Goal: Task Accomplishment & Management: Use online tool/utility

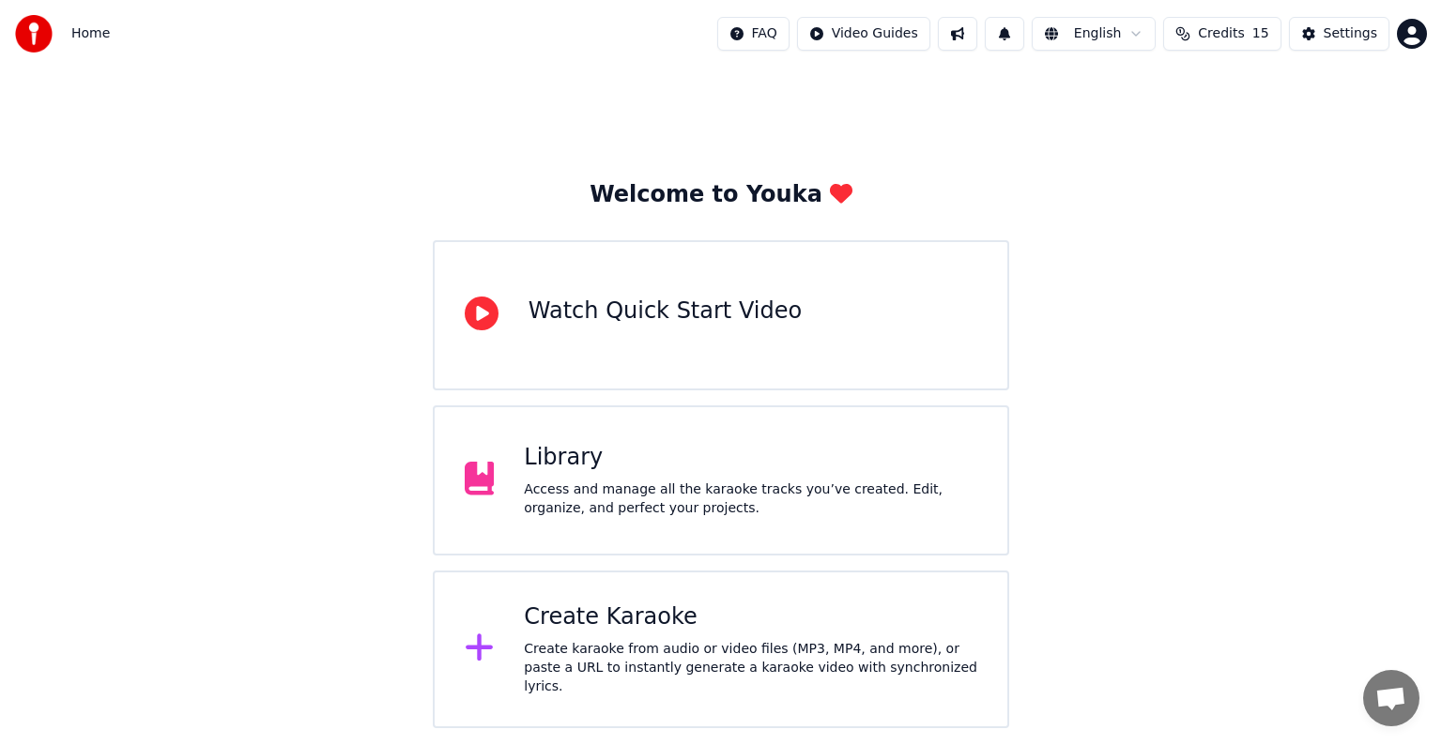
click at [591, 619] on div "Create Karaoke" at bounding box center [750, 618] width 453 height 30
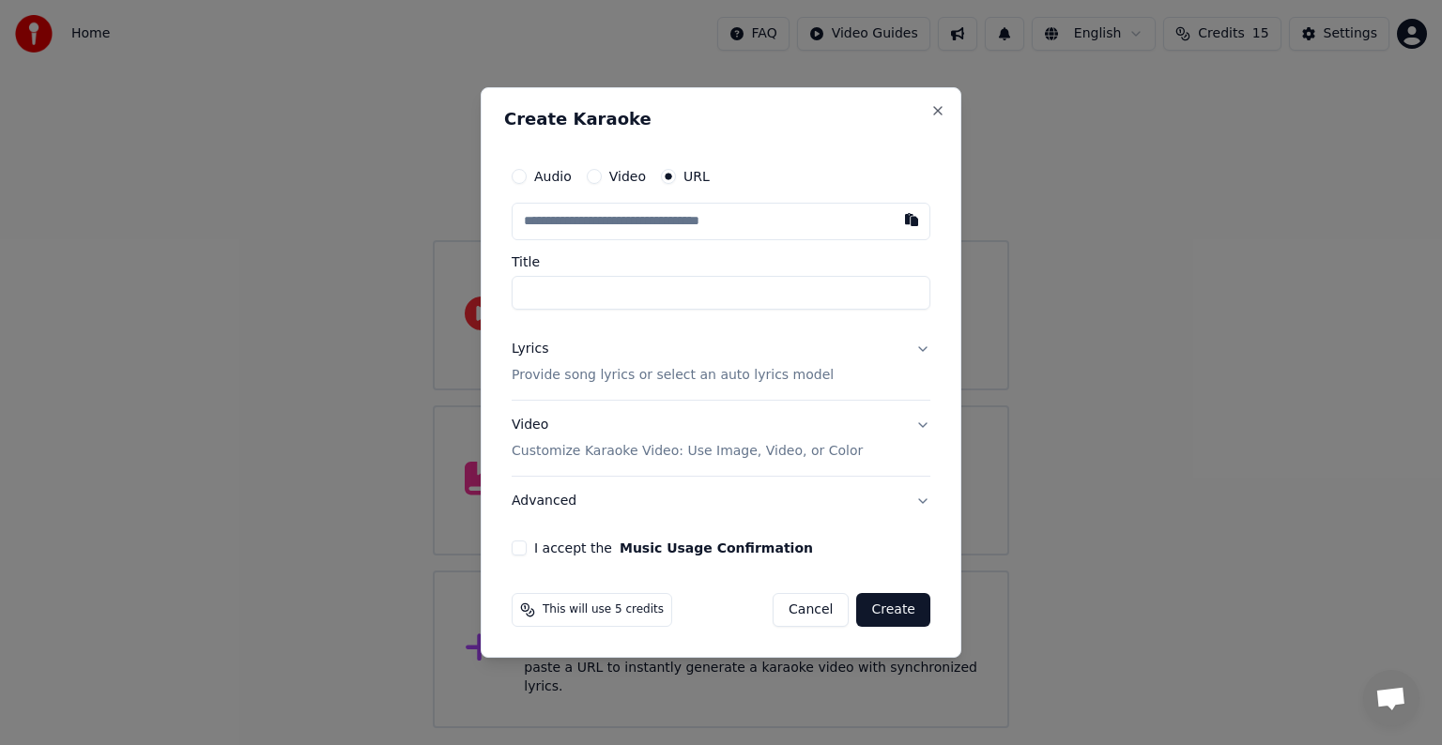
click at [564, 448] on p "Customize Karaoke Video: Use Image, Video, or Color" at bounding box center [687, 451] width 351 height 19
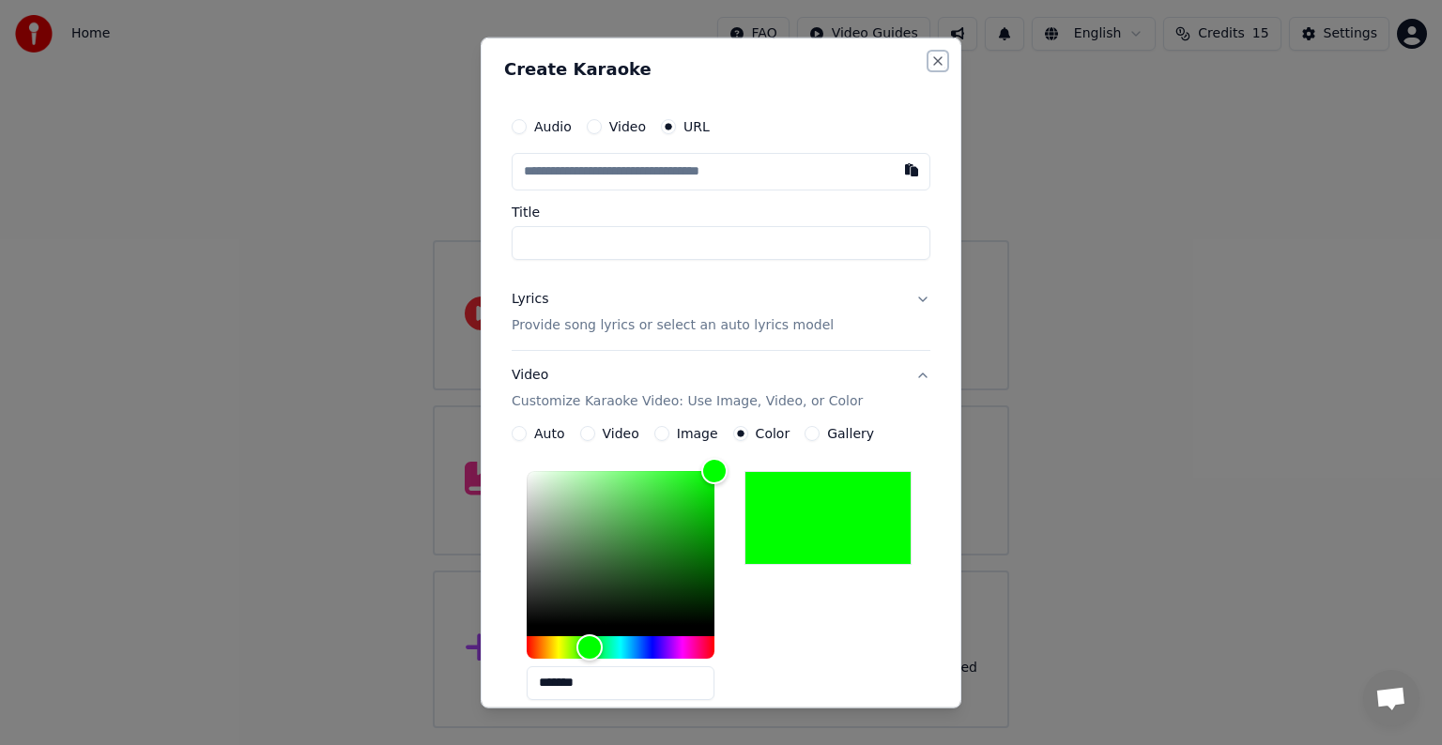
click at [930, 62] on button "Close" at bounding box center [937, 61] width 15 height 15
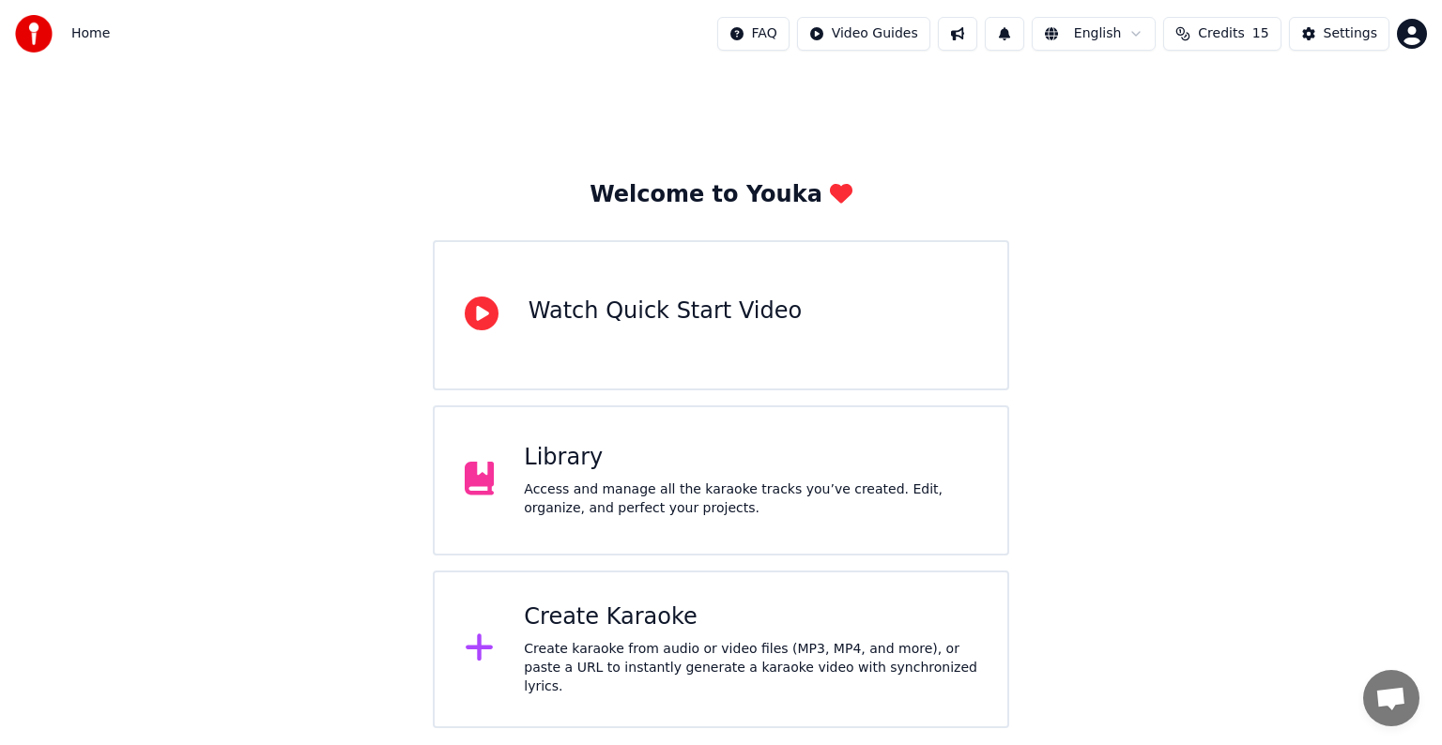
click at [635, 650] on div "Create karaoke from audio or video files (MP3, MP4, and more), or paste a URL t…" at bounding box center [750, 668] width 453 height 56
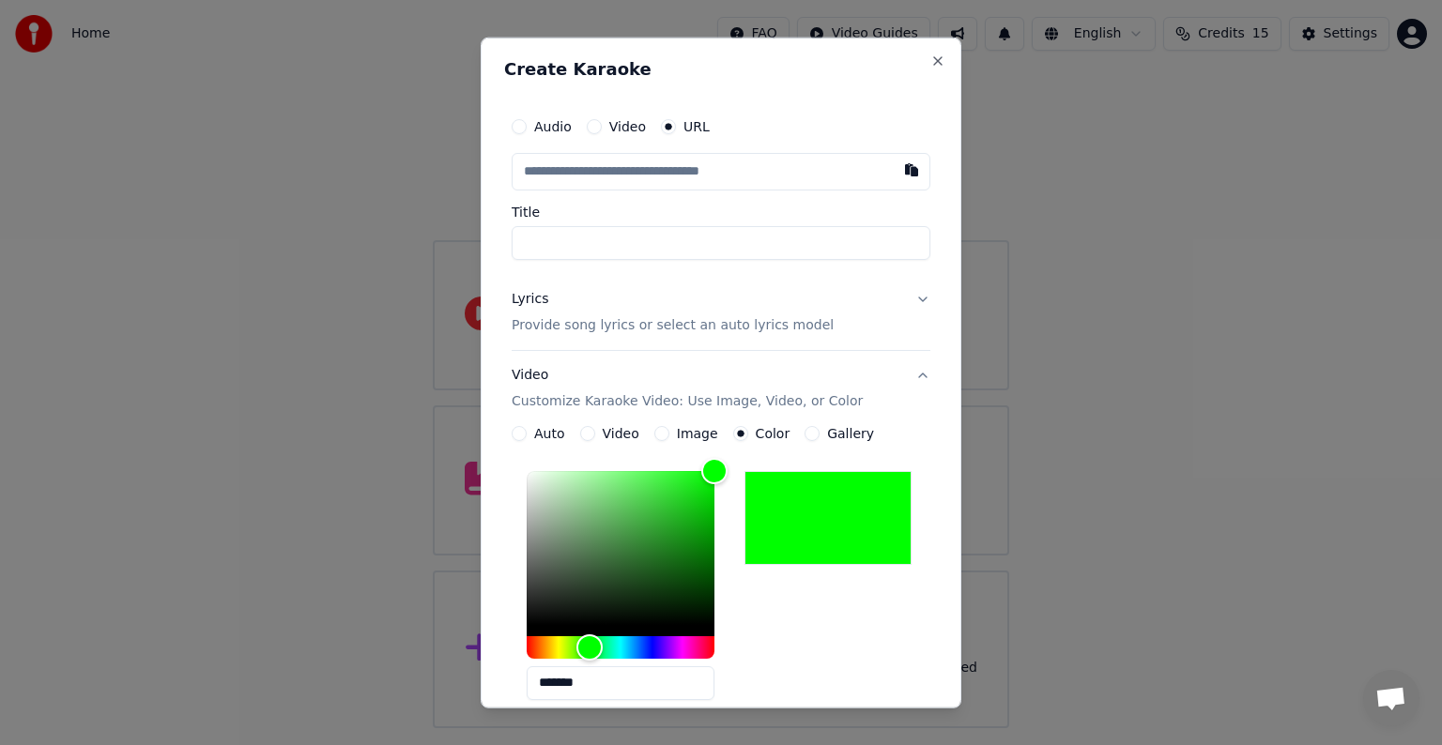
click at [572, 325] on p "Provide song lyrics or select an auto lyrics model" at bounding box center [673, 325] width 322 height 19
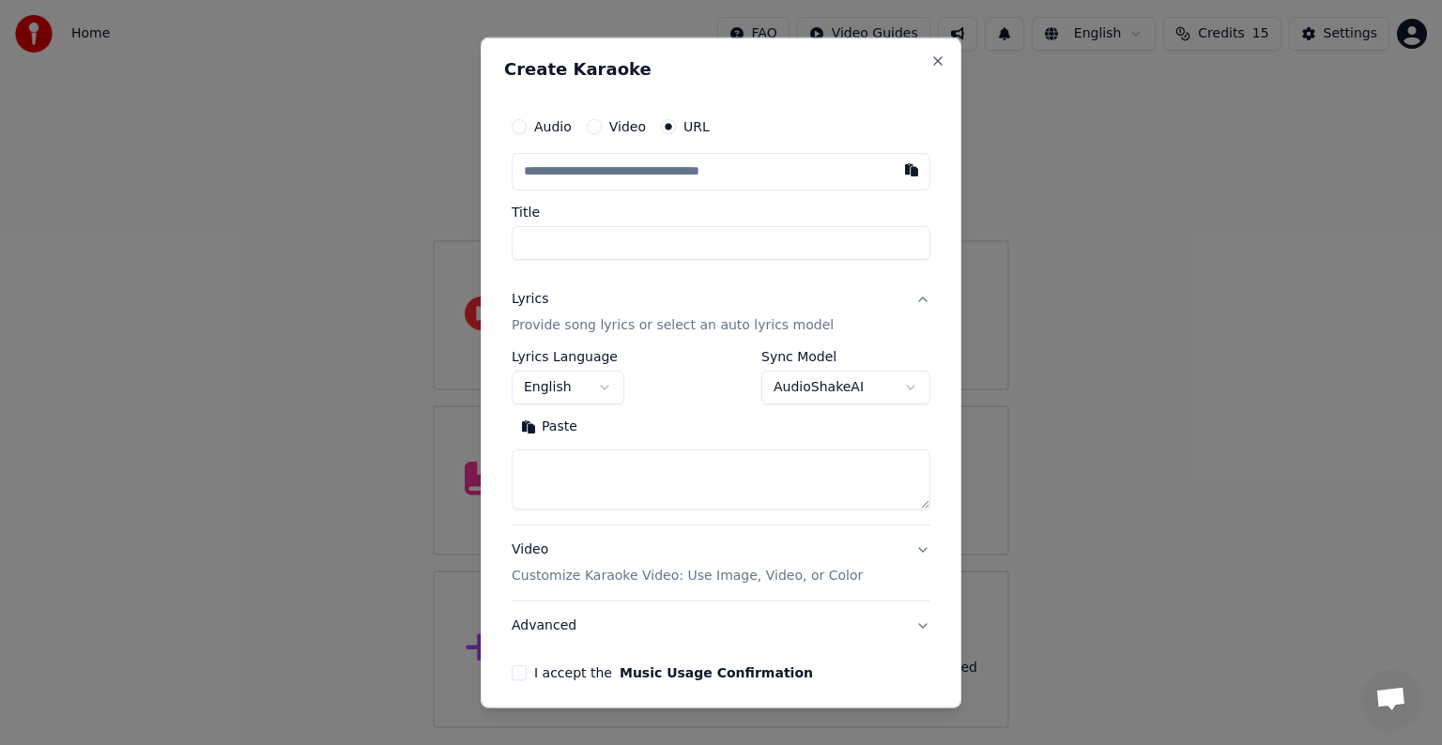
click at [565, 385] on button "English" at bounding box center [568, 388] width 113 height 34
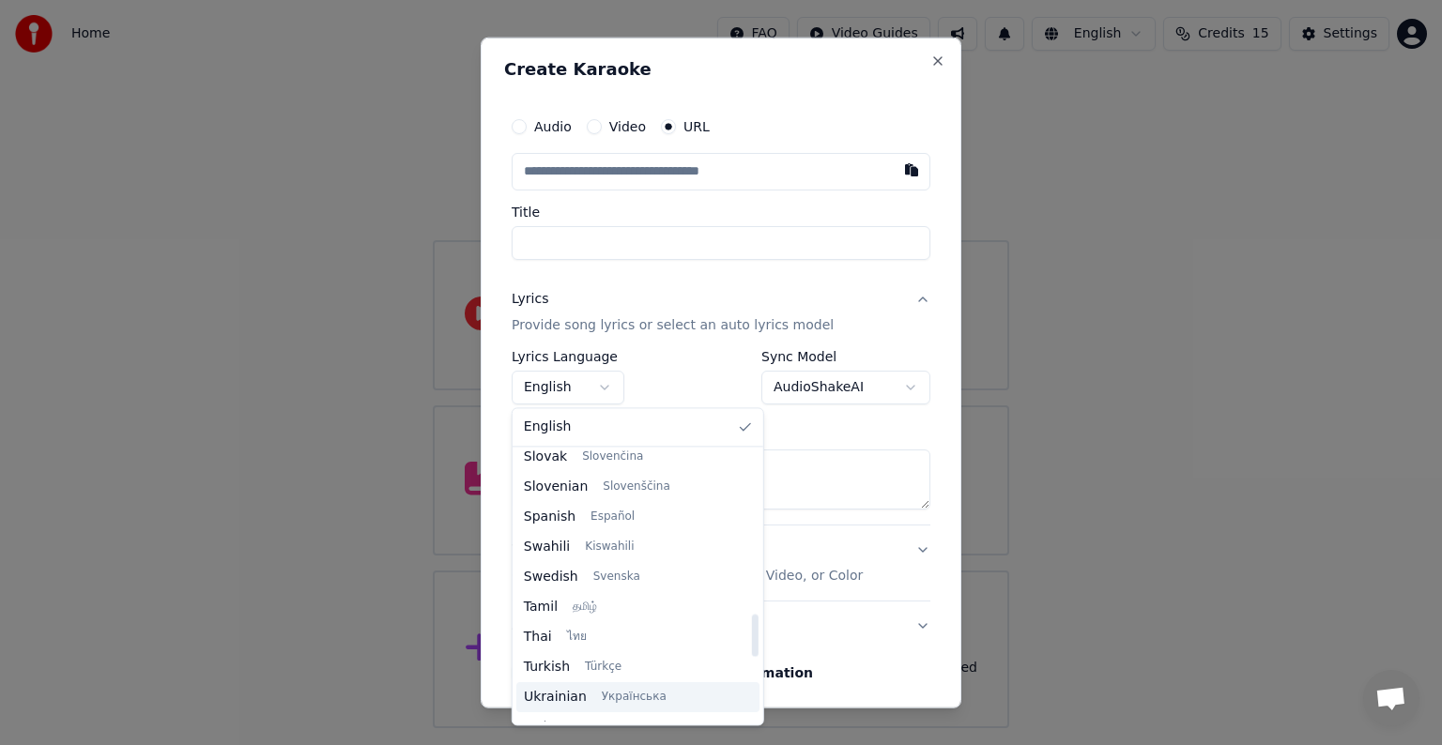
scroll to position [1441, 0]
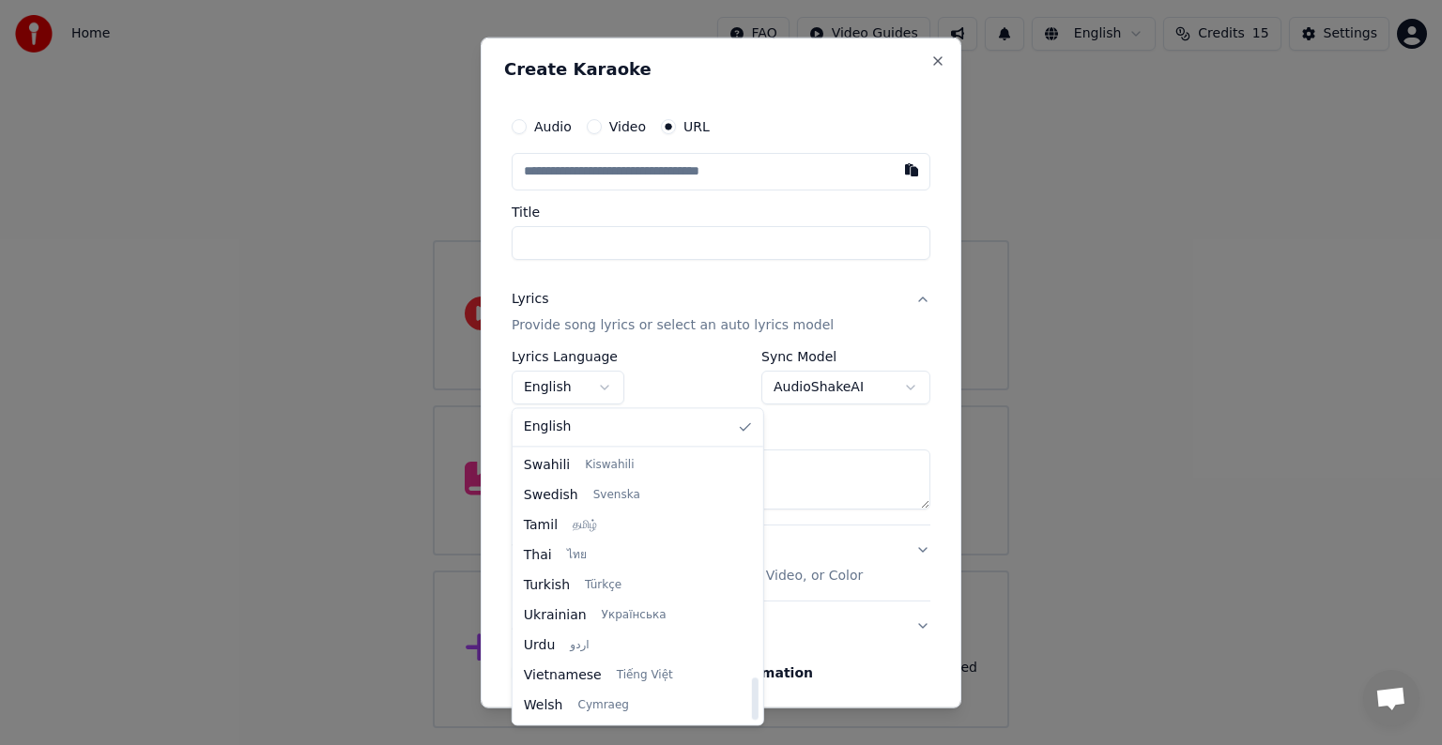
select select "**"
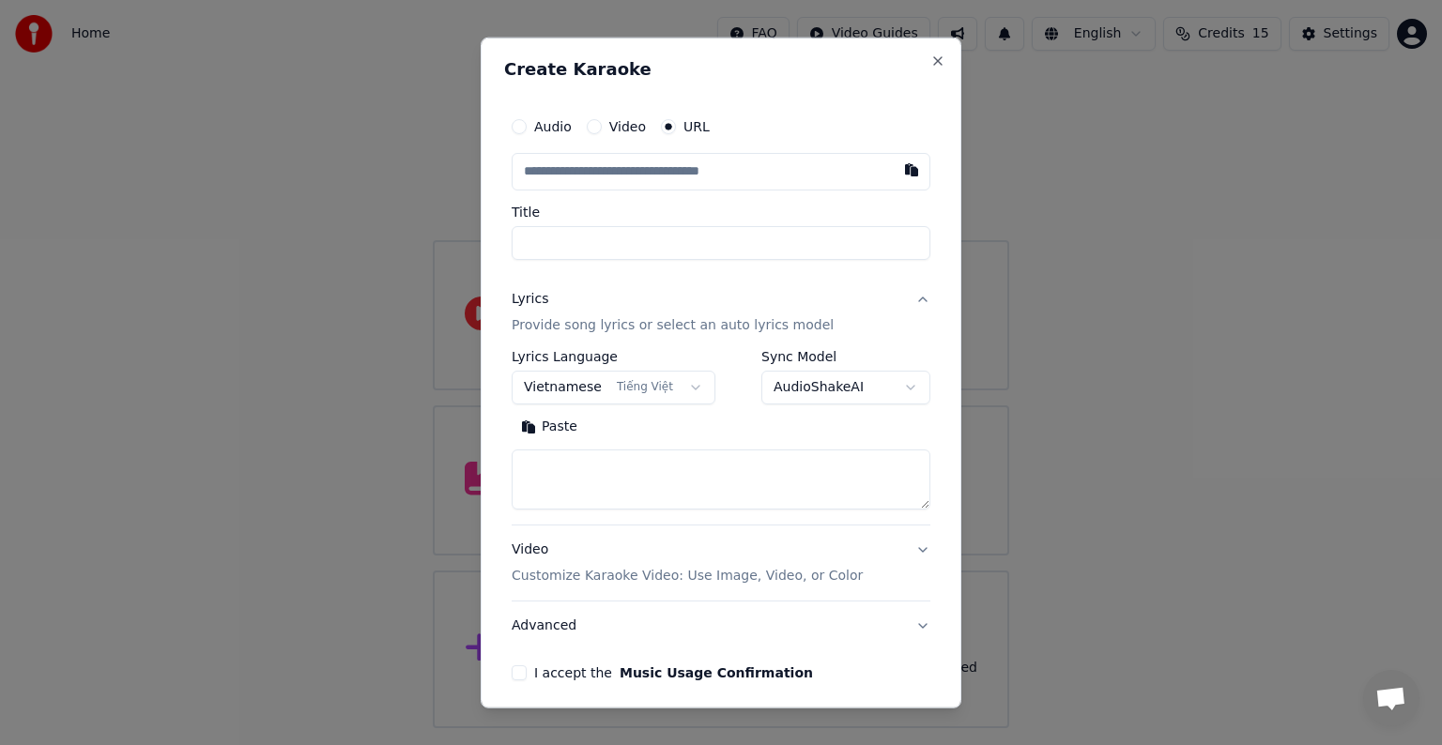
click at [605, 481] on textarea at bounding box center [721, 480] width 419 height 60
paste textarea "**********"
type textarea "**********"
click at [669, 180] on input "text" at bounding box center [721, 172] width 419 height 38
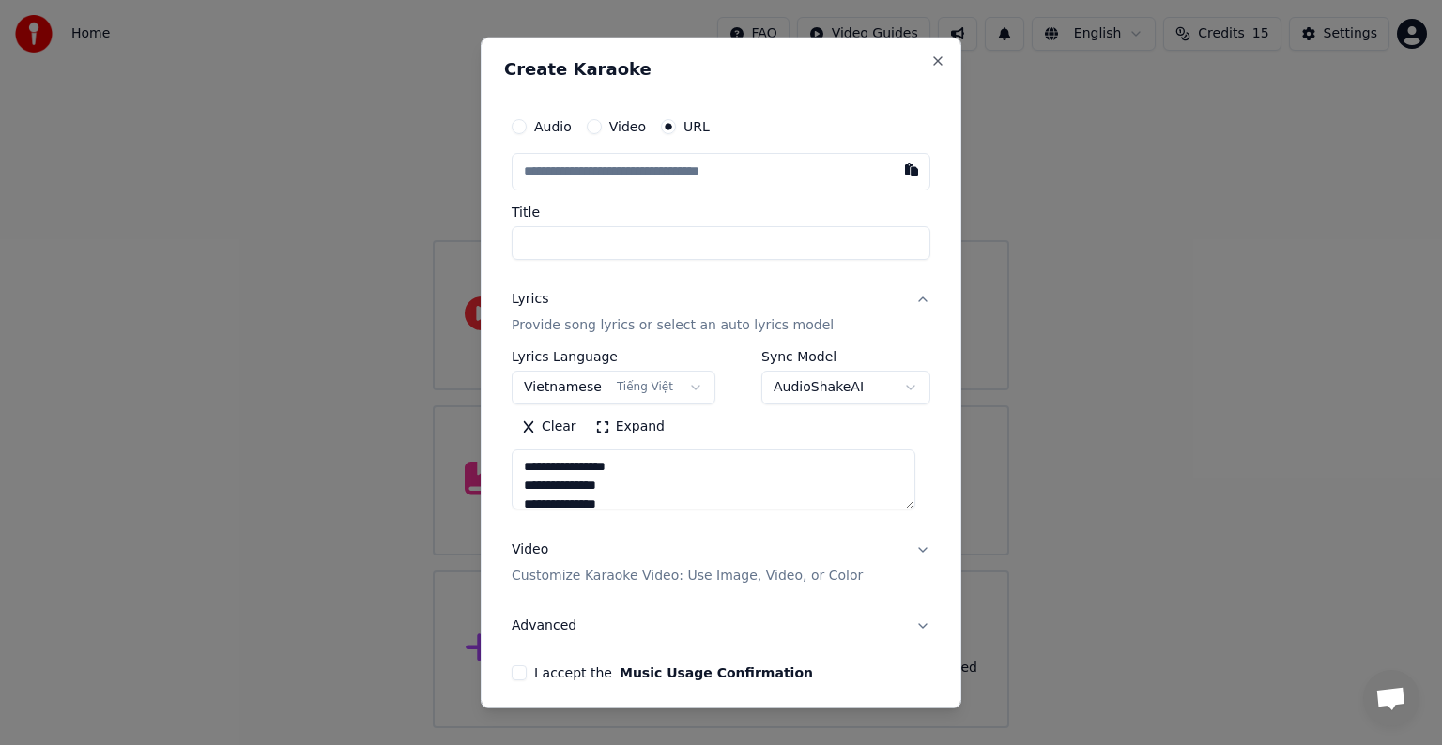
paste input "**********"
type input "**********"
click at [519, 676] on button "I accept the Music Usage Confirmation" at bounding box center [519, 673] width 15 height 15
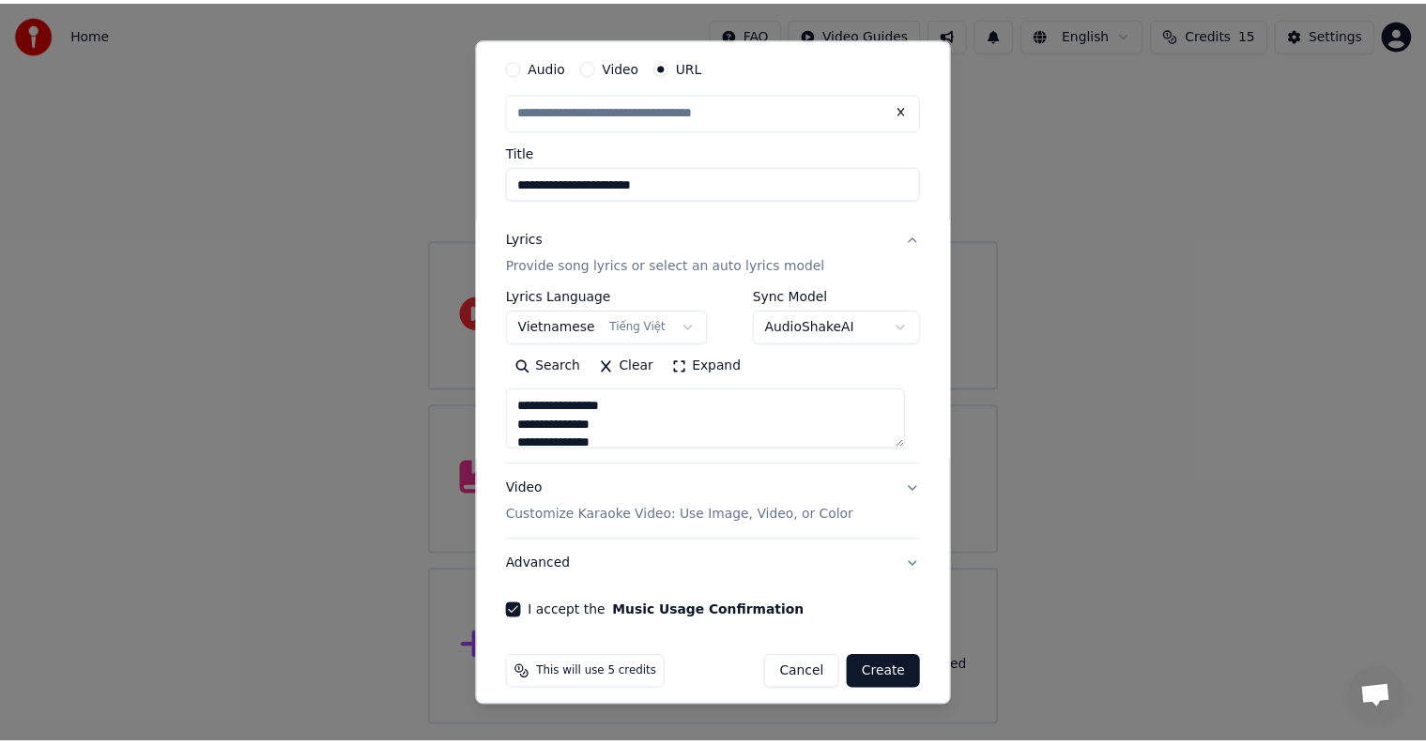
scroll to position [73, 0]
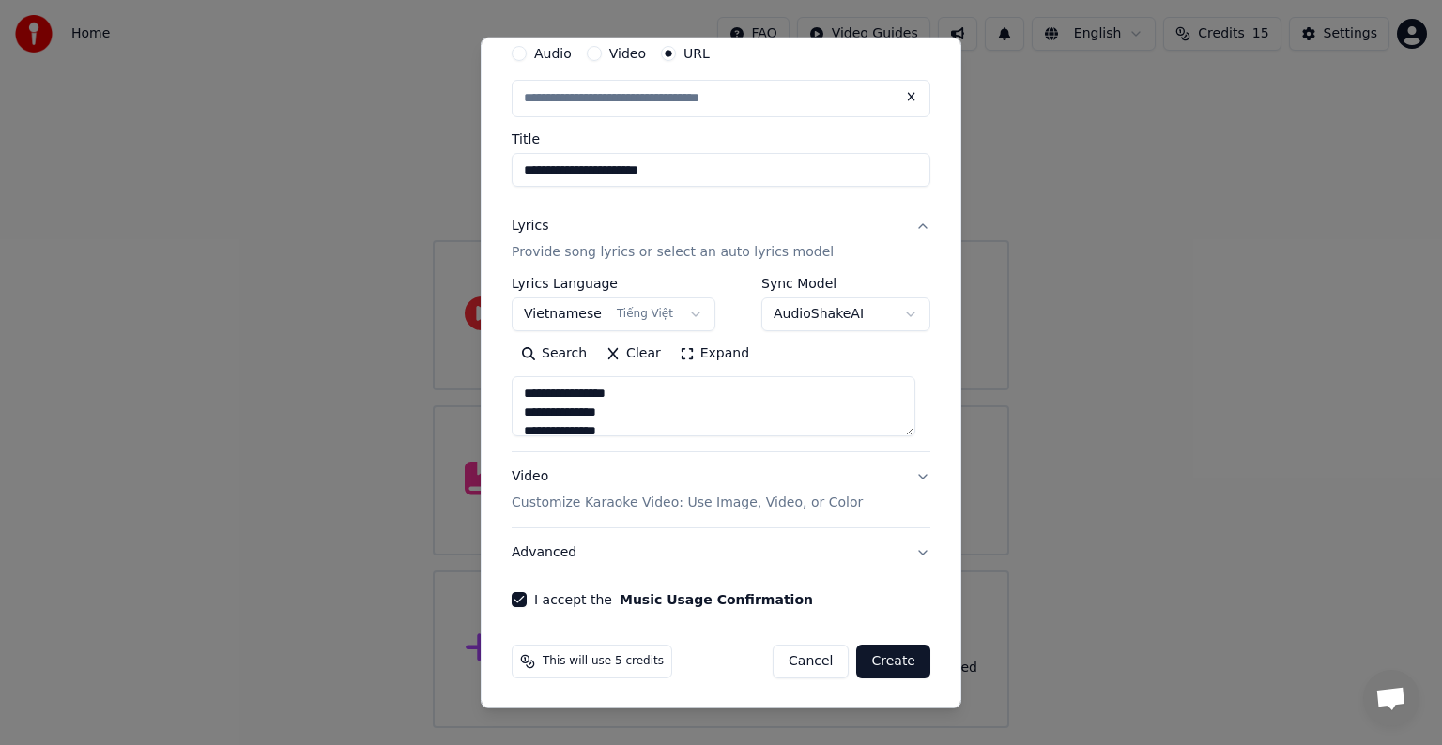
click at [883, 664] on button "Create" at bounding box center [893, 662] width 74 height 34
type input "**********"
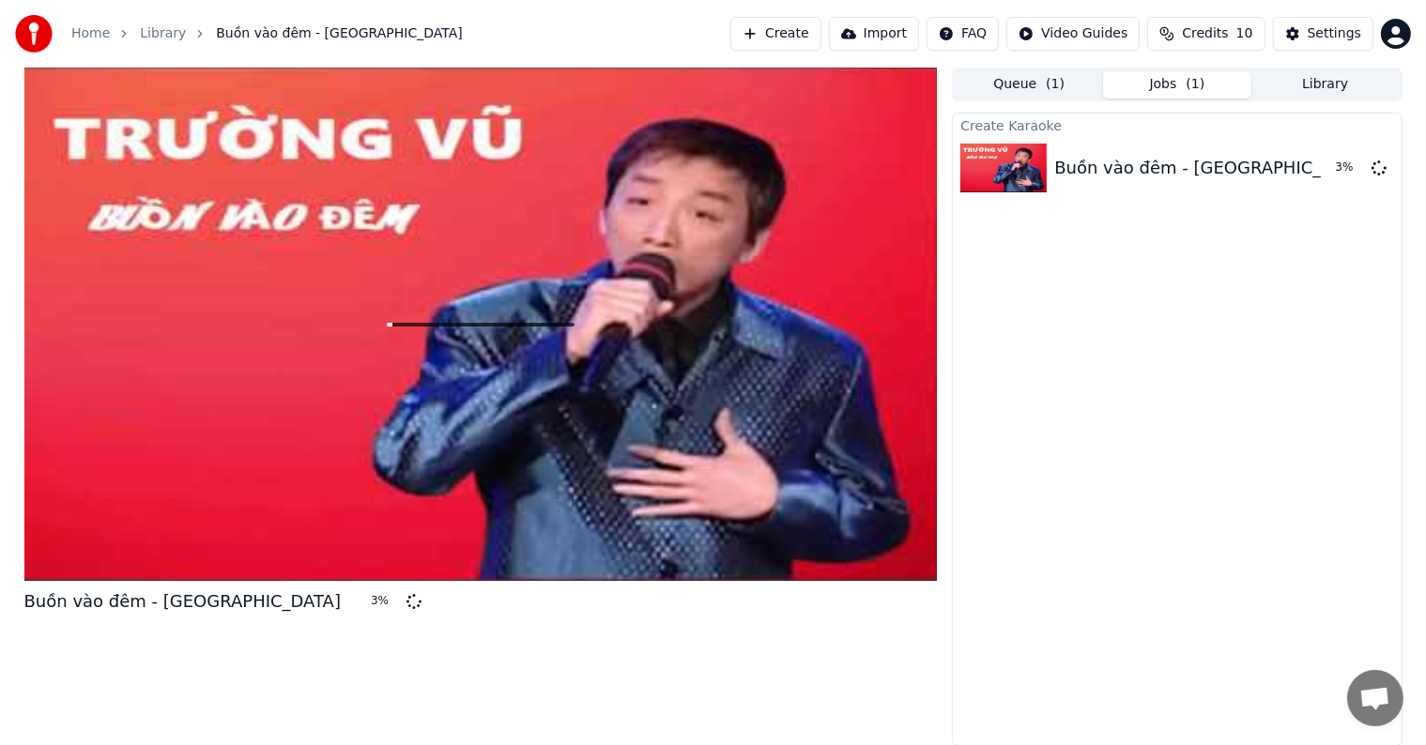
click at [1085, 357] on div "Create Karaoke Buồn vào đêm - Trường Vũ 3 %" at bounding box center [1177, 430] width 450 height 634
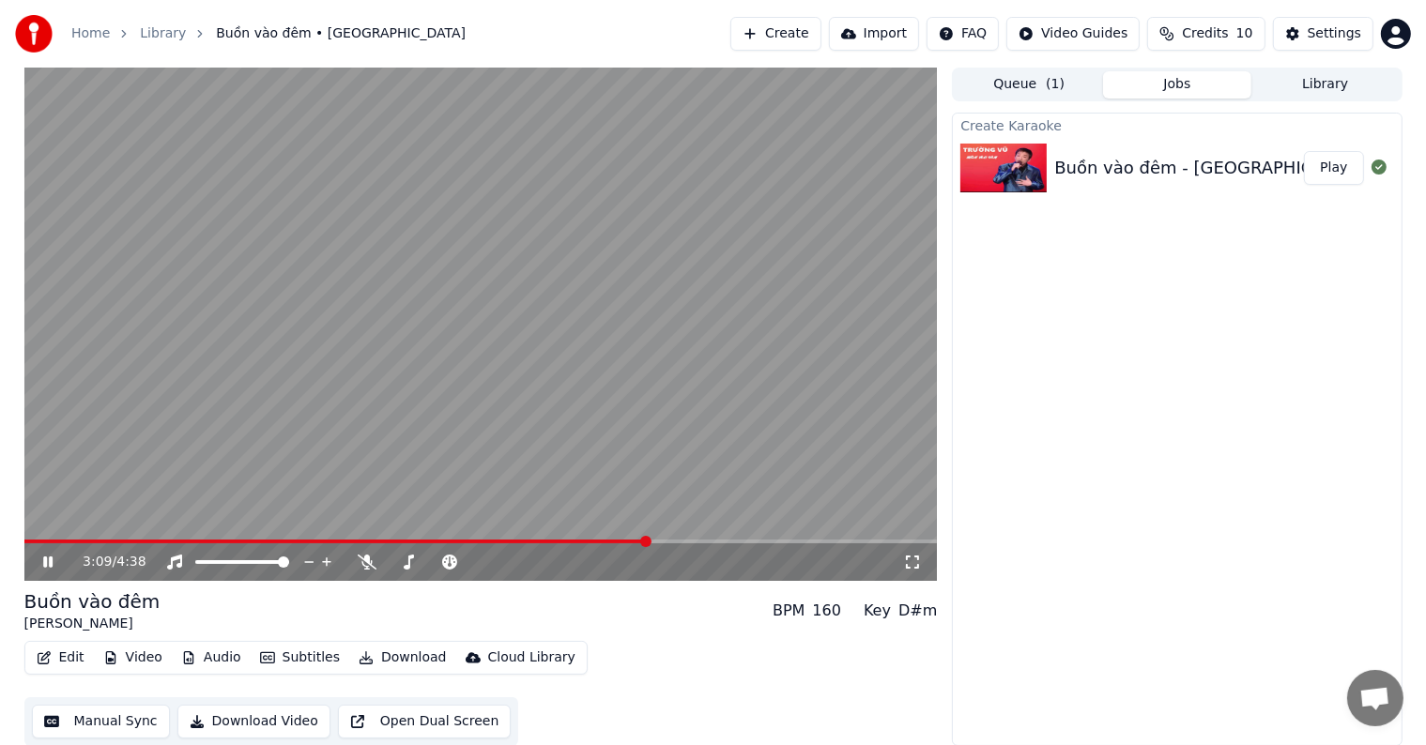
click at [725, 353] on video at bounding box center [481, 325] width 914 height 514
click at [87, 722] on button "Manual Sync" at bounding box center [101, 722] width 138 height 34
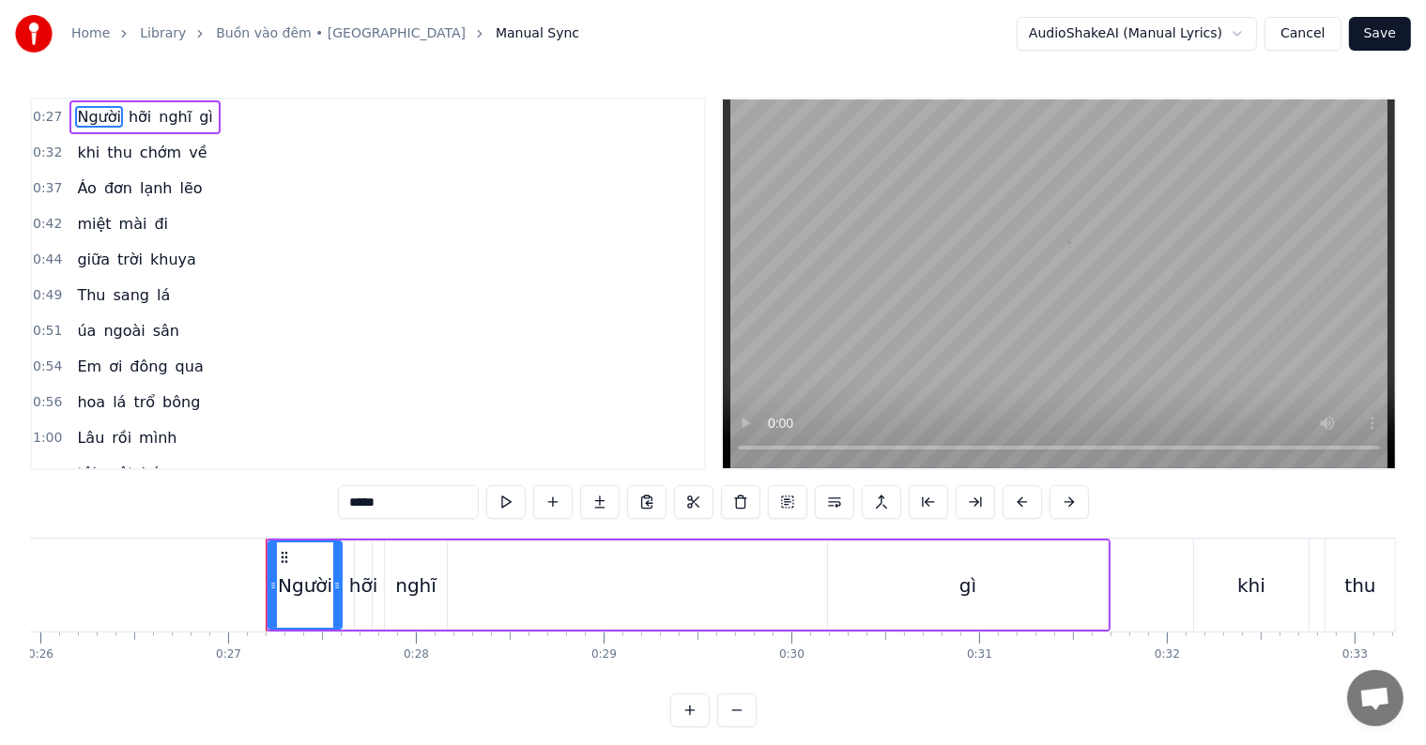
scroll to position [0, 5014]
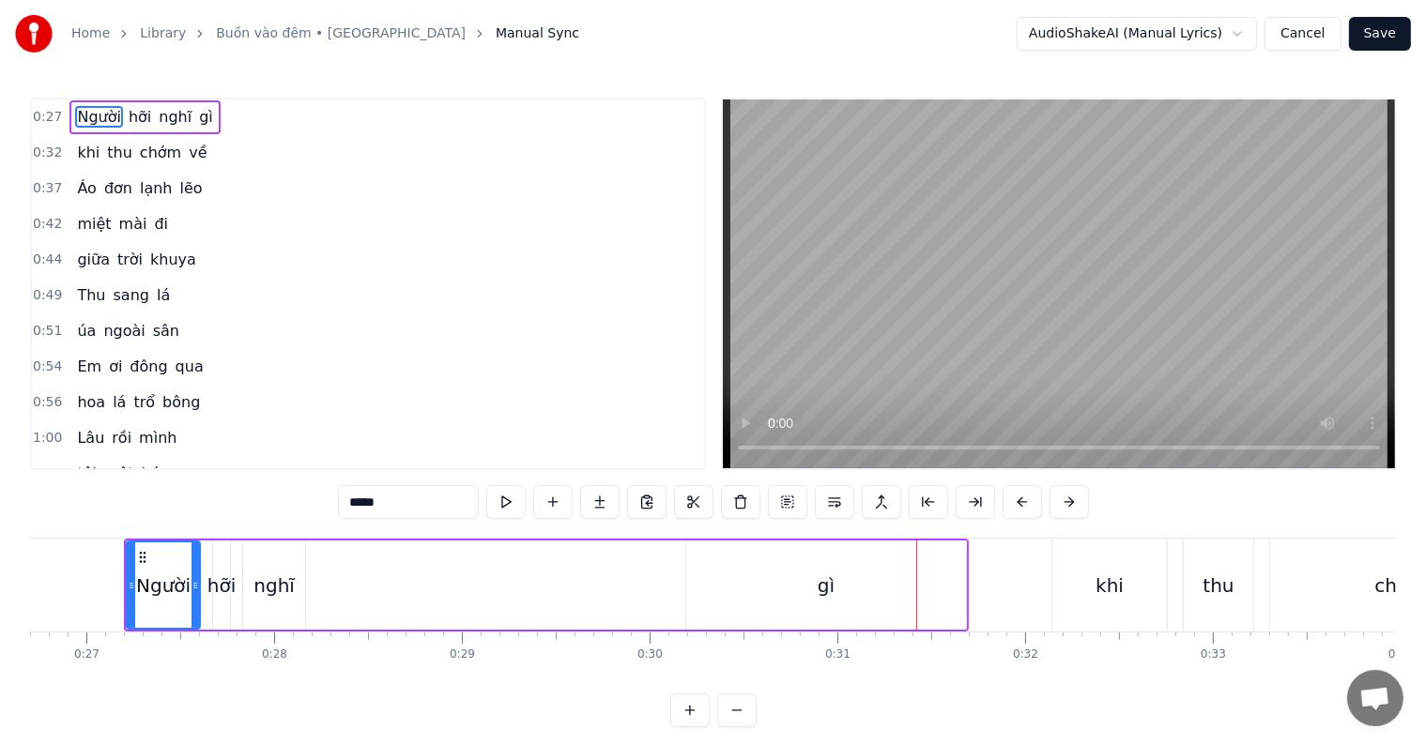
click at [287, 588] on div "nghĩ" at bounding box center [274, 586] width 41 height 28
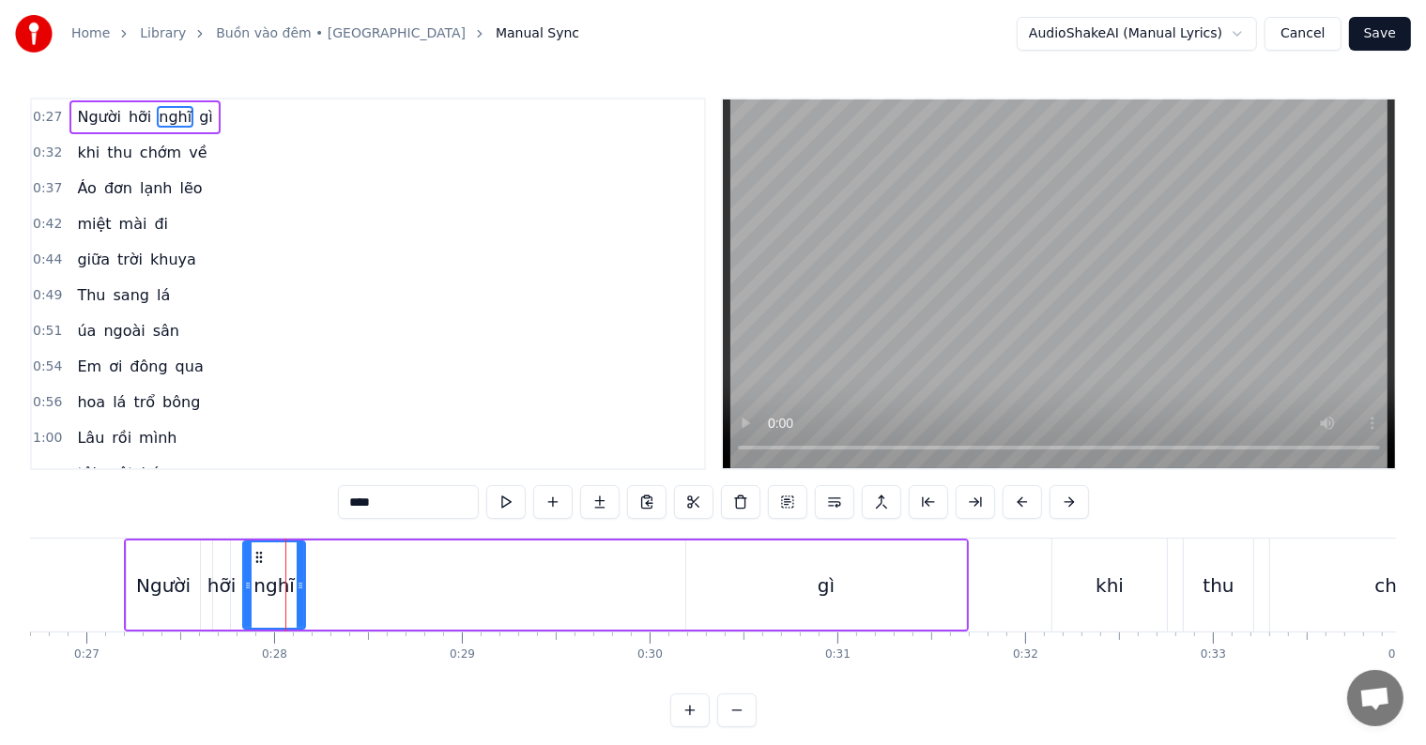
click at [297, 588] on icon at bounding box center [301, 585] width 8 height 15
click at [177, 588] on div "Người" at bounding box center [163, 586] width 54 height 28
type input "*****"
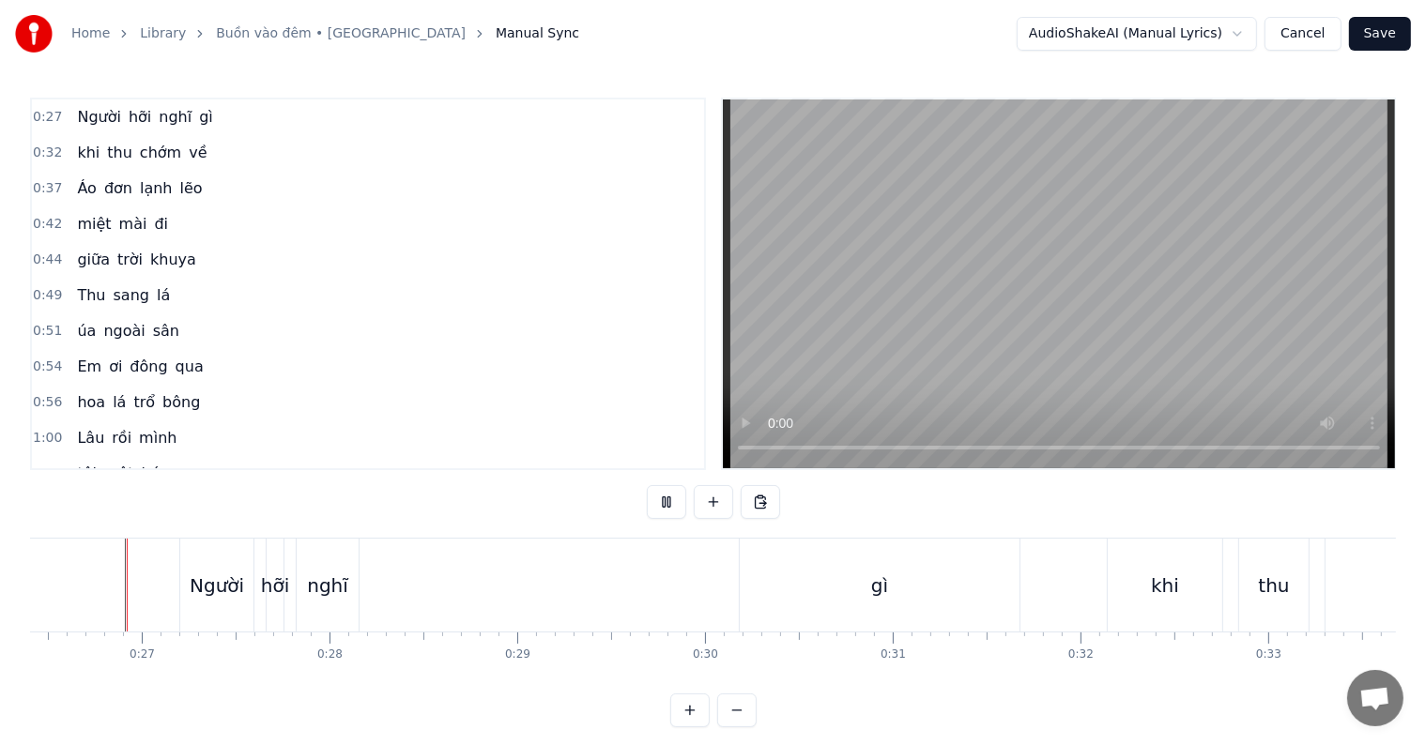
scroll to position [28, 0]
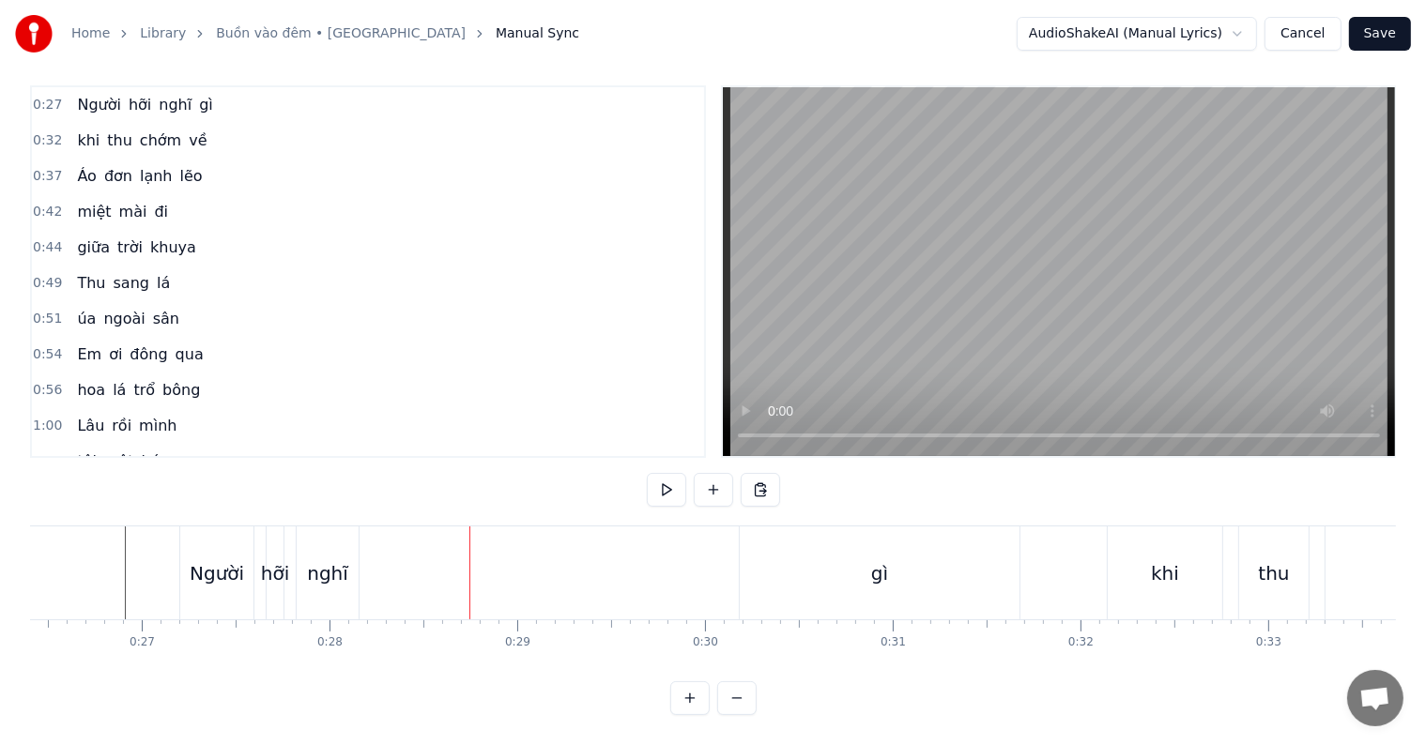
click at [75, 94] on span "Người" at bounding box center [99, 105] width 48 height 22
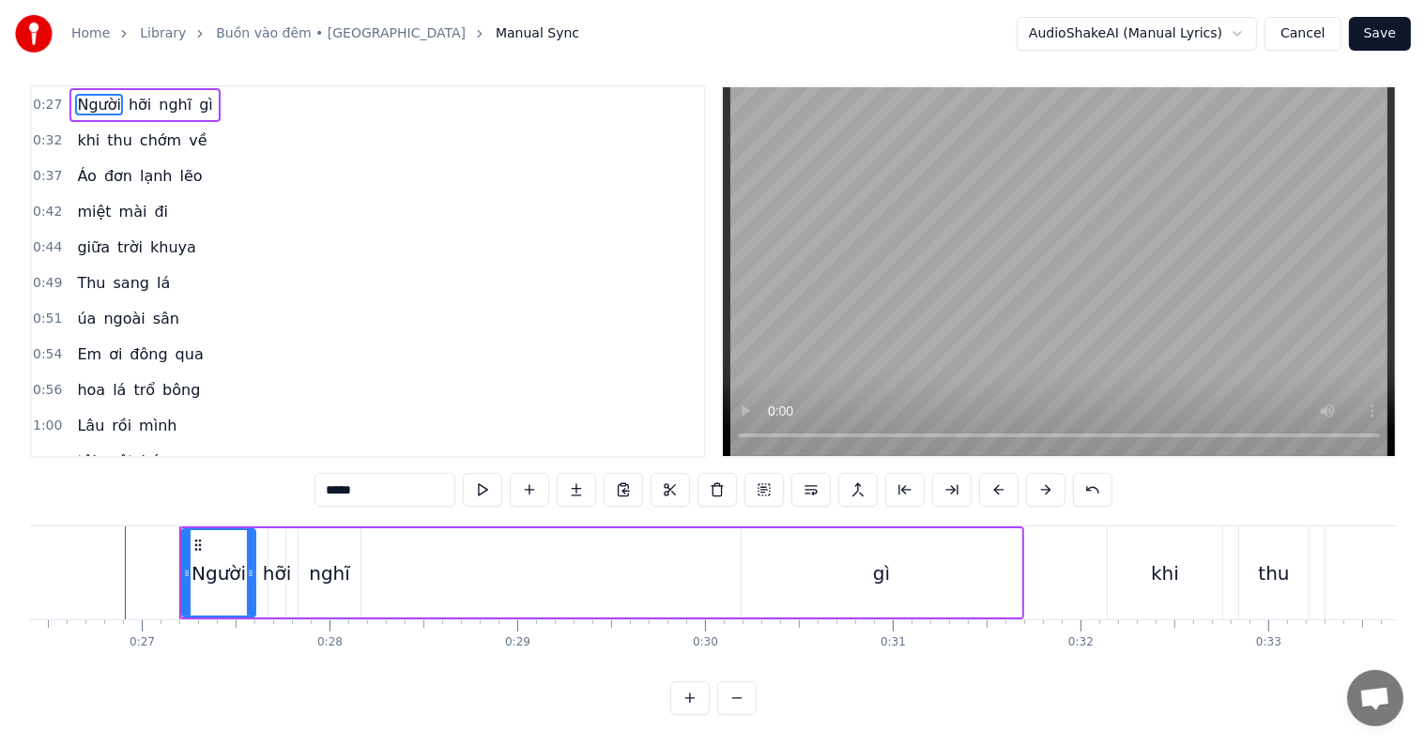
scroll to position [0, 0]
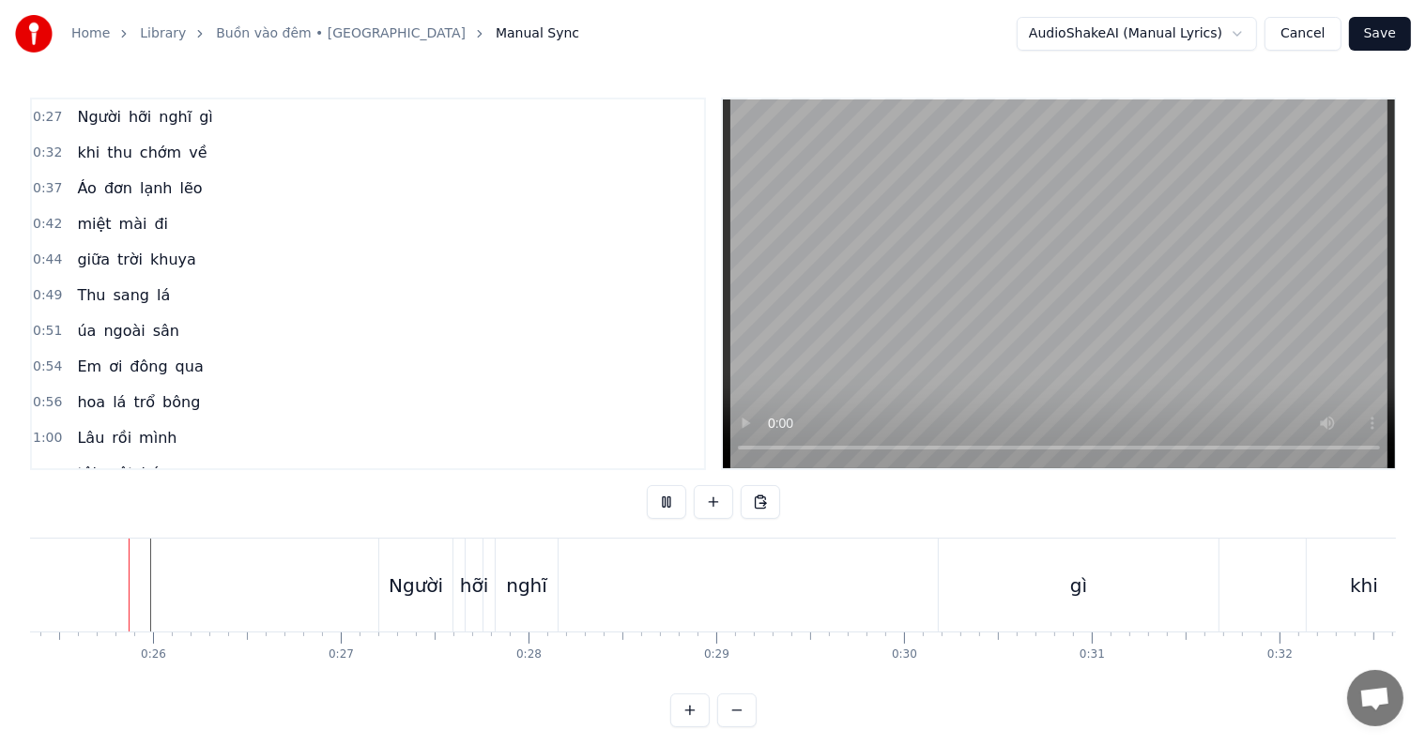
scroll to position [28, 0]
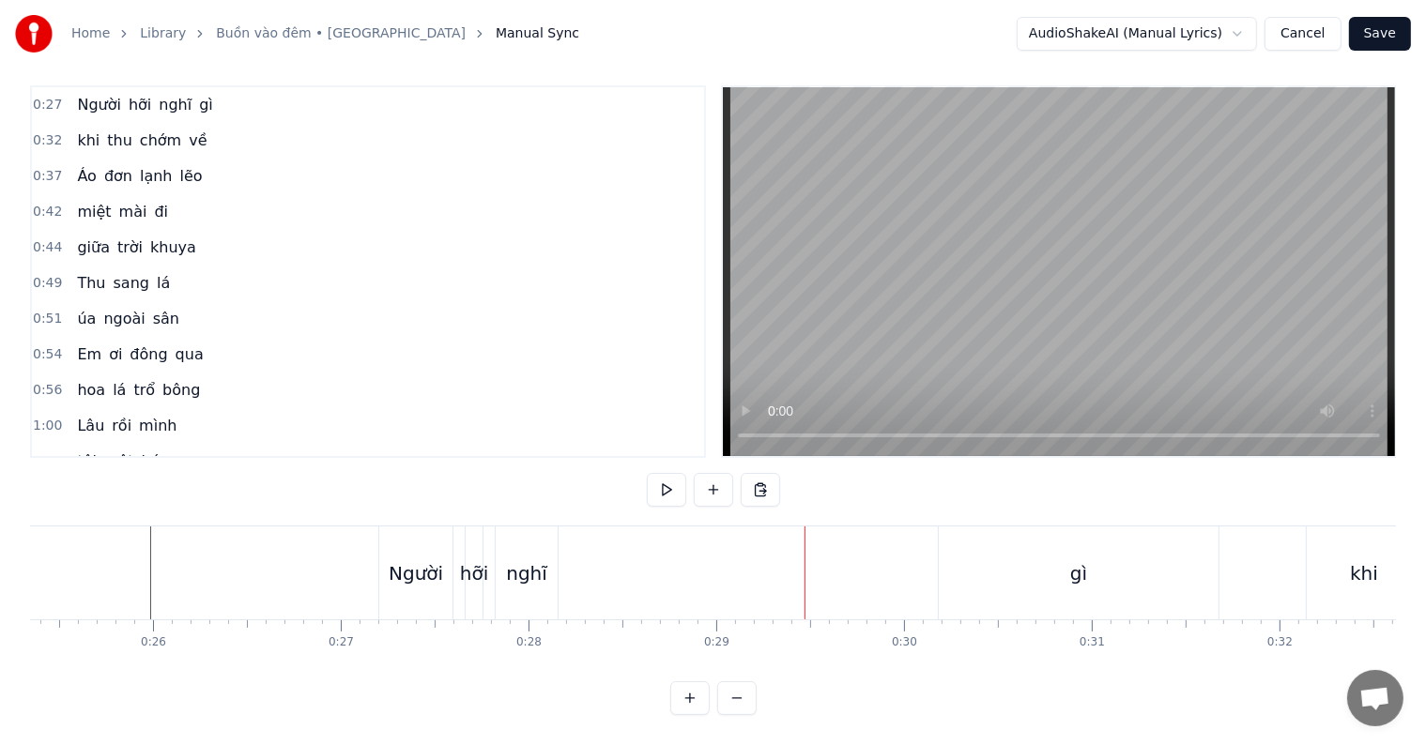
click at [439, 563] on div "Người" at bounding box center [416, 574] width 54 height 28
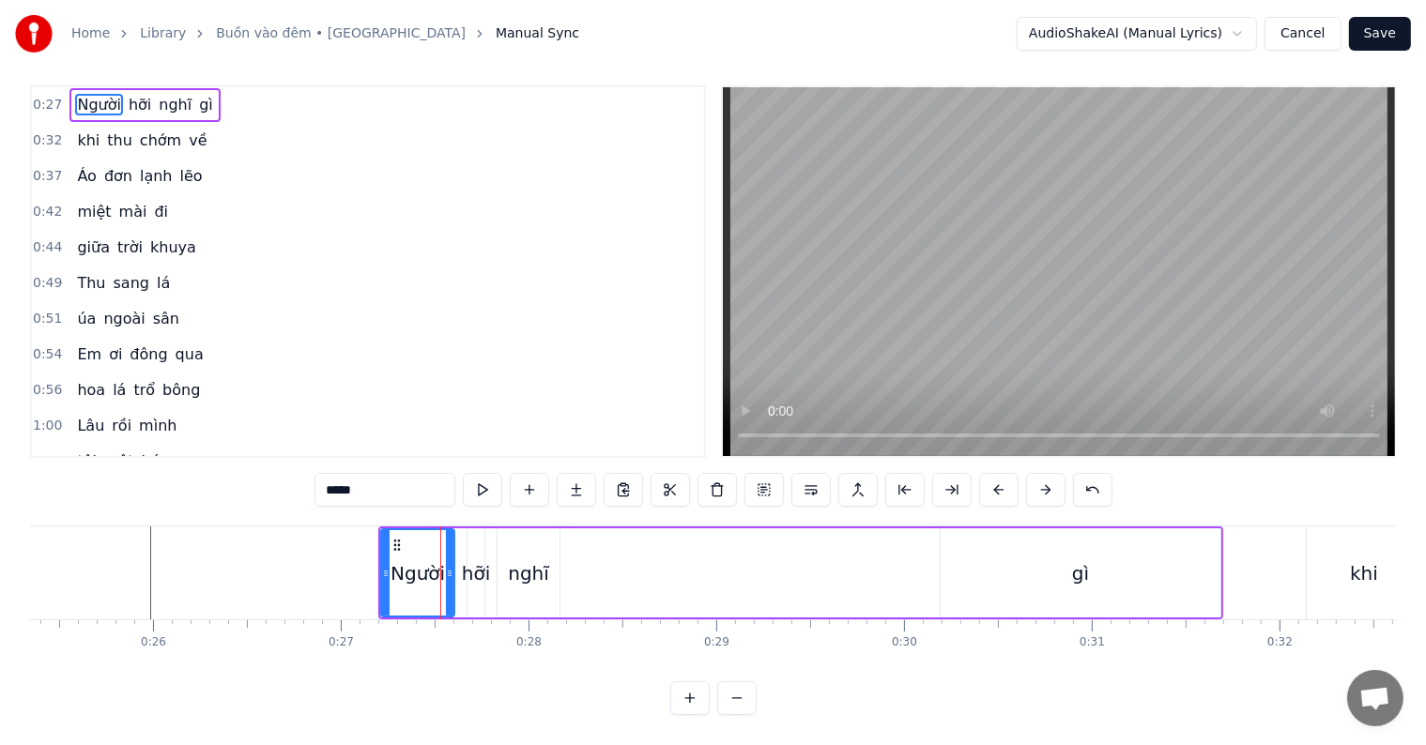
scroll to position [0, 0]
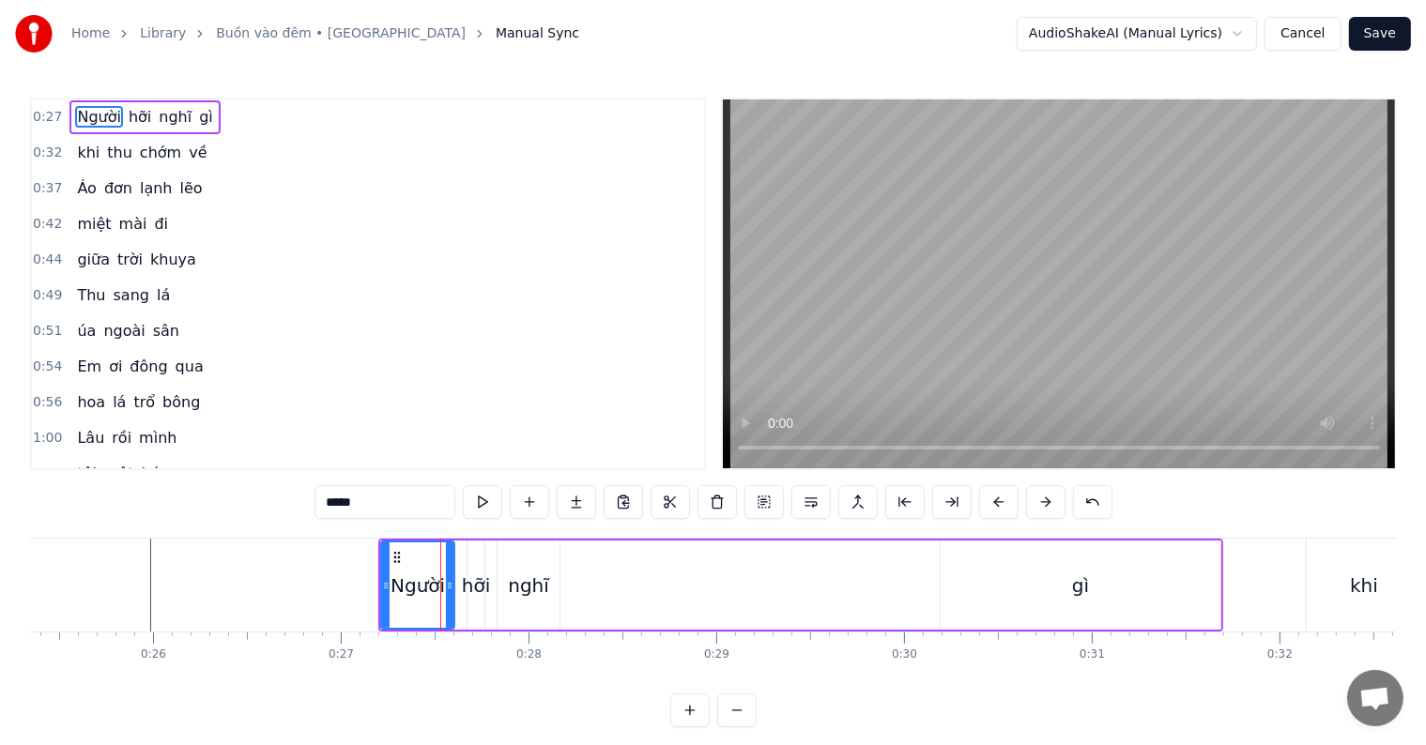
click at [509, 572] on div "nghĩ" at bounding box center [528, 586] width 41 height 28
type input "****"
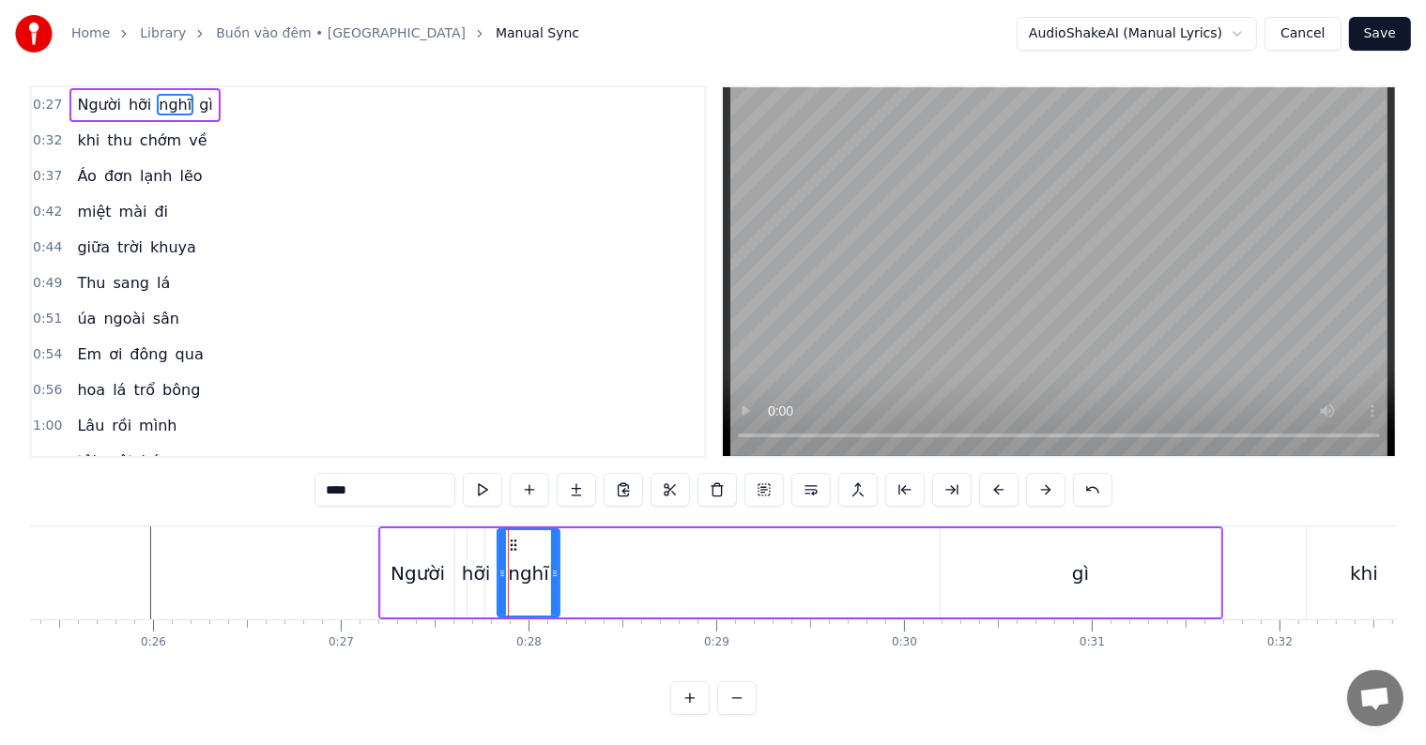
scroll to position [28, 0]
click at [576, 557] on div "Người hỡi nghĩ gì" at bounding box center [800, 573] width 845 height 93
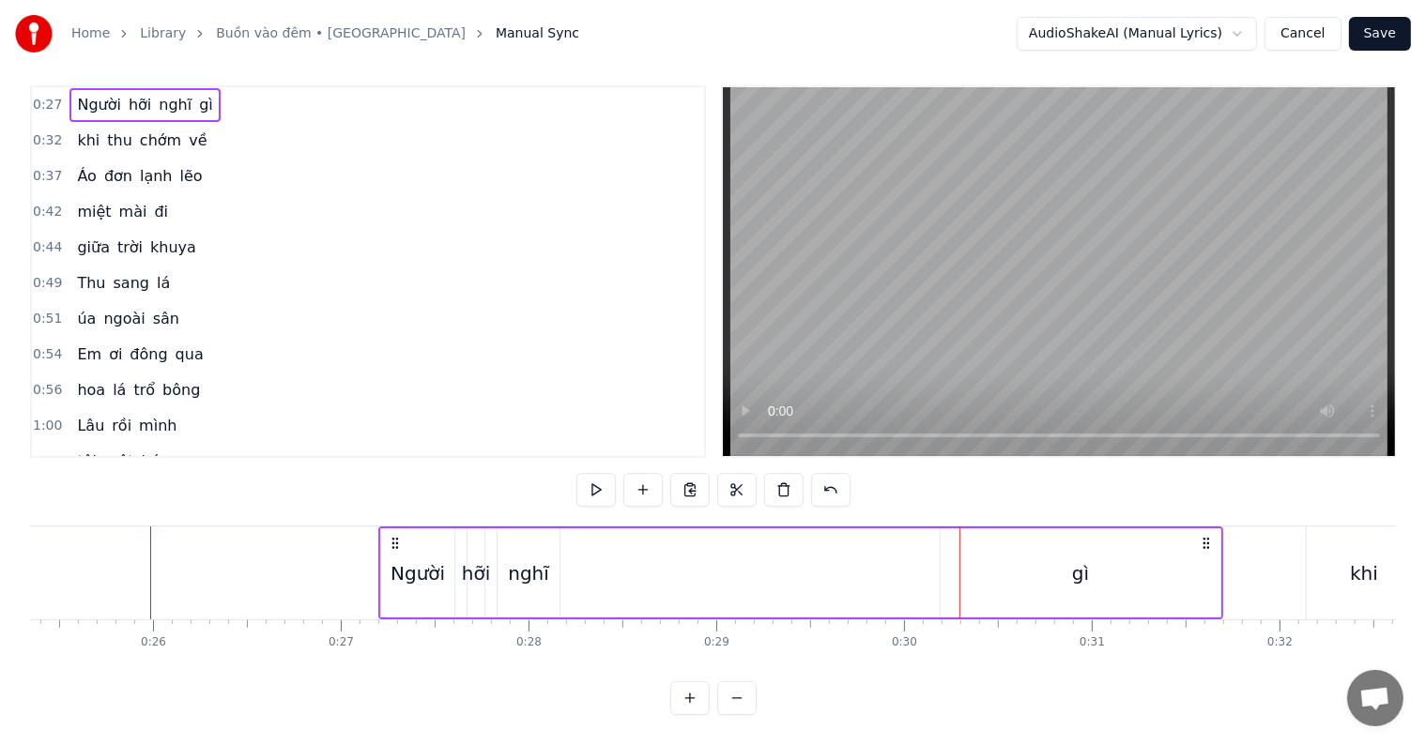
click at [515, 563] on div "nghĩ" at bounding box center [528, 574] width 41 height 28
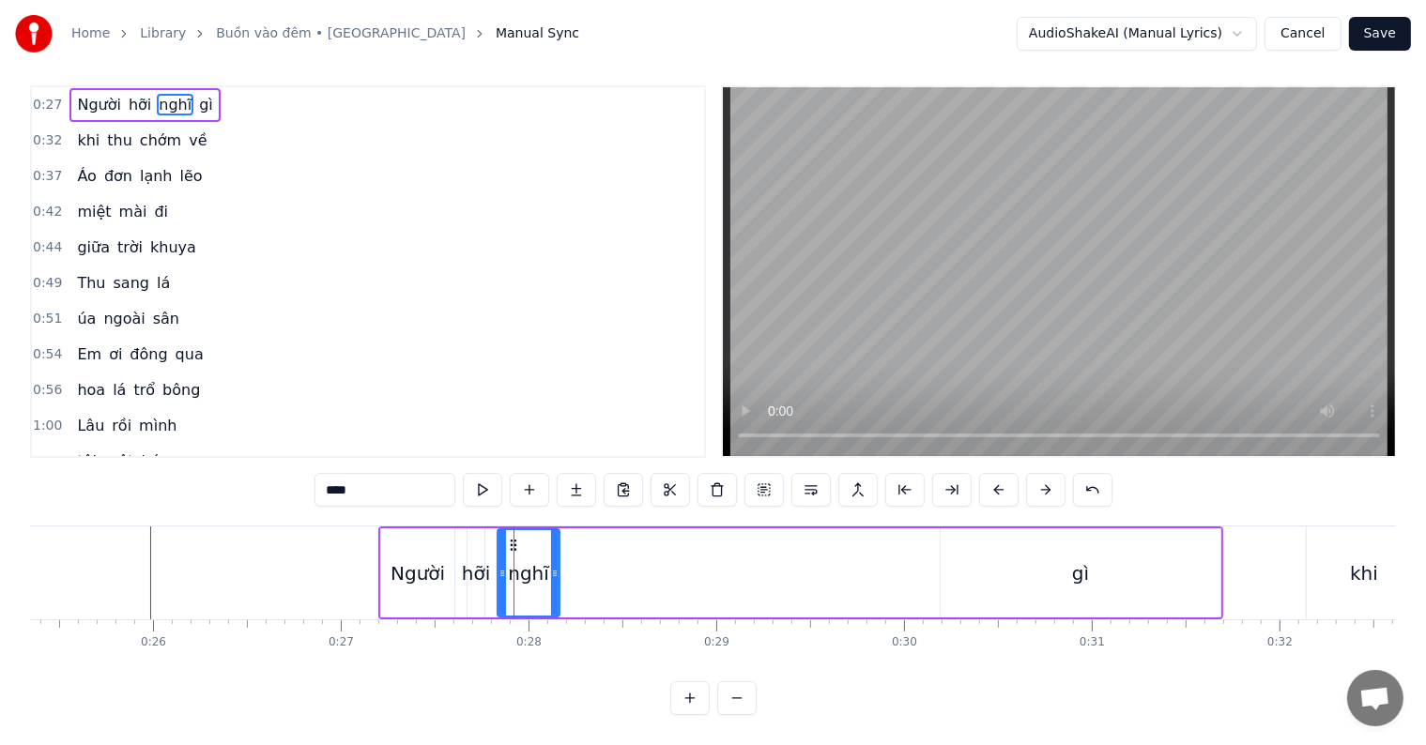
scroll to position [0, 0]
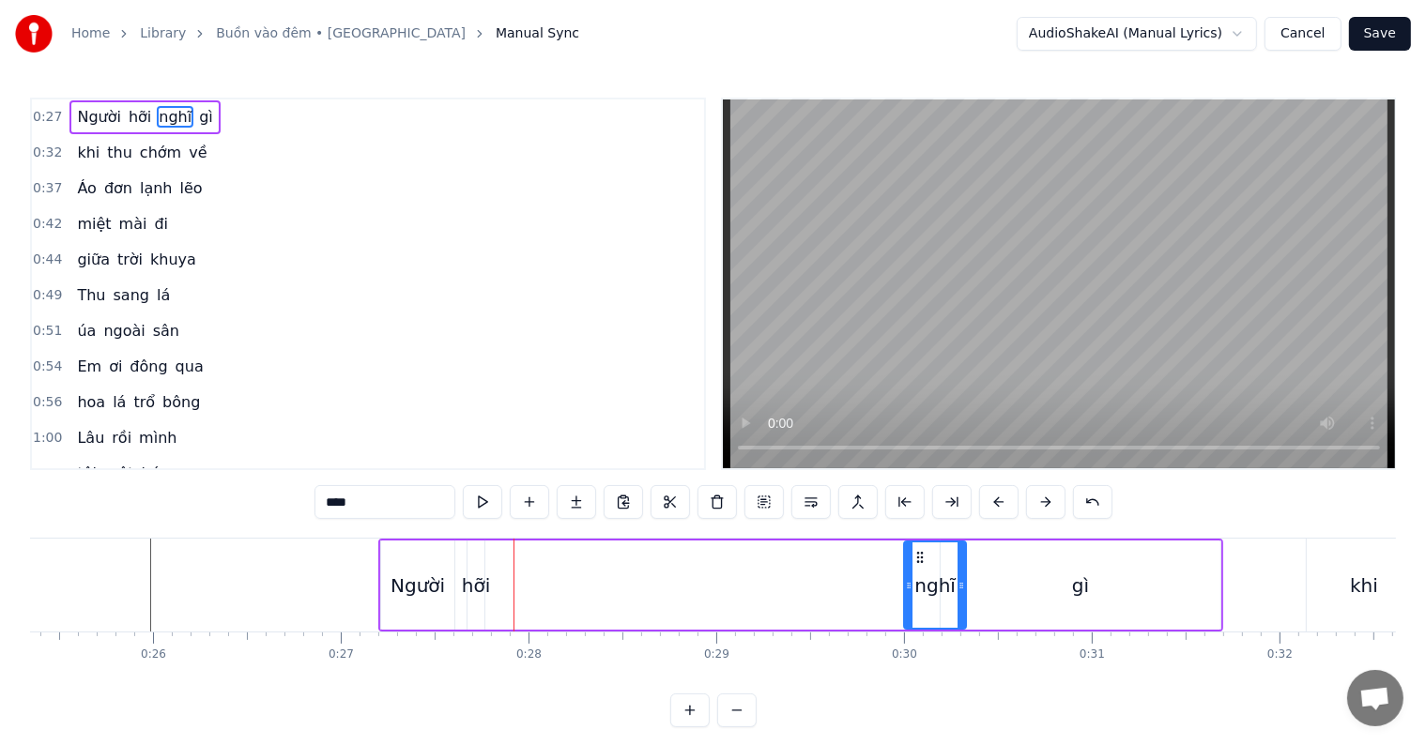
drag, startPoint x: 512, startPoint y: 550, endPoint x: 918, endPoint y: 562, distance: 406.7
click at [918, 562] on icon at bounding box center [920, 557] width 15 height 15
click at [533, 597] on div "Người hỡi nghĩ gì" at bounding box center [800, 585] width 845 height 93
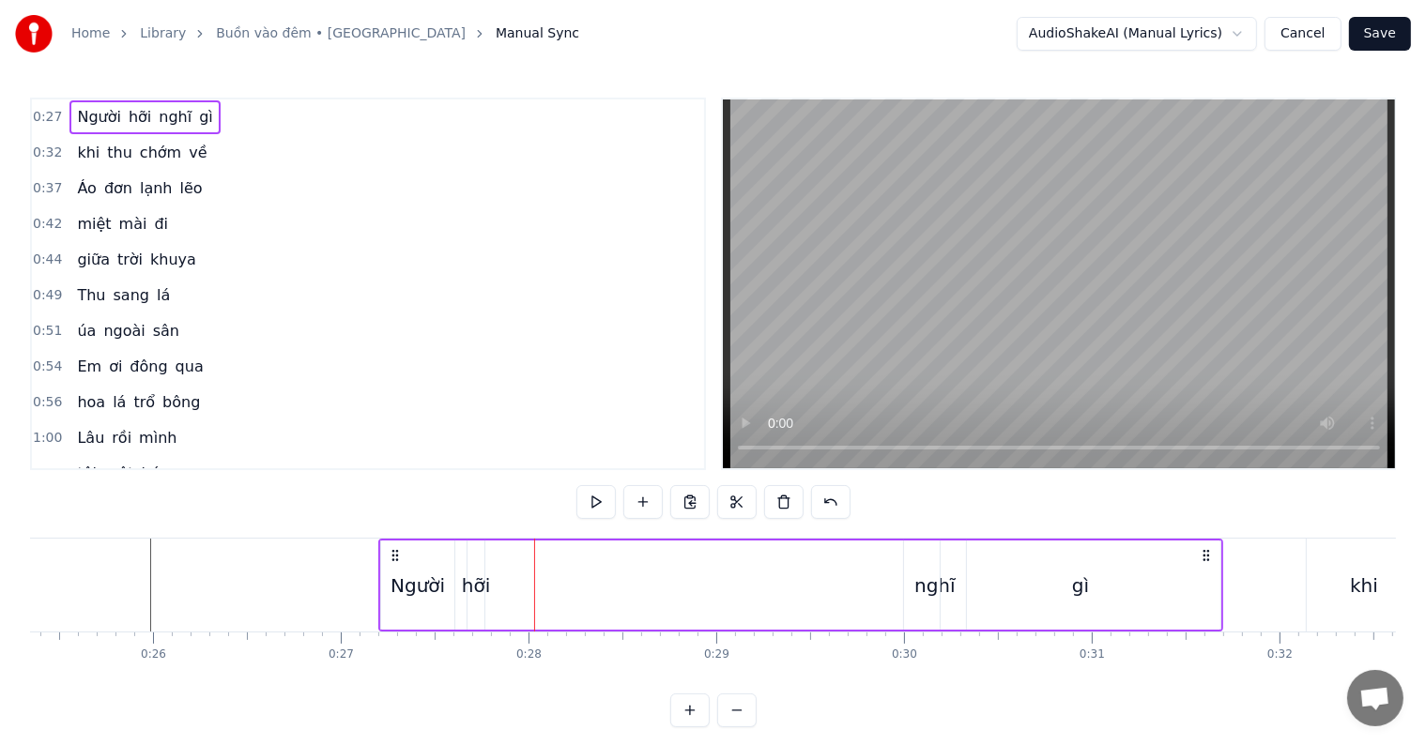
click at [552, 586] on div "Người hỡi nghĩ gì" at bounding box center [800, 585] width 845 height 93
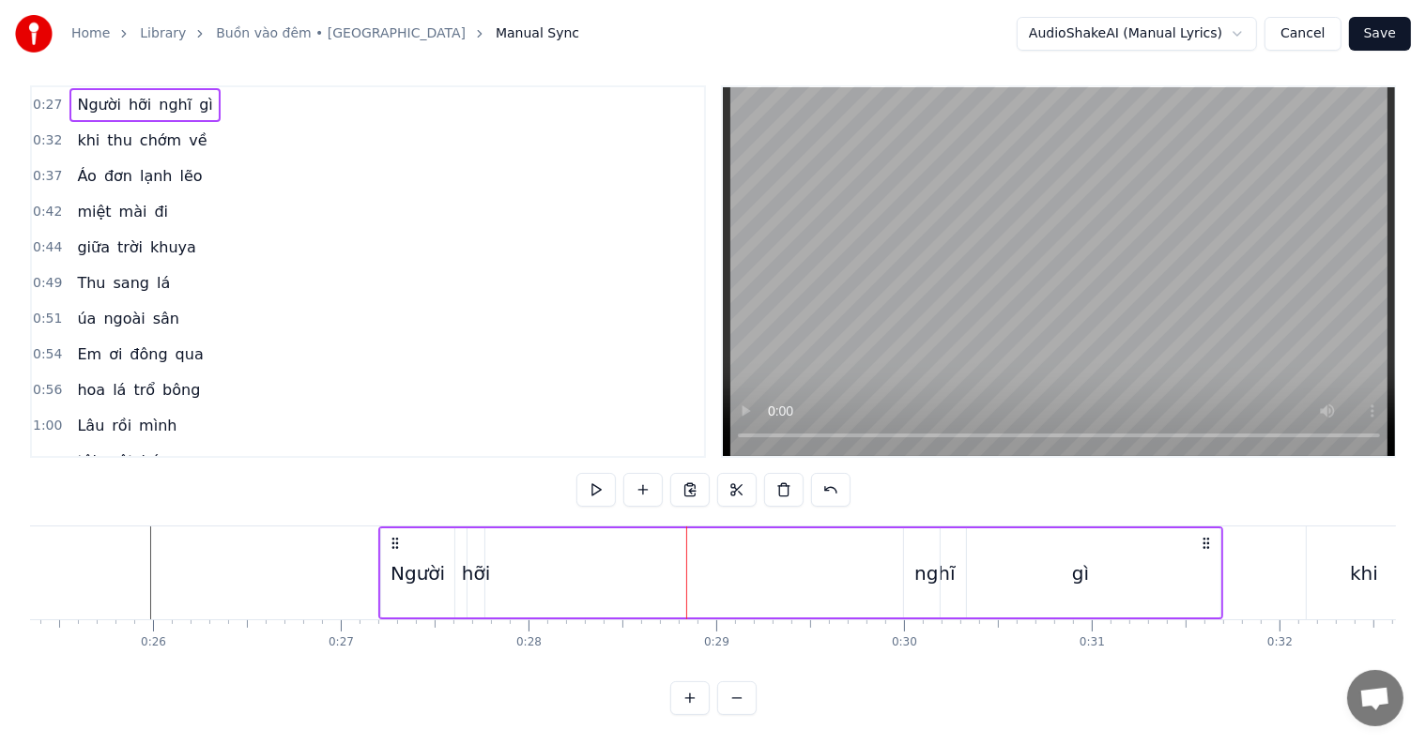
click at [475, 560] on div "hỡi" at bounding box center [476, 574] width 28 height 28
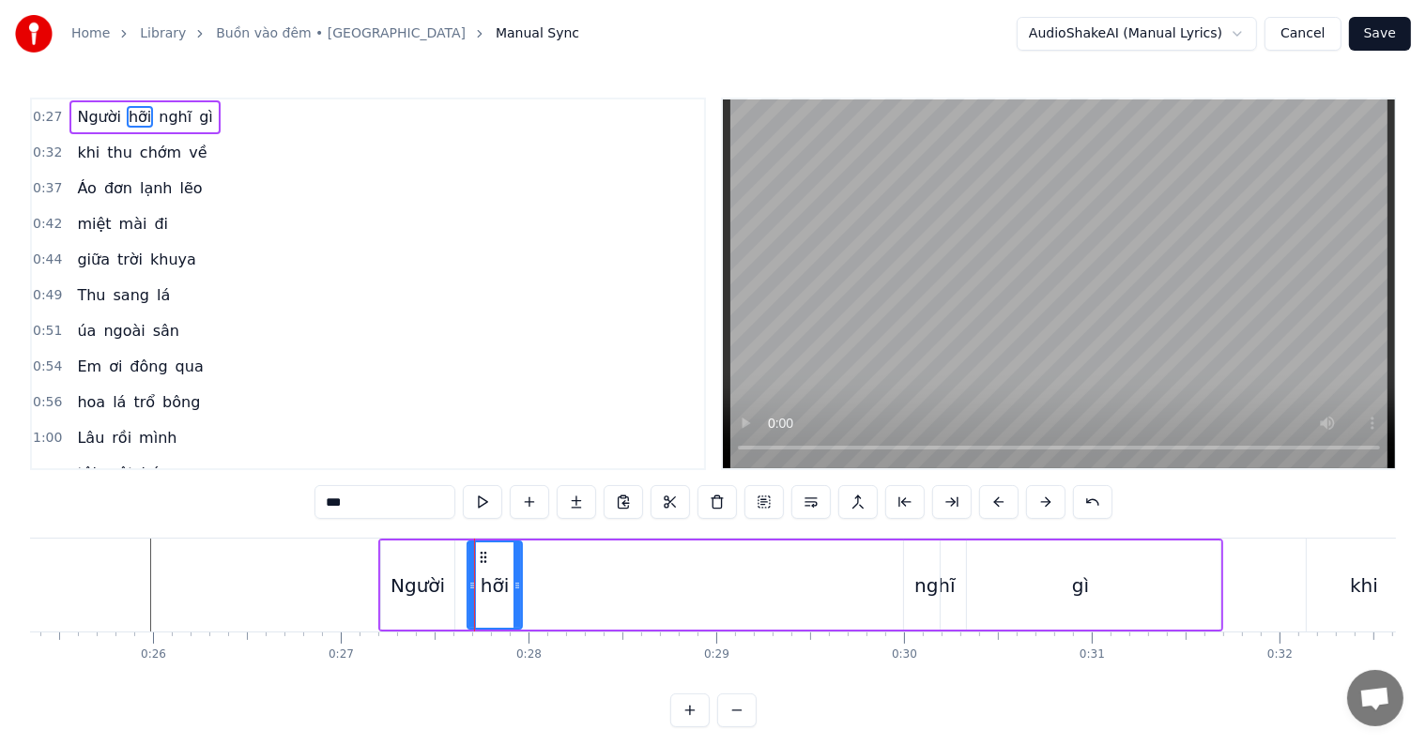
drag, startPoint x: 481, startPoint y: 588, endPoint x: 518, endPoint y: 587, distance: 37.6
click at [518, 587] on icon at bounding box center [518, 585] width 8 height 15
drag, startPoint x: 477, startPoint y: 556, endPoint x: 578, endPoint y: 556, distance: 101.4
click at [578, 556] on icon at bounding box center [583, 557] width 15 height 15
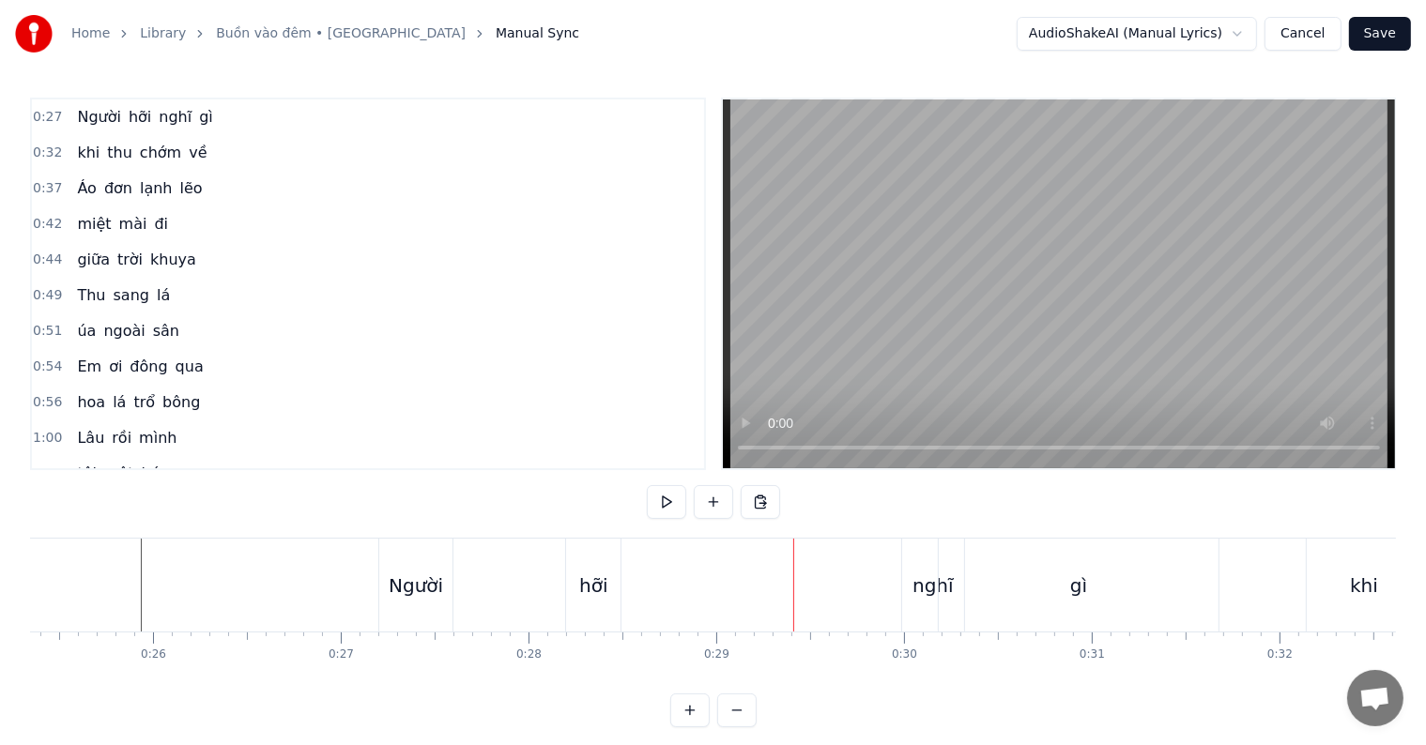
click at [415, 586] on div "Người" at bounding box center [416, 586] width 54 height 28
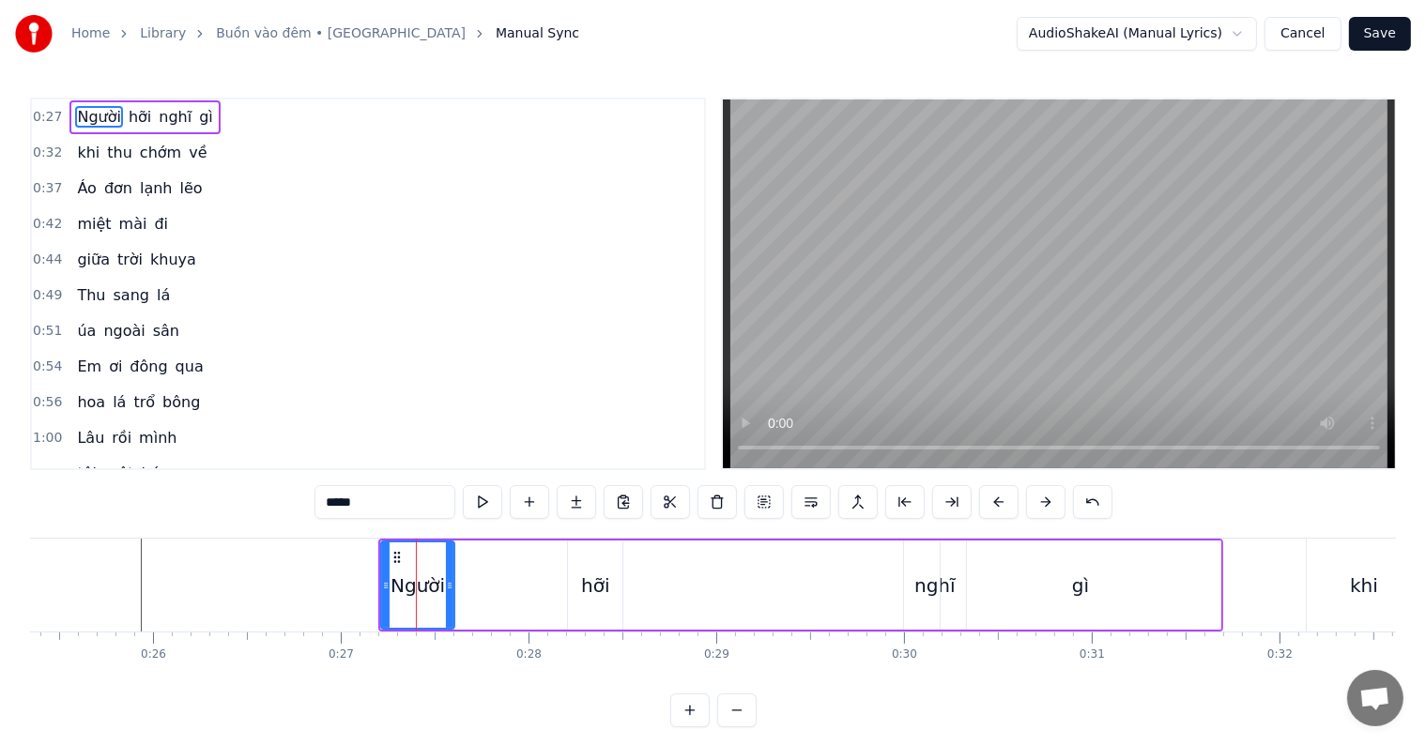
scroll to position [28, 0]
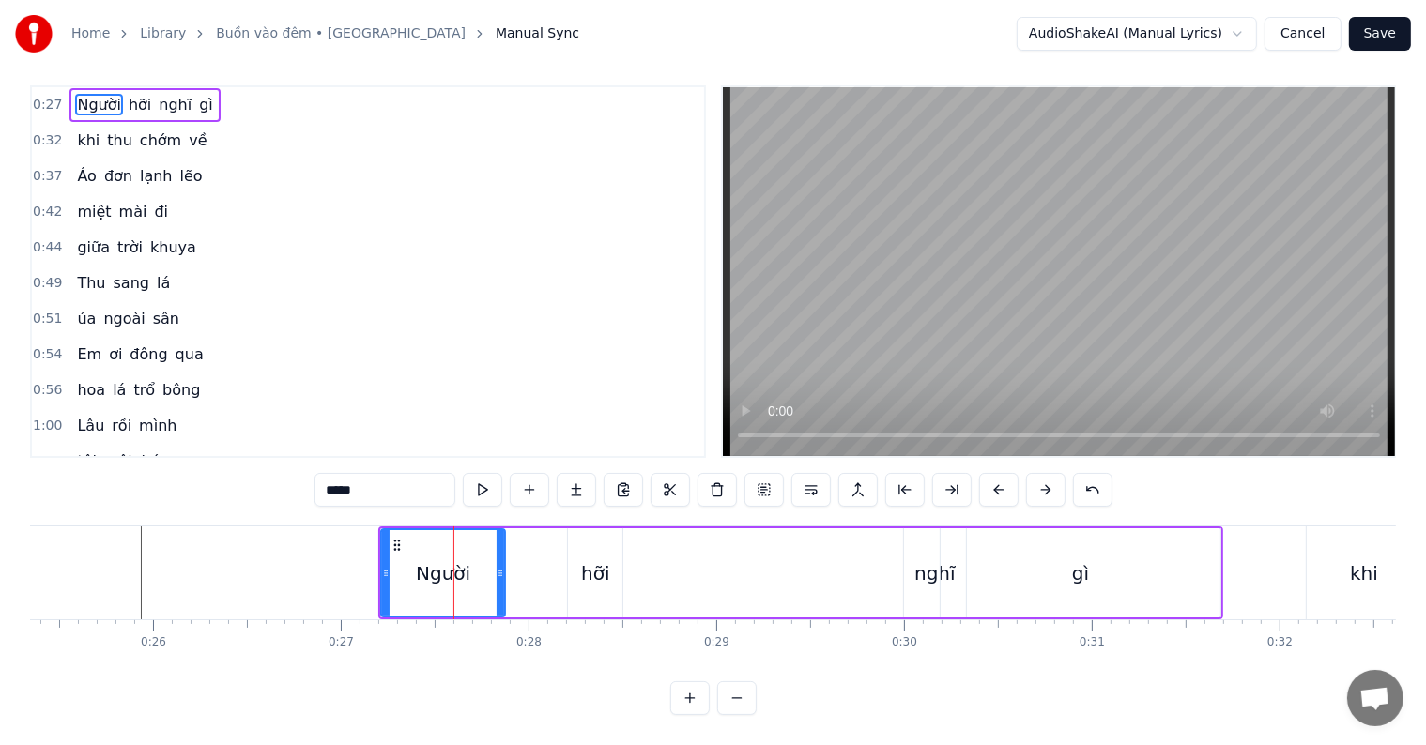
drag, startPoint x: 448, startPoint y: 558, endPoint x: 499, endPoint y: 555, distance: 50.8
click at [499, 566] on icon at bounding box center [501, 573] width 8 height 15
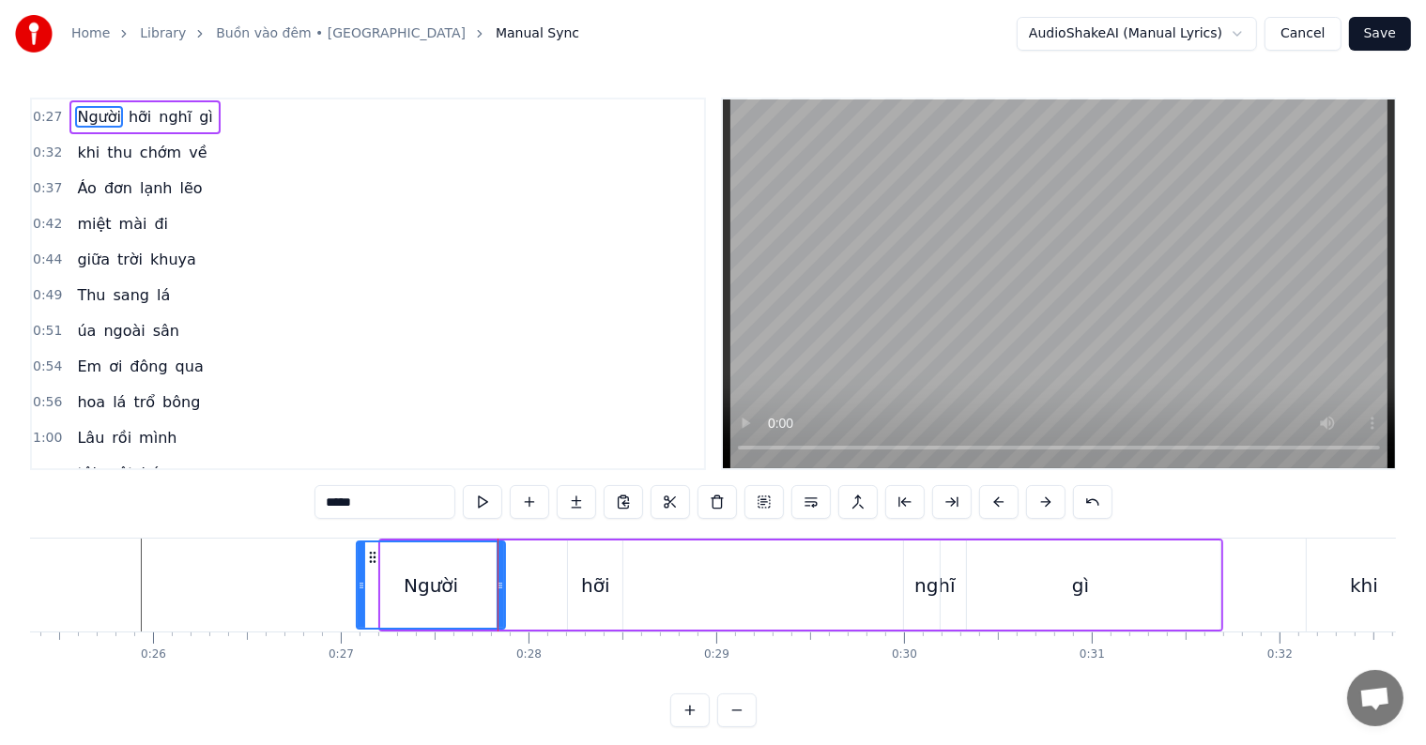
drag, startPoint x: 387, startPoint y: 586, endPoint x: 362, endPoint y: 586, distance: 24.4
click at [362, 586] on icon at bounding box center [362, 585] width 8 height 15
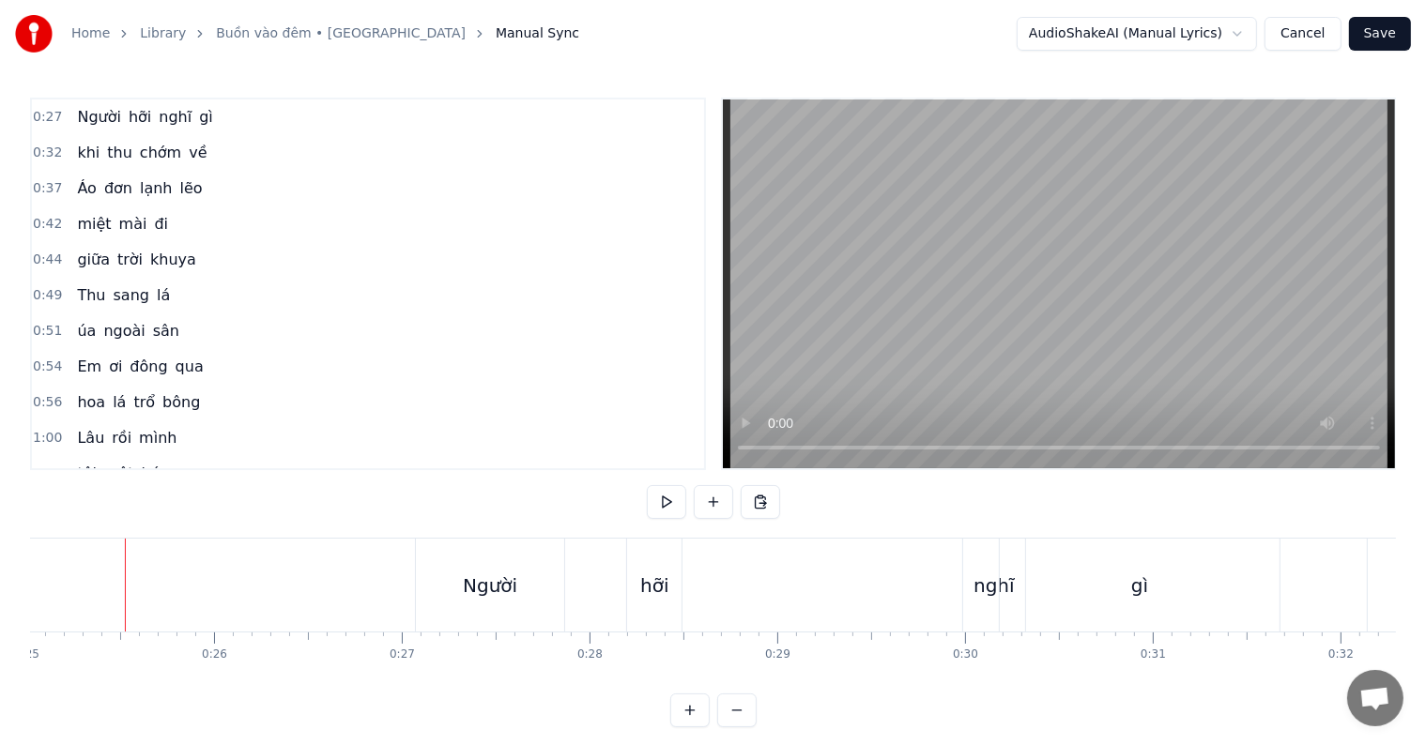
scroll to position [28, 0]
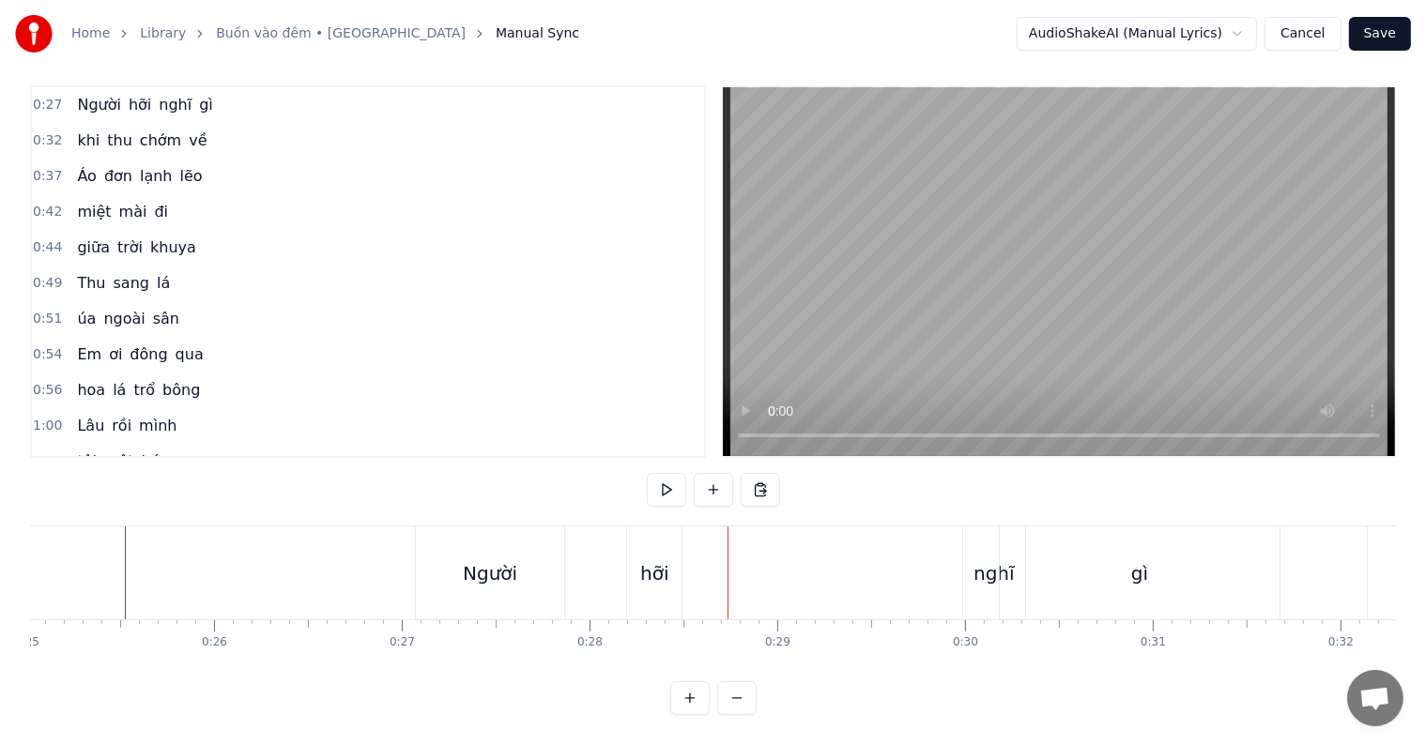
click at [650, 560] on div "hỡi" at bounding box center [654, 574] width 28 height 28
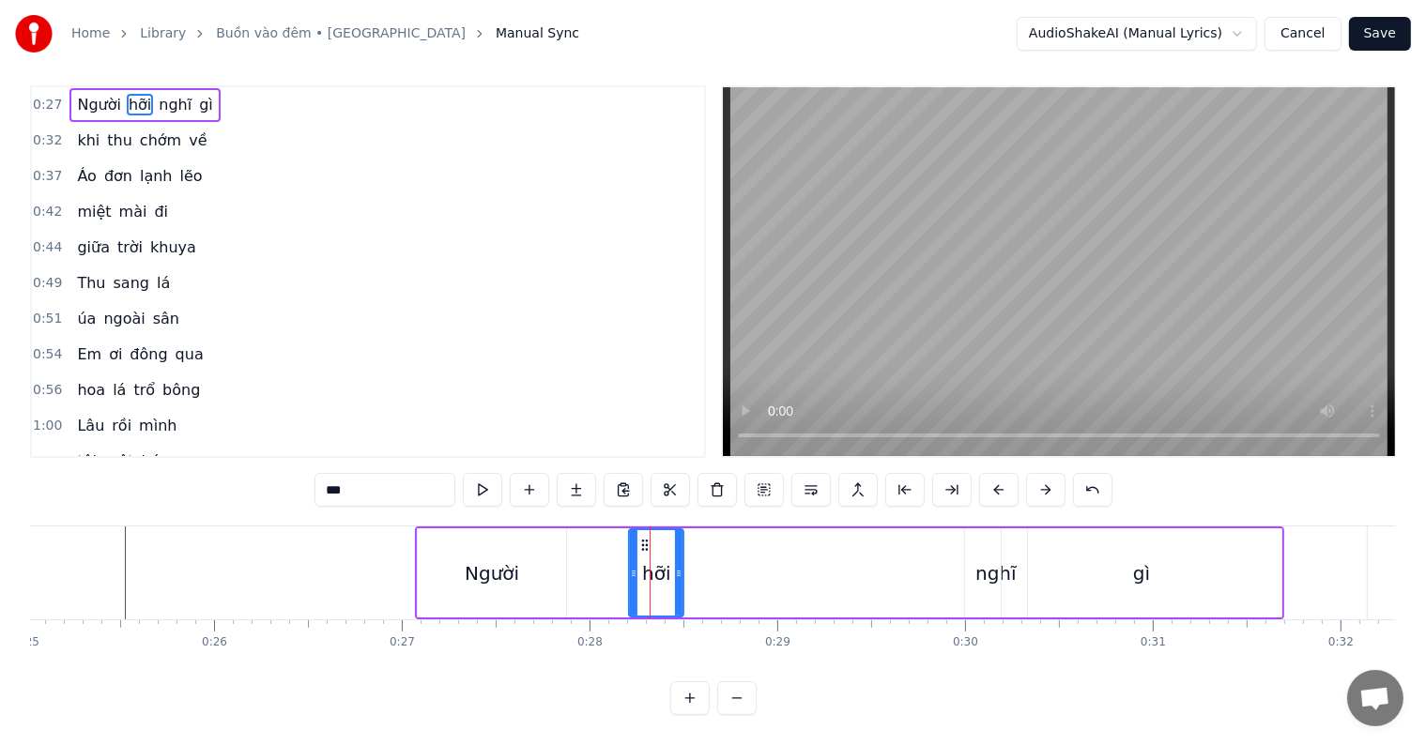
scroll to position [0, 0]
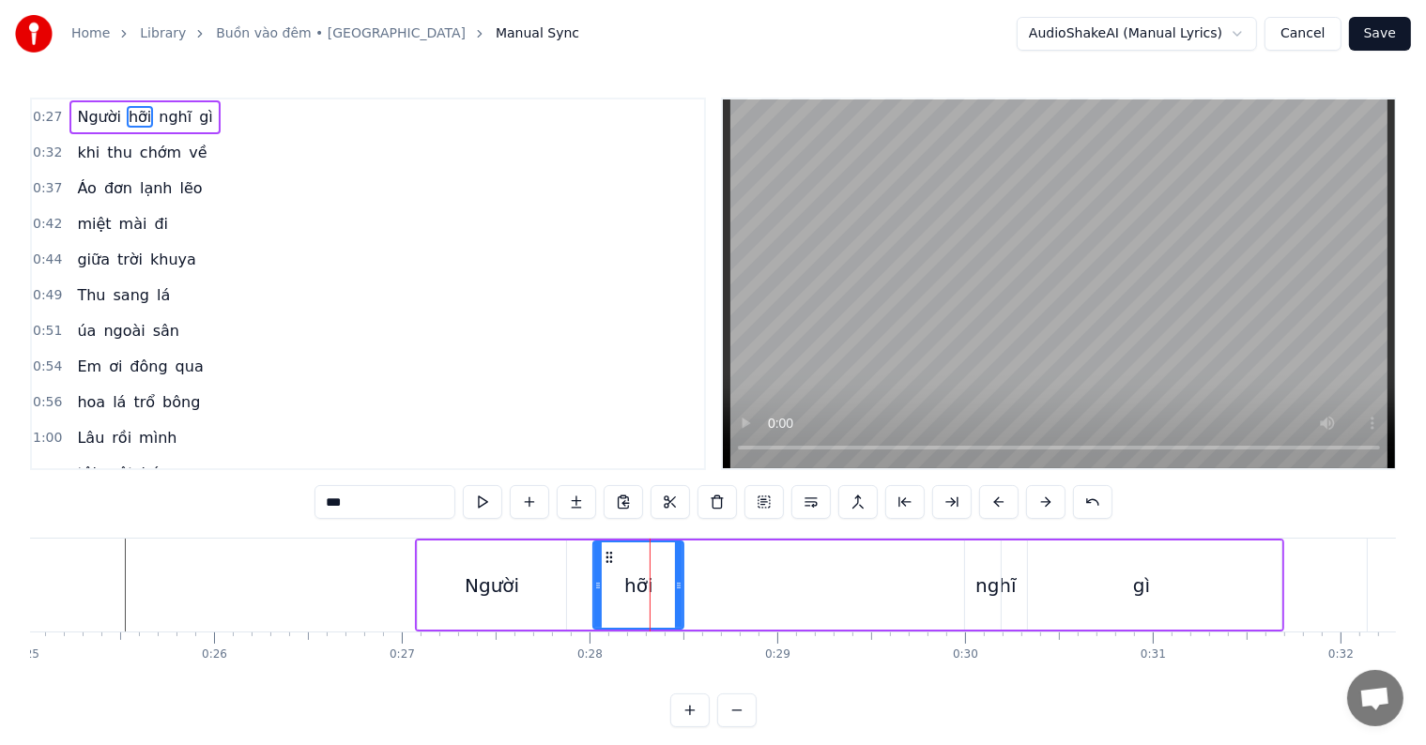
drag, startPoint x: 629, startPoint y: 584, endPoint x: 593, endPoint y: 586, distance: 35.7
click at [594, 586] on icon at bounding box center [598, 585] width 8 height 15
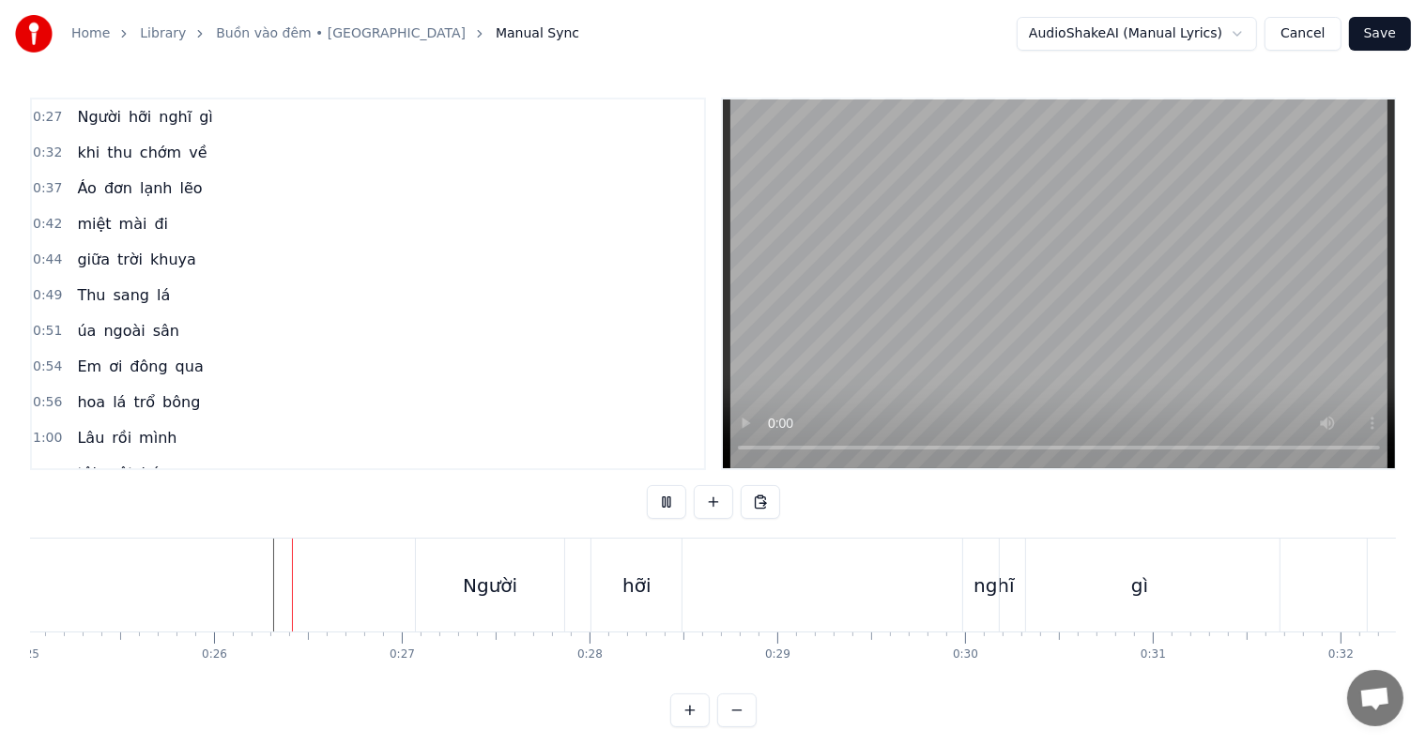
scroll to position [28, 0]
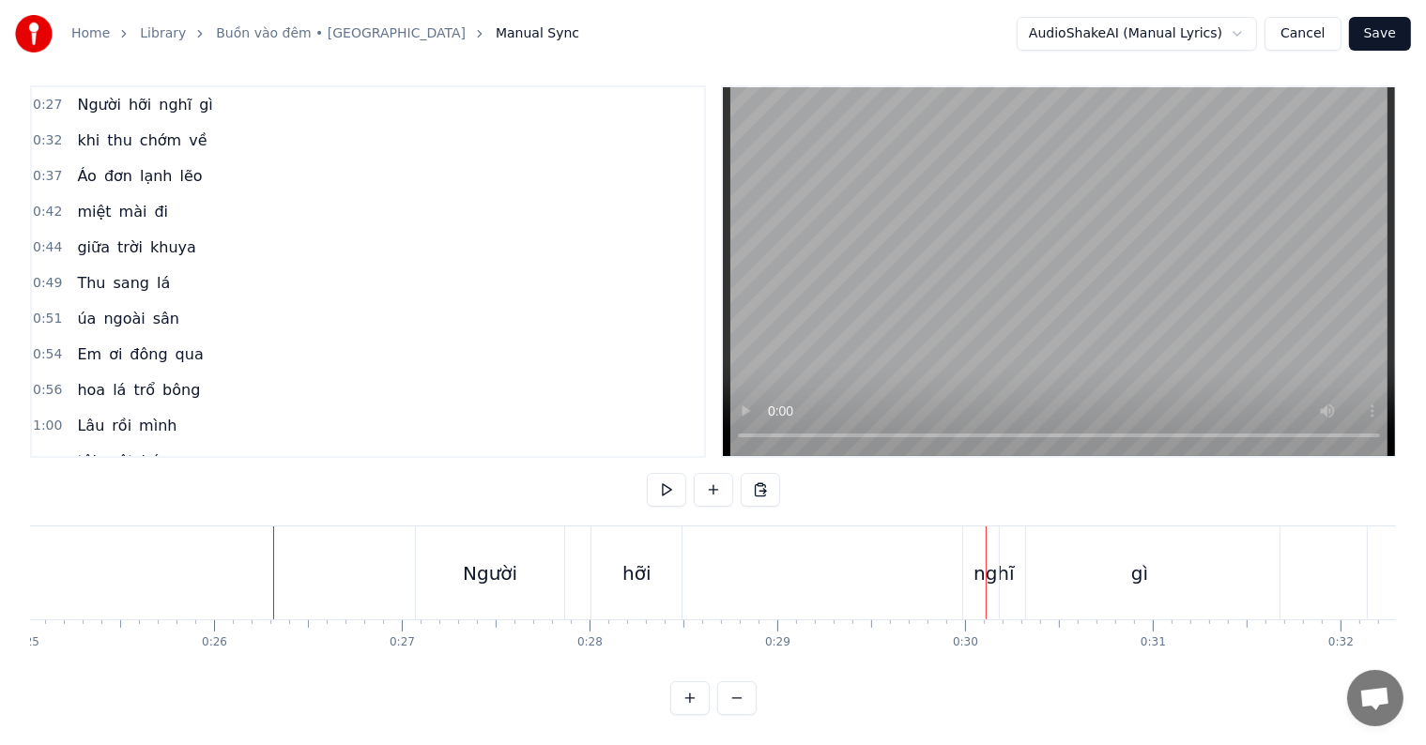
click at [653, 553] on div "hỡi" at bounding box center [637, 573] width 90 height 93
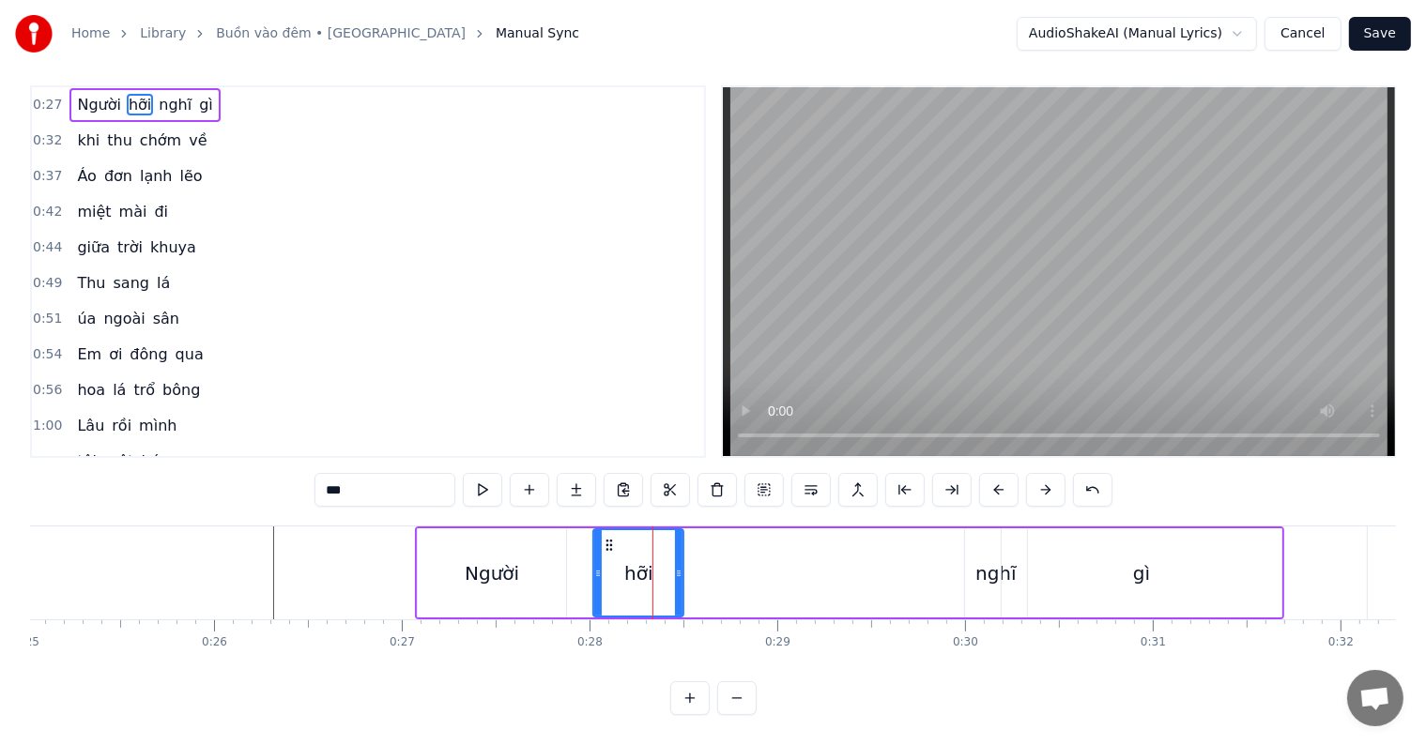
scroll to position [0, 0]
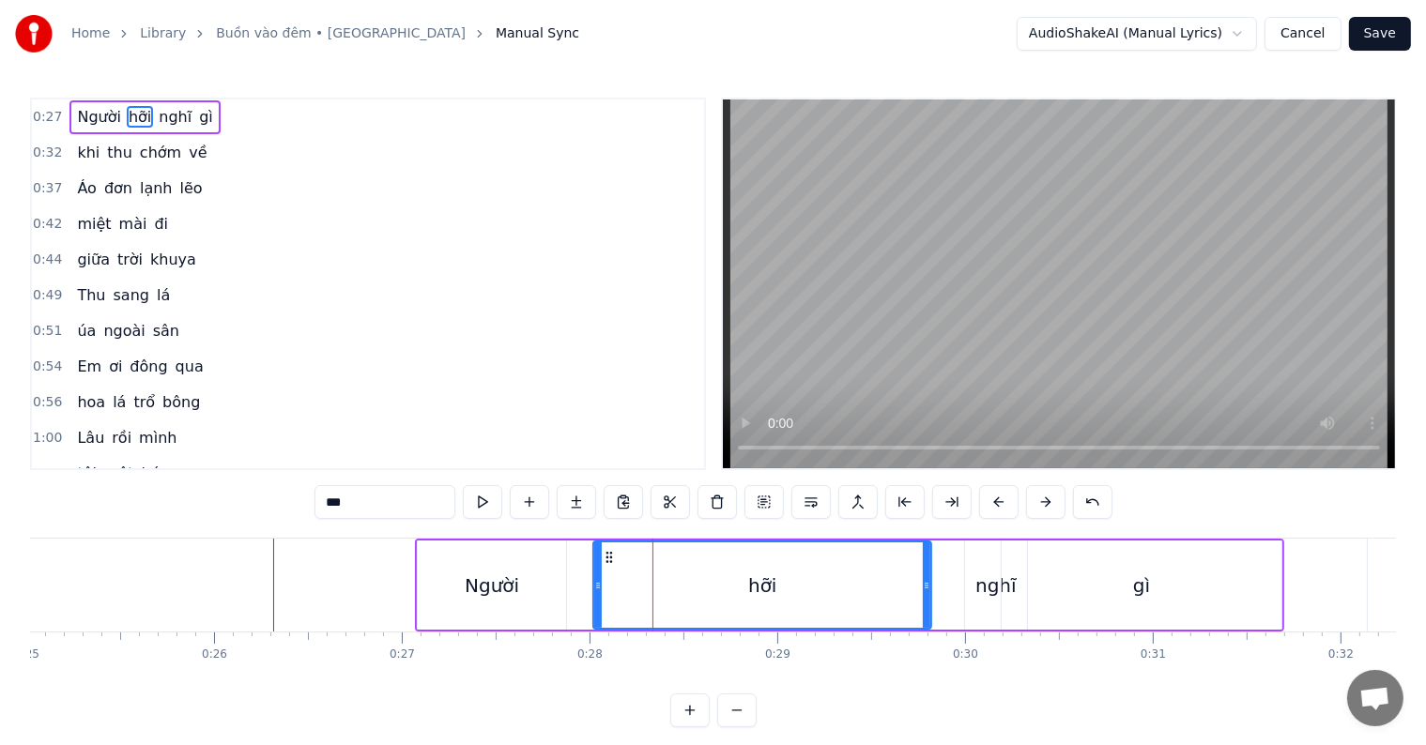
drag, startPoint x: 680, startPoint y: 581, endPoint x: 928, endPoint y: 582, distance: 247.9
click at [928, 582] on icon at bounding box center [927, 585] width 8 height 15
click at [1025, 588] on div "gì" at bounding box center [1142, 585] width 280 height 89
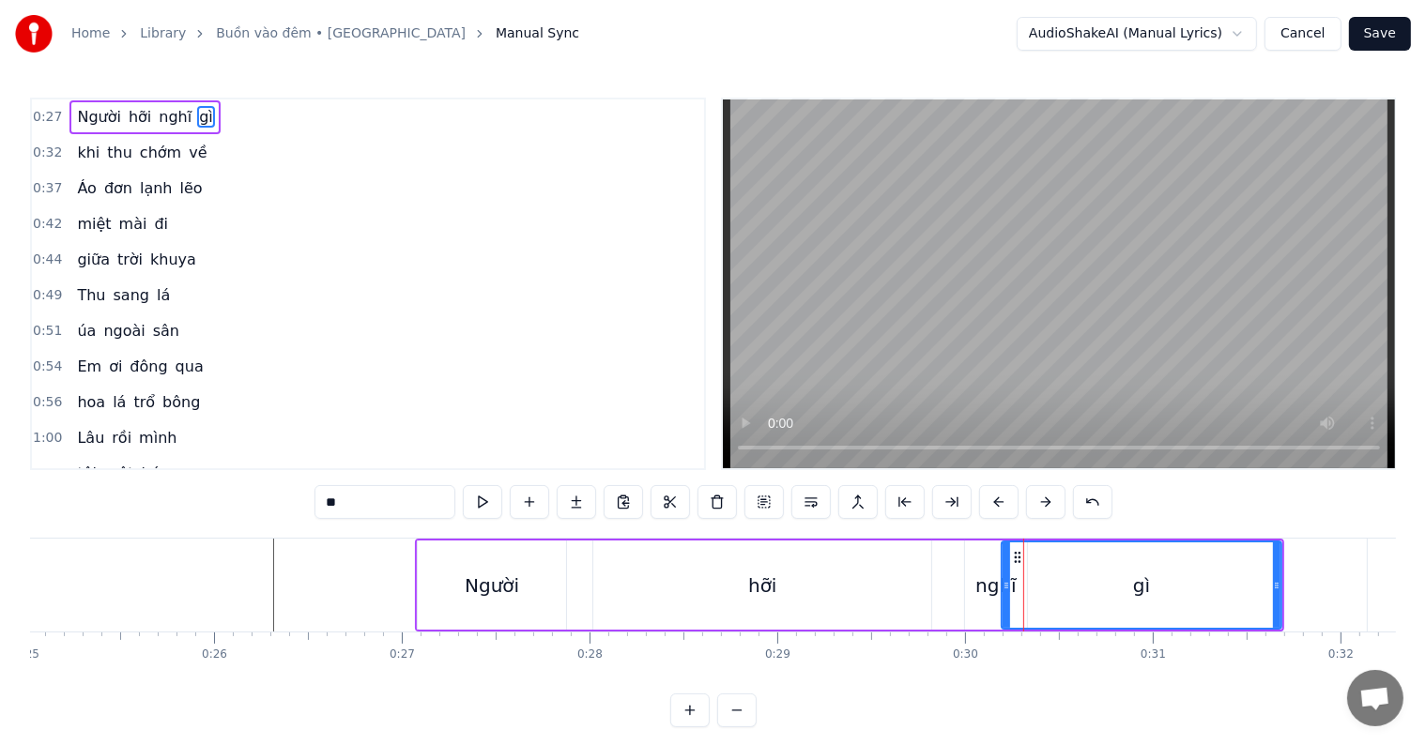
click at [977, 588] on div "nghĩ" at bounding box center [996, 586] width 41 height 28
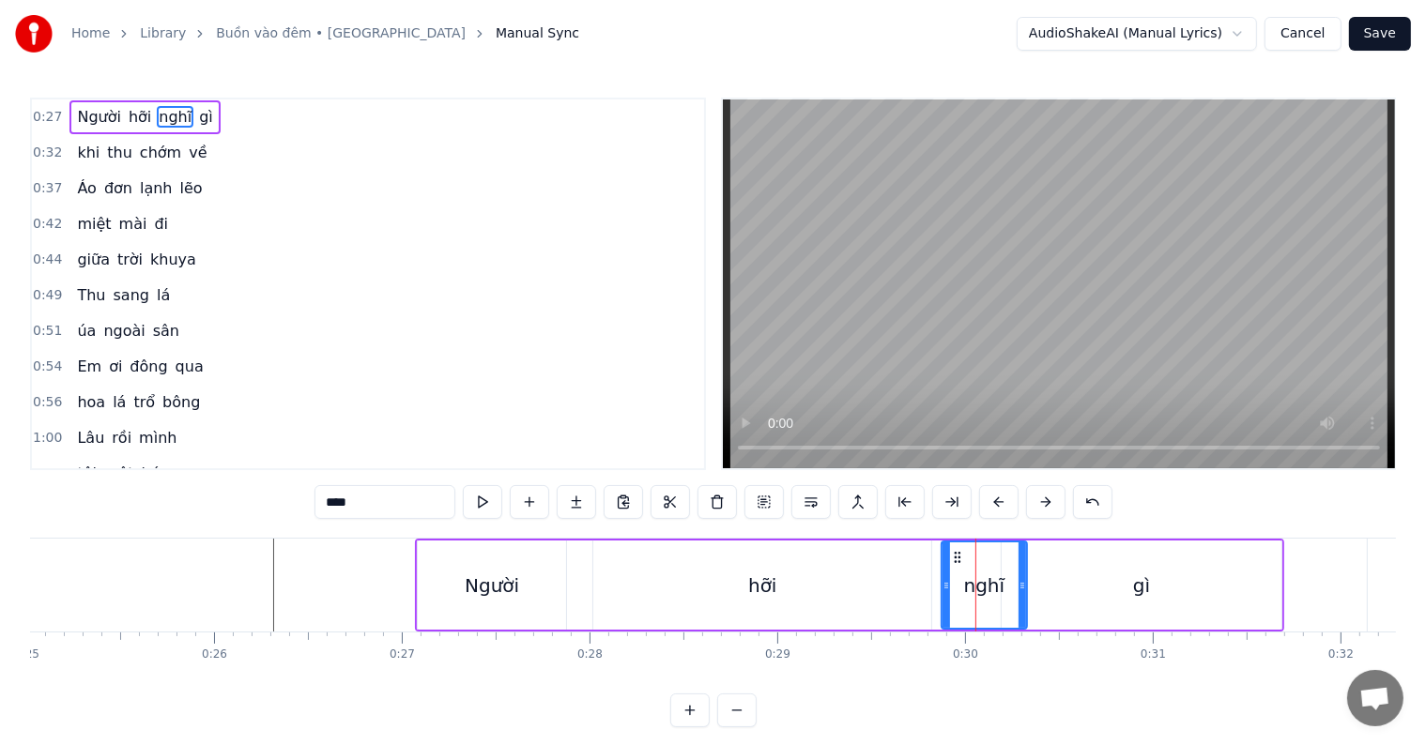
drag, startPoint x: 966, startPoint y: 588, endPoint x: 943, endPoint y: 588, distance: 23.5
click at [943, 588] on icon at bounding box center [947, 585] width 8 height 15
click at [883, 589] on div "hỡi" at bounding box center [762, 585] width 338 height 89
type input "***"
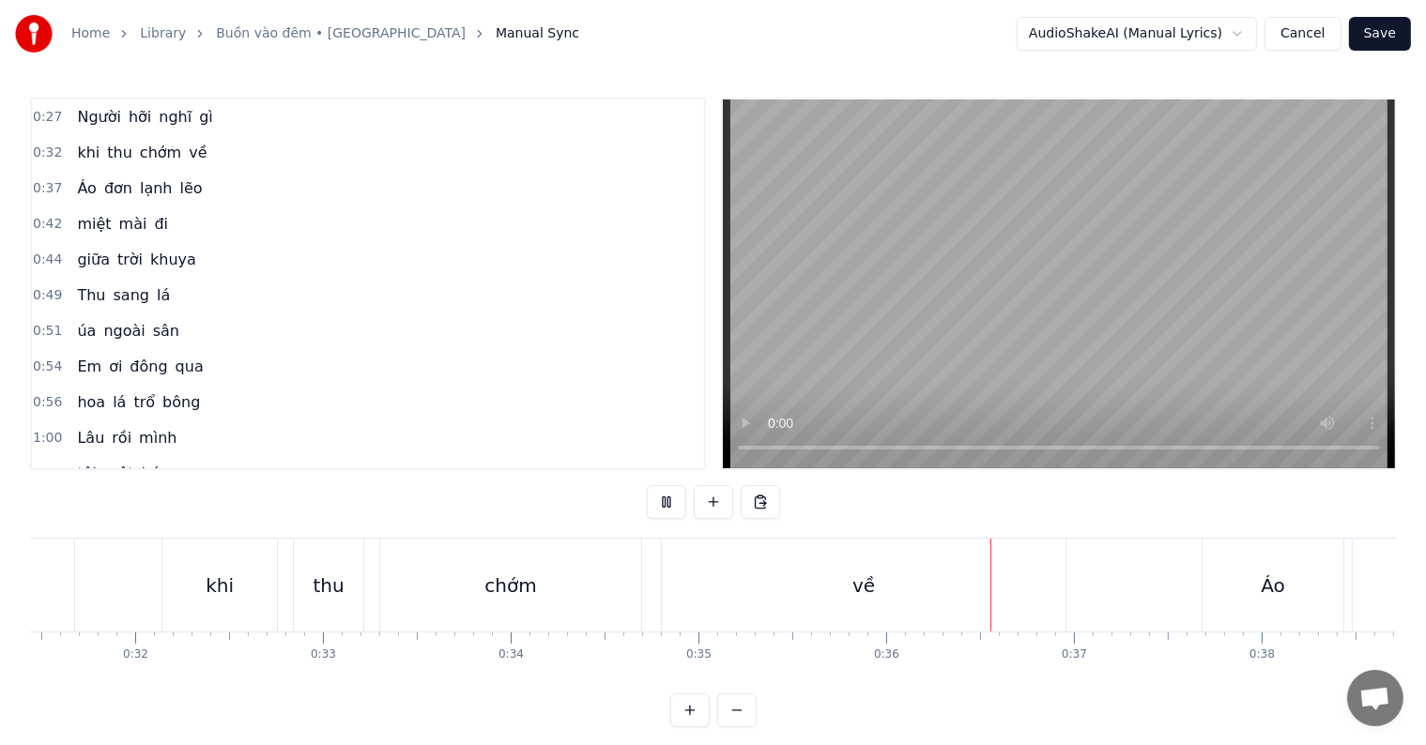
scroll to position [28, 0]
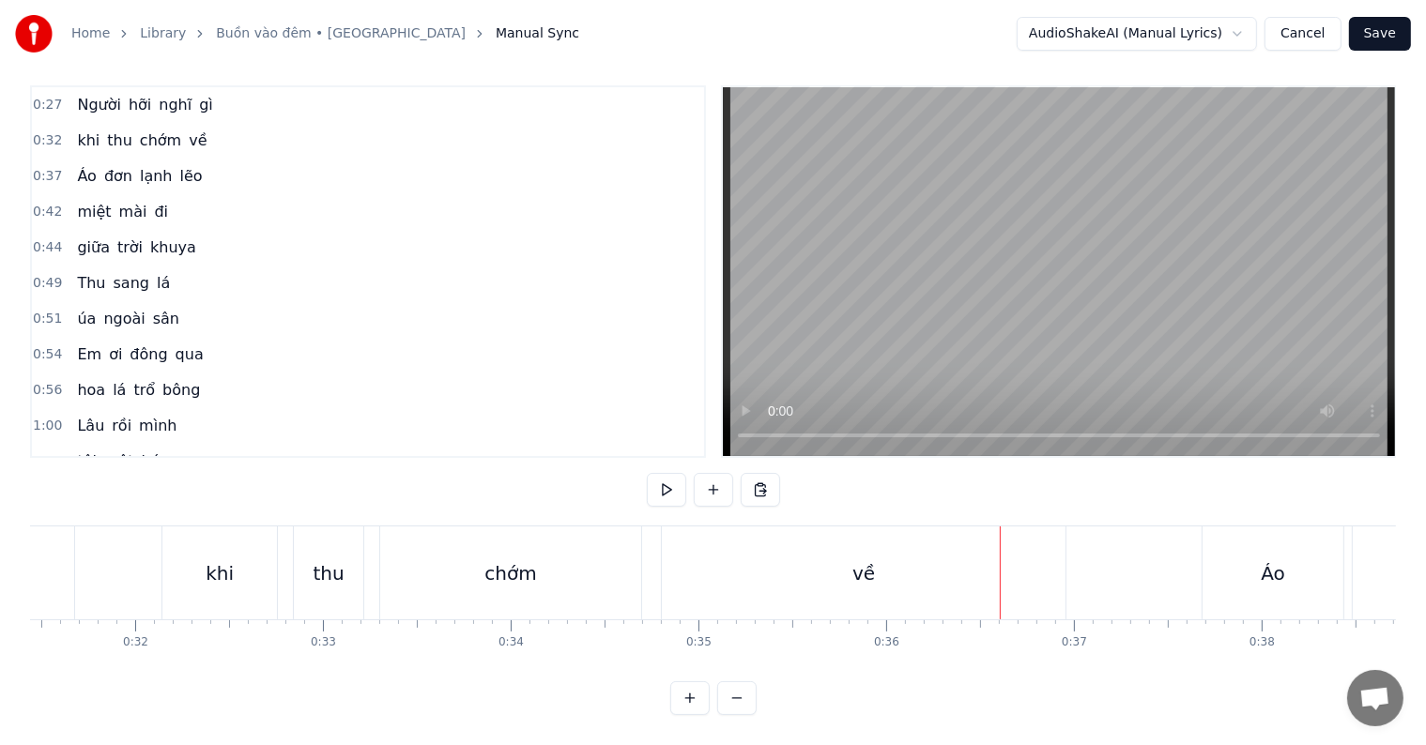
click at [109, 94] on span "Người" at bounding box center [99, 105] width 48 height 22
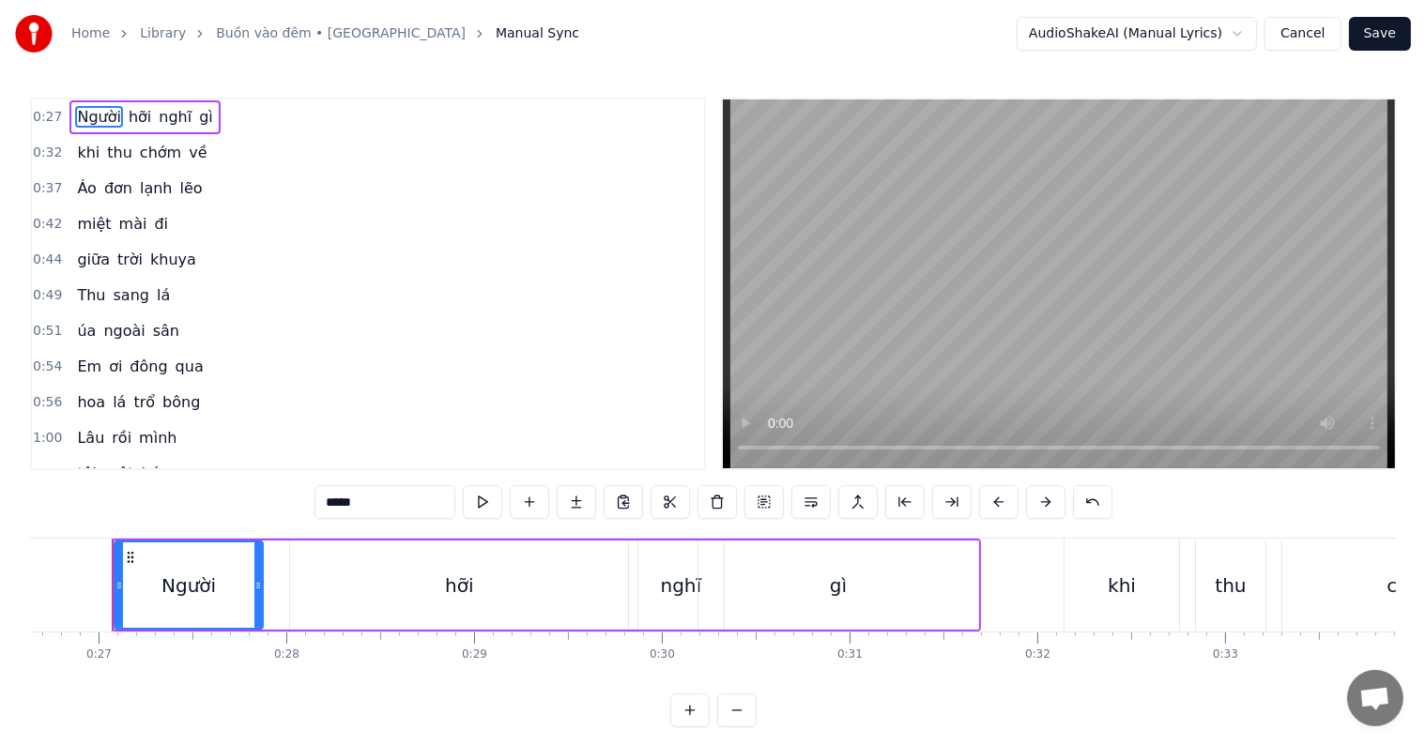
scroll to position [0, 4988]
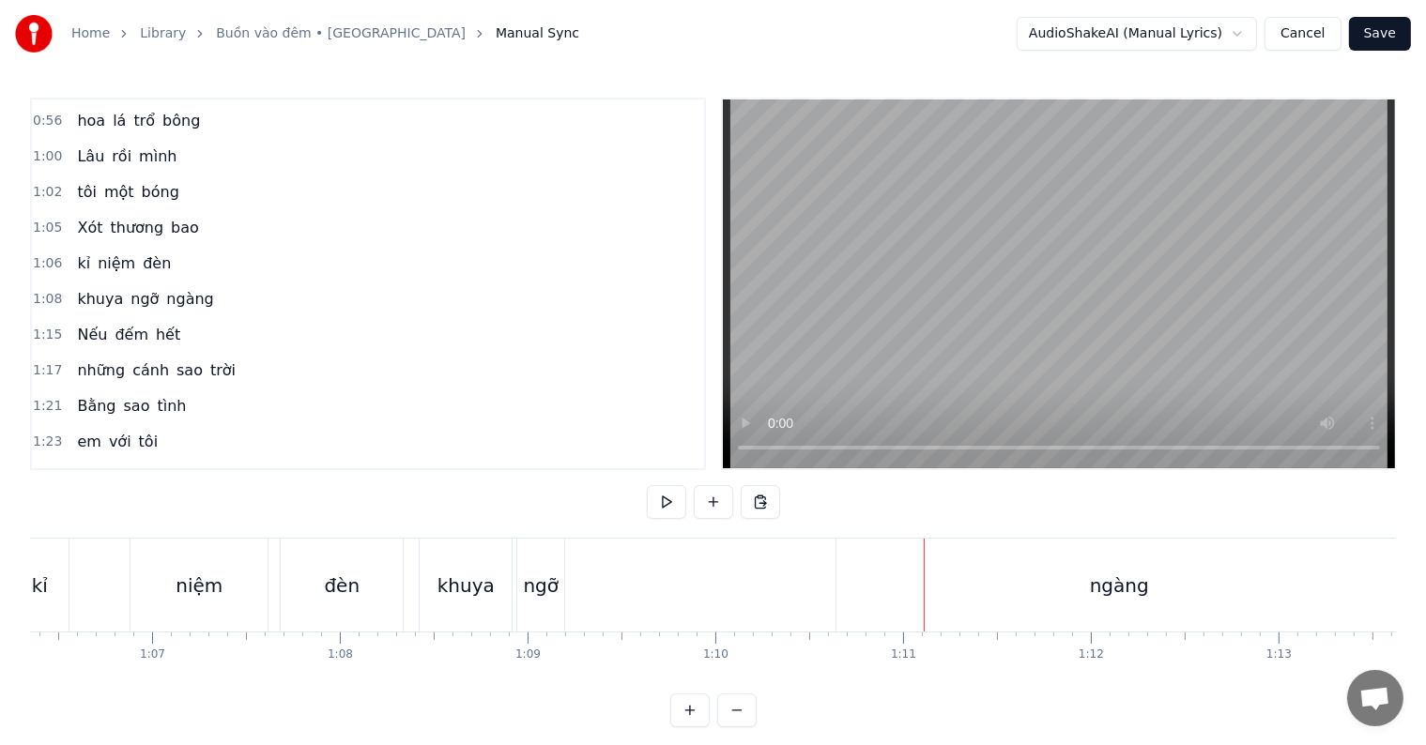
scroll to position [0, 12283]
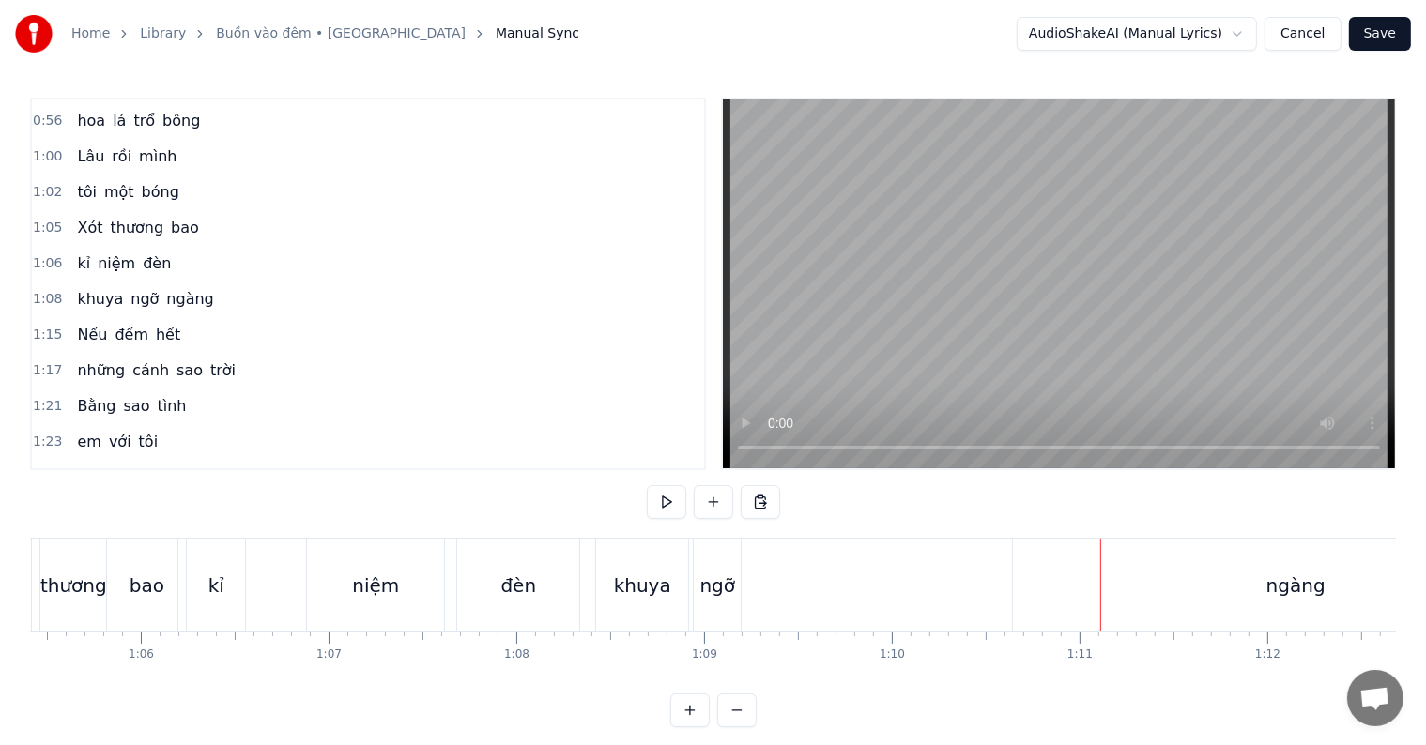
click at [388, 601] on div "niệm" at bounding box center [375, 585] width 137 height 93
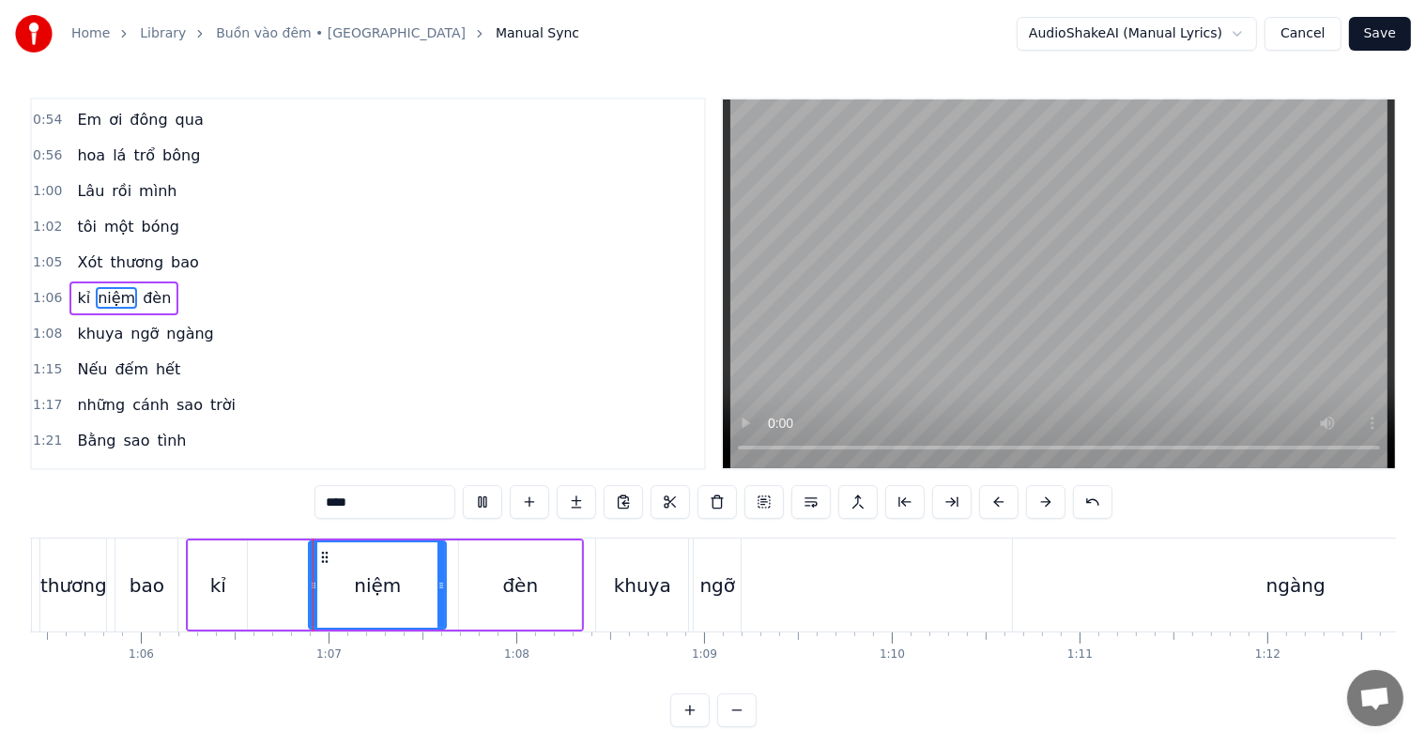
scroll to position [28, 0]
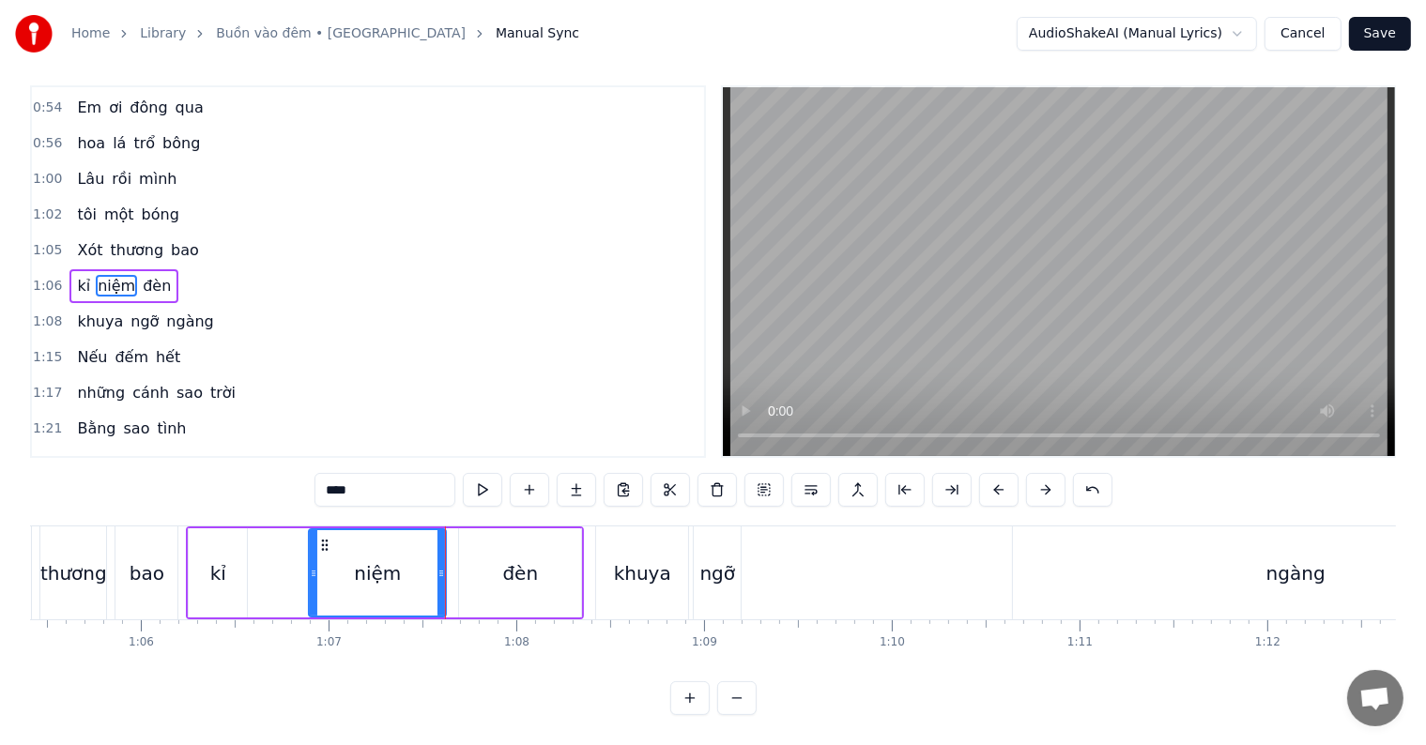
click at [458, 580] on div "đèn" at bounding box center [520, 573] width 124 height 89
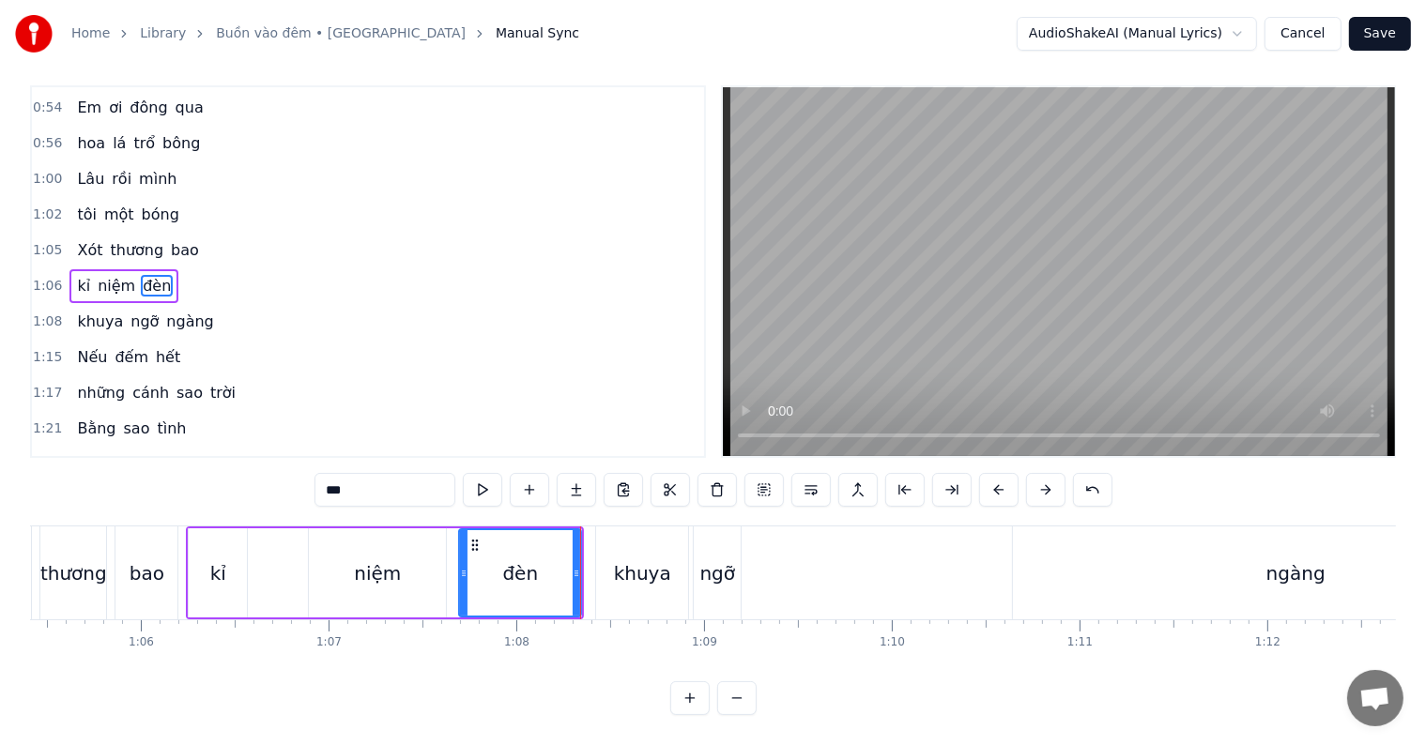
click at [621, 582] on div "khuya" at bounding box center [642, 573] width 92 height 93
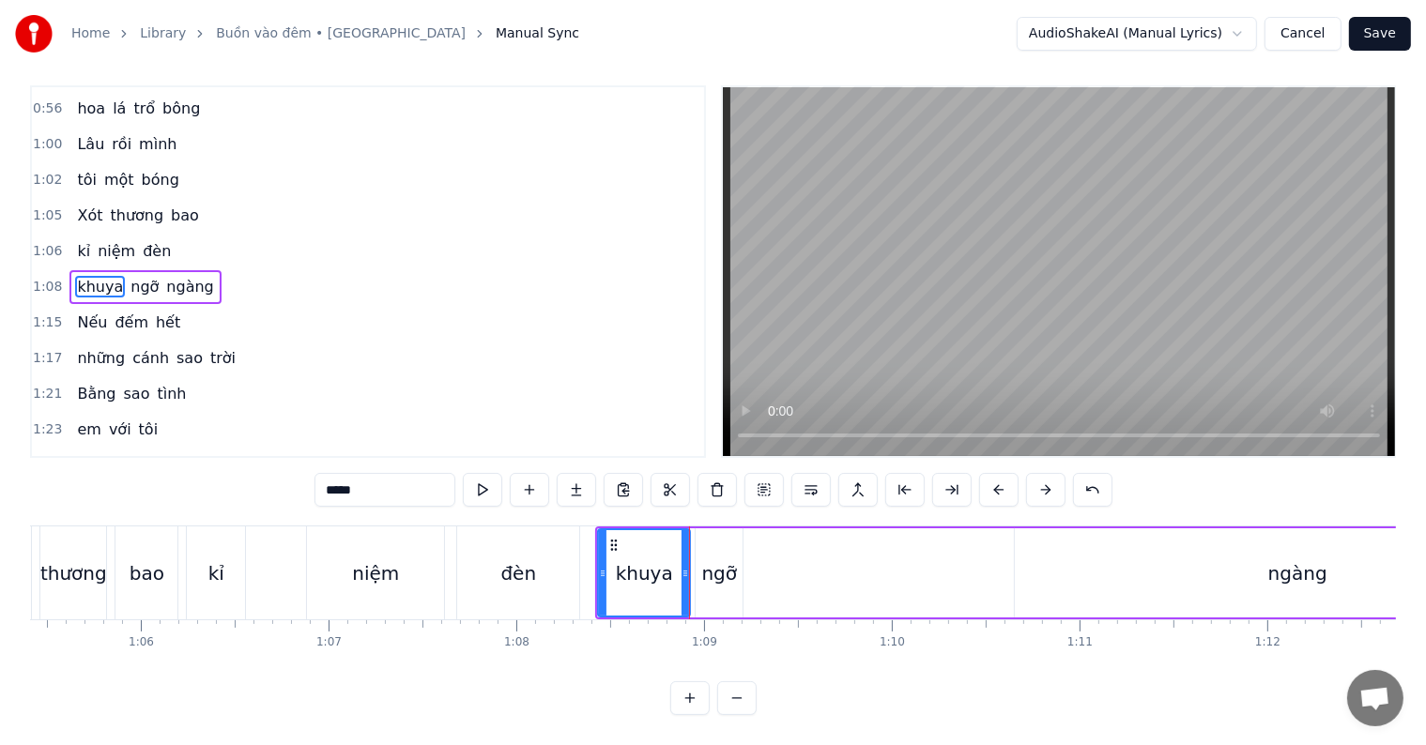
click at [737, 560] on div "ngỡ" at bounding box center [719, 573] width 47 height 89
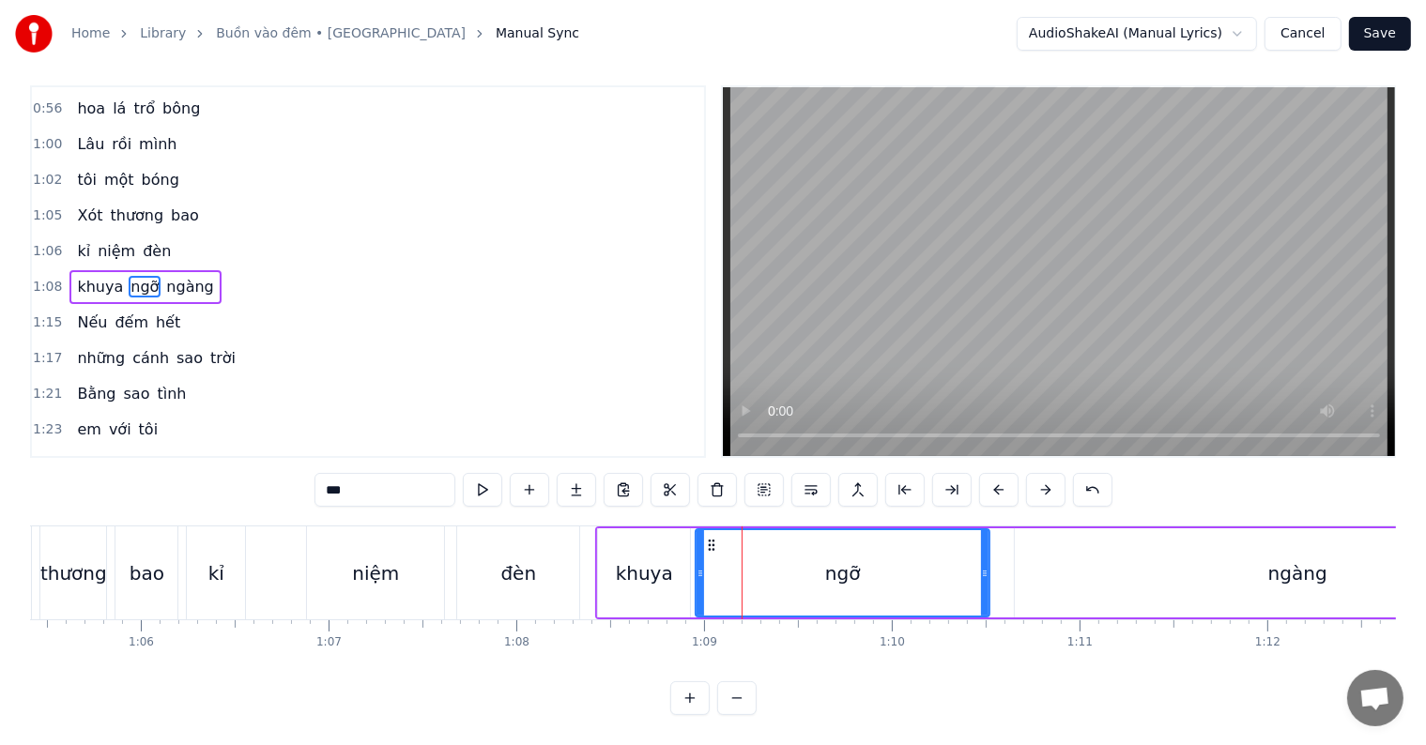
drag, startPoint x: 737, startPoint y: 560, endPoint x: 984, endPoint y: 563, distance: 247.0
click at [984, 563] on div at bounding box center [985, 572] width 8 height 85
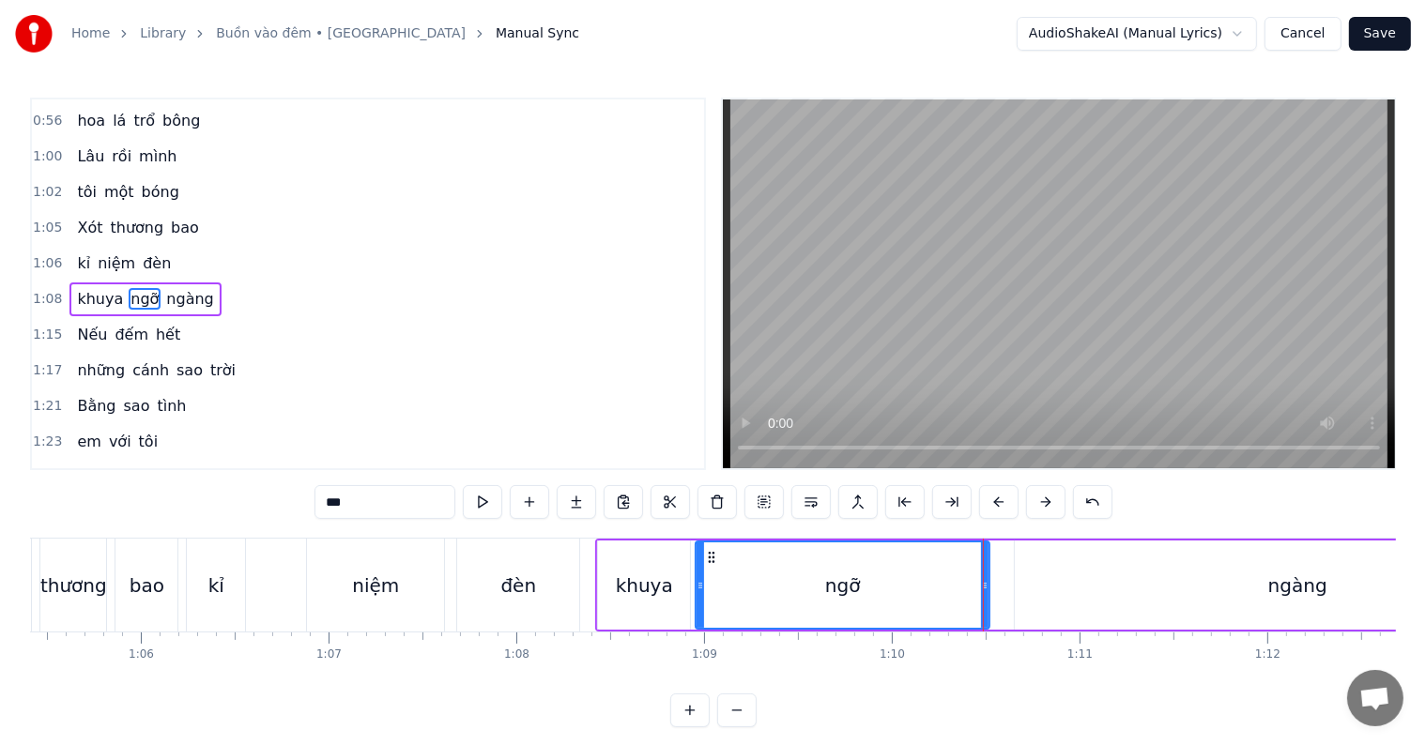
click at [72, 580] on div "thương" at bounding box center [73, 586] width 67 height 28
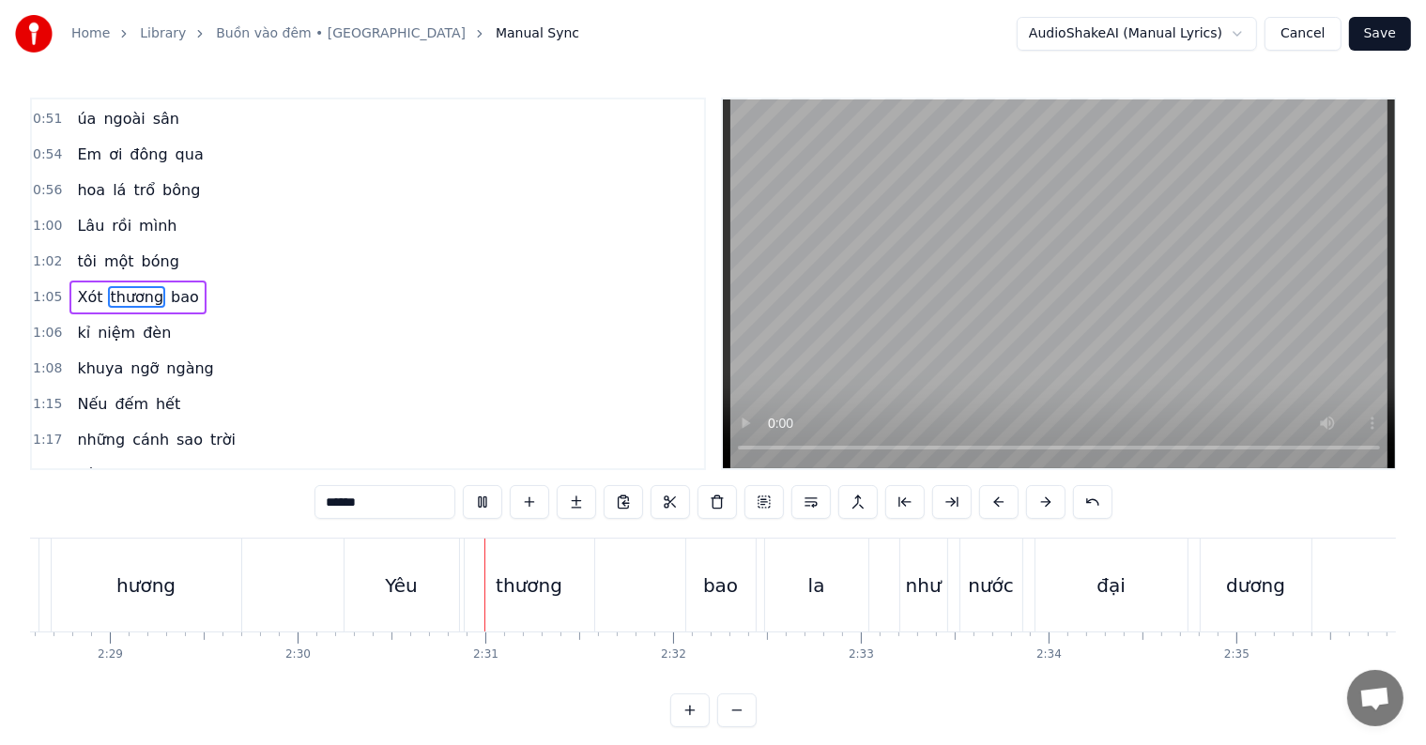
scroll to position [28, 0]
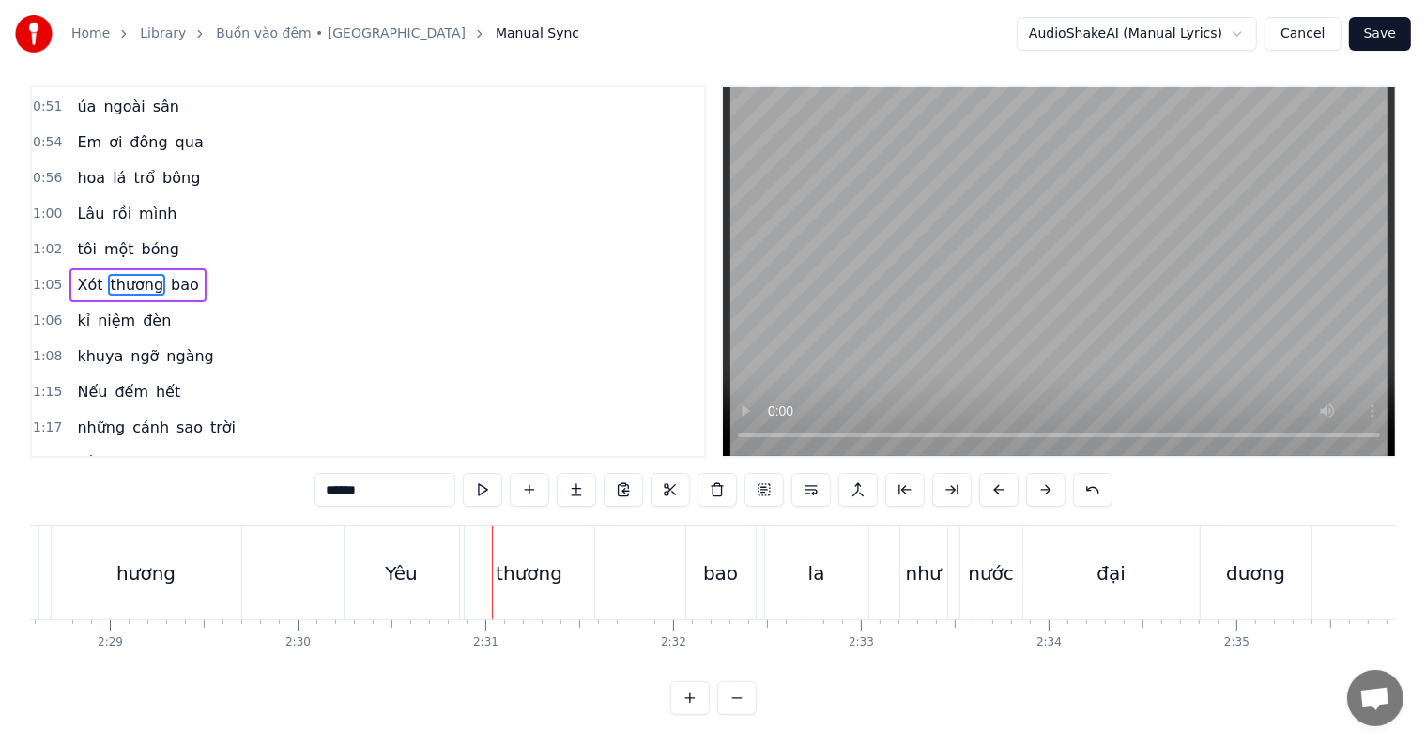
click at [421, 559] on div "Yêu" at bounding box center [402, 573] width 115 height 93
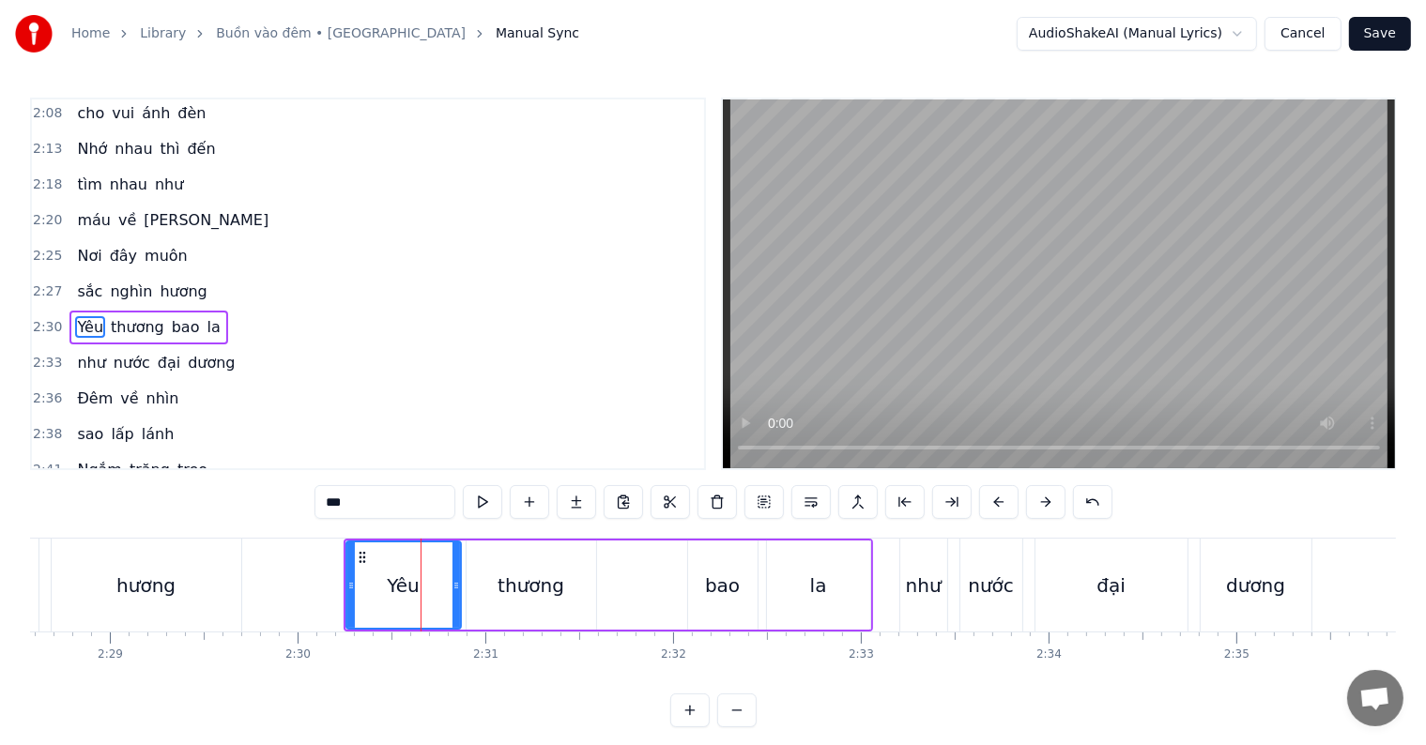
scroll to position [1111, 0]
click at [539, 559] on div "thương" at bounding box center [532, 585] width 130 height 89
type input "******"
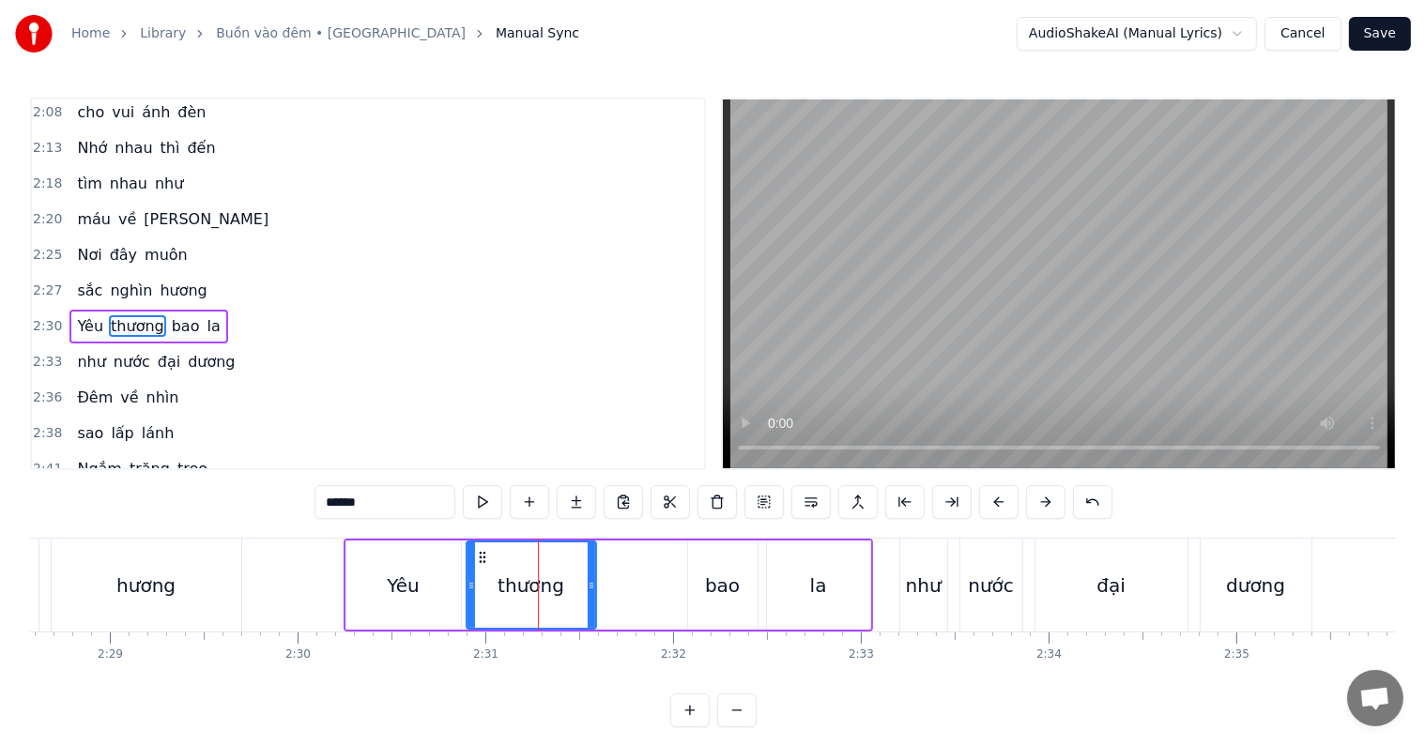
drag, startPoint x: 594, startPoint y: 581, endPoint x: 644, endPoint y: 582, distance: 49.8
click at [644, 582] on div "Yêu thương bao la" at bounding box center [609, 585] width 530 height 93
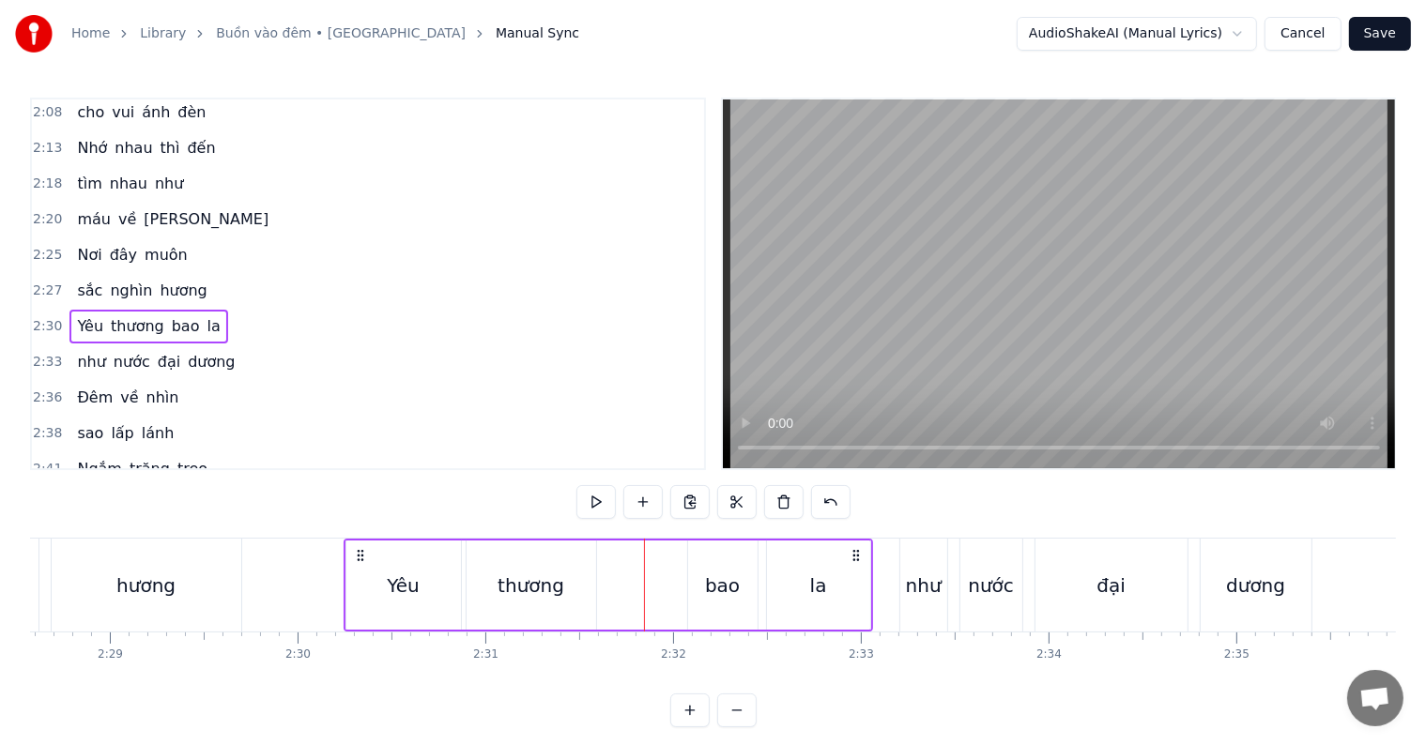
click at [561, 576] on div "thương" at bounding box center [532, 585] width 130 height 89
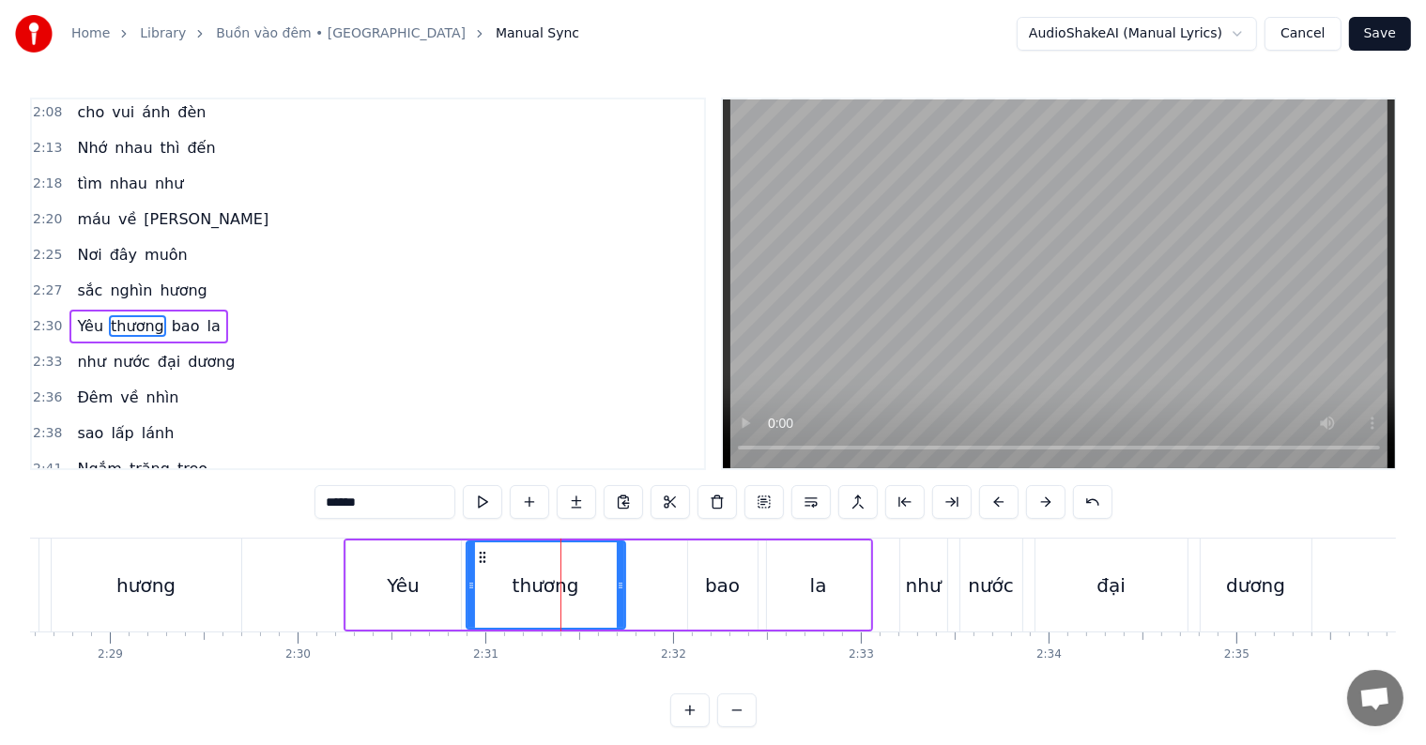
drag, startPoint x: 587, startPoint y: 582, endPoint x: 616, endPoint y: 582, distance: 29.1
click at [617, 582] on icon at bounding box center [621, 585] width 8 height 15
click at [155, 589] on div "hương" at bounding box center [145, 586] width 59 height 28
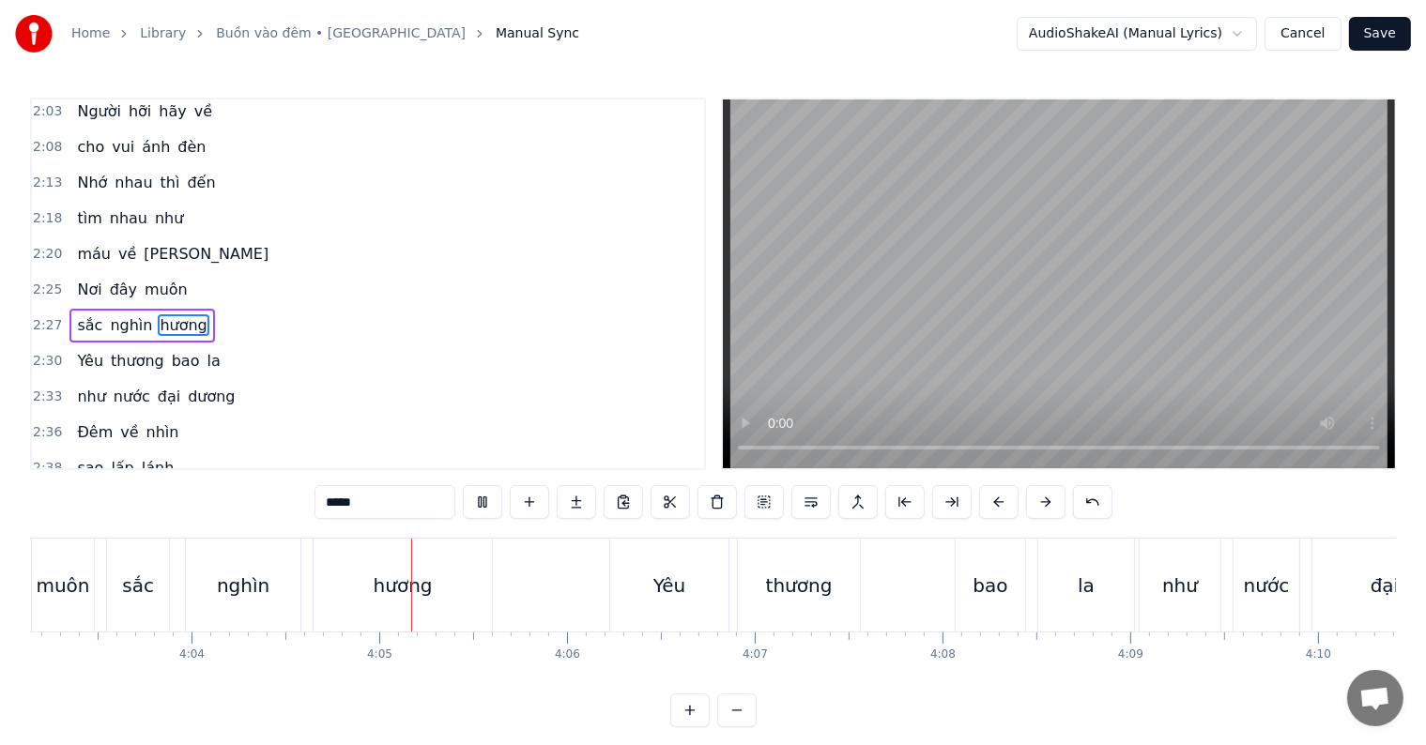
scroll to position [0, 45838]
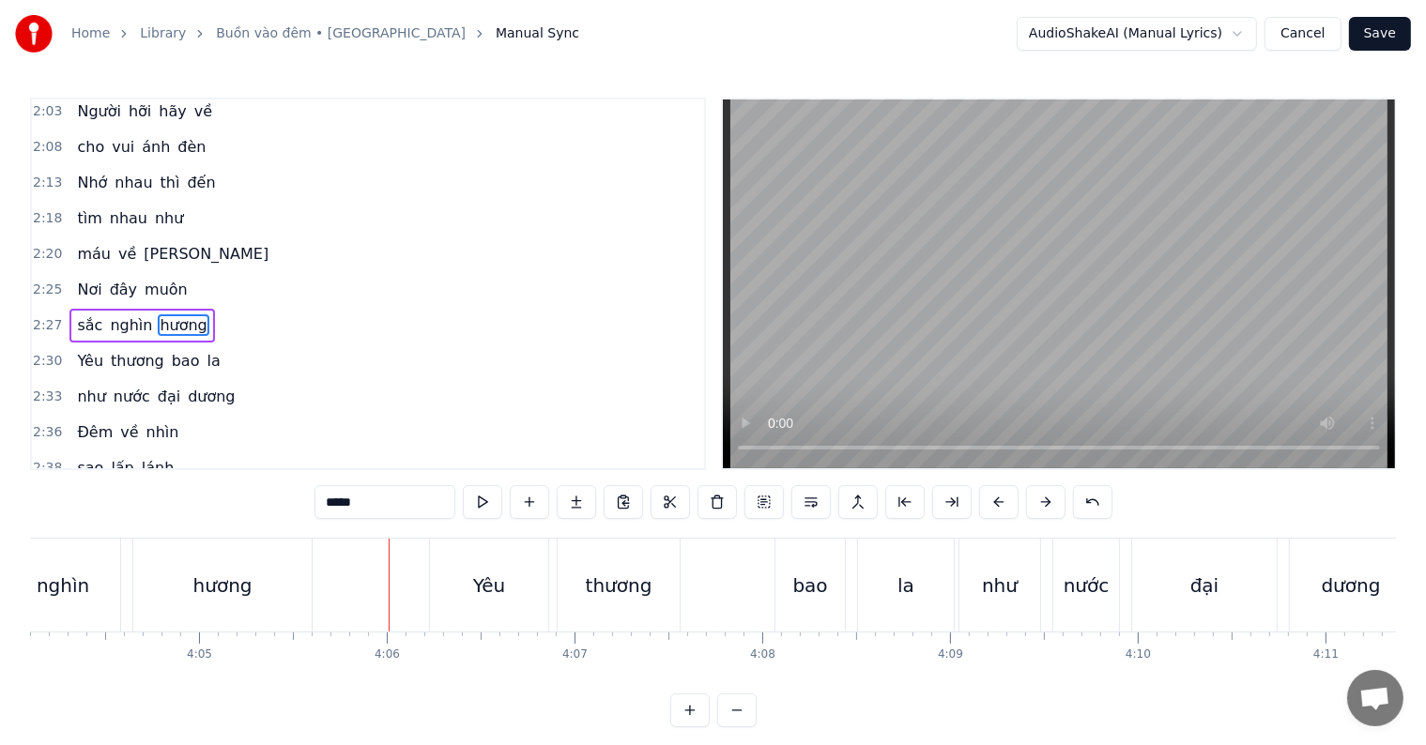
click at [481, 606] on div "Yêu" at bounding box center [489, 585] width 118 height 93
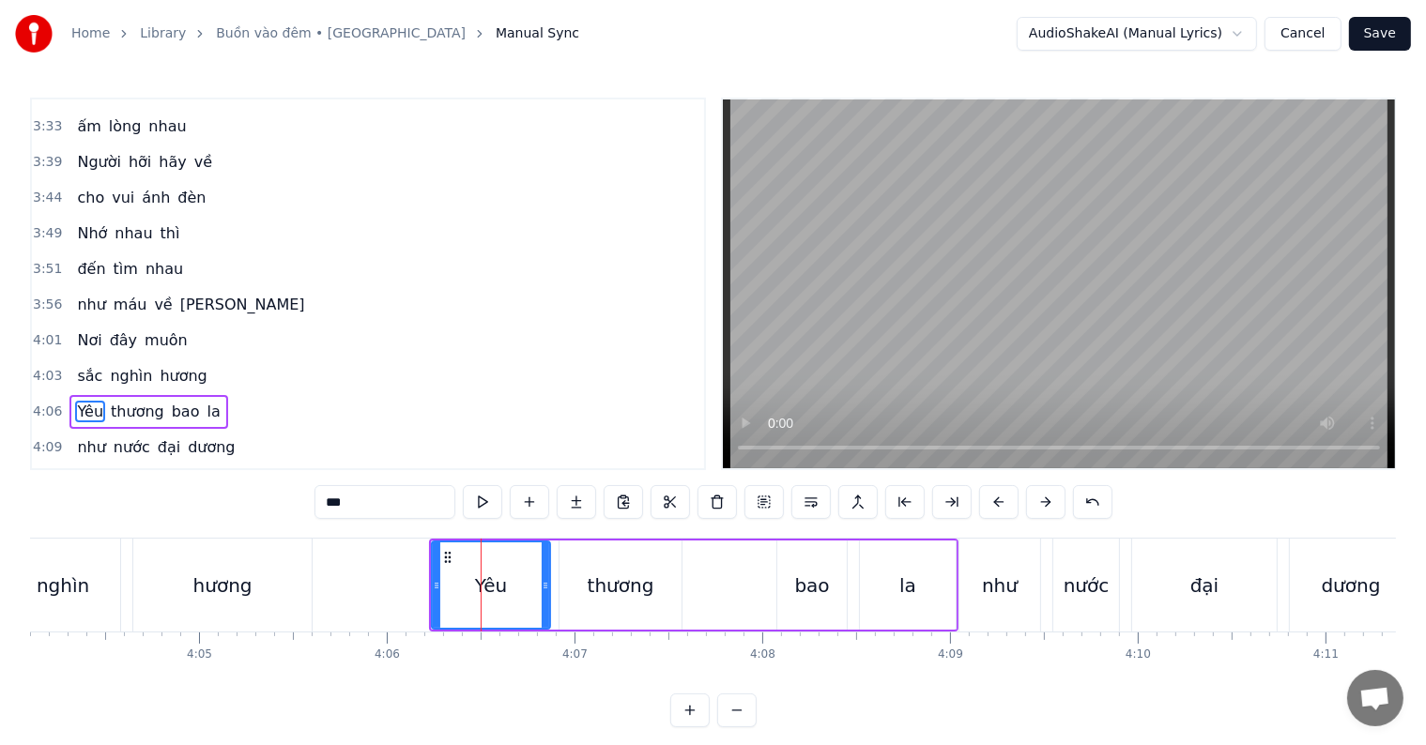
scroll to position [1905, 0]
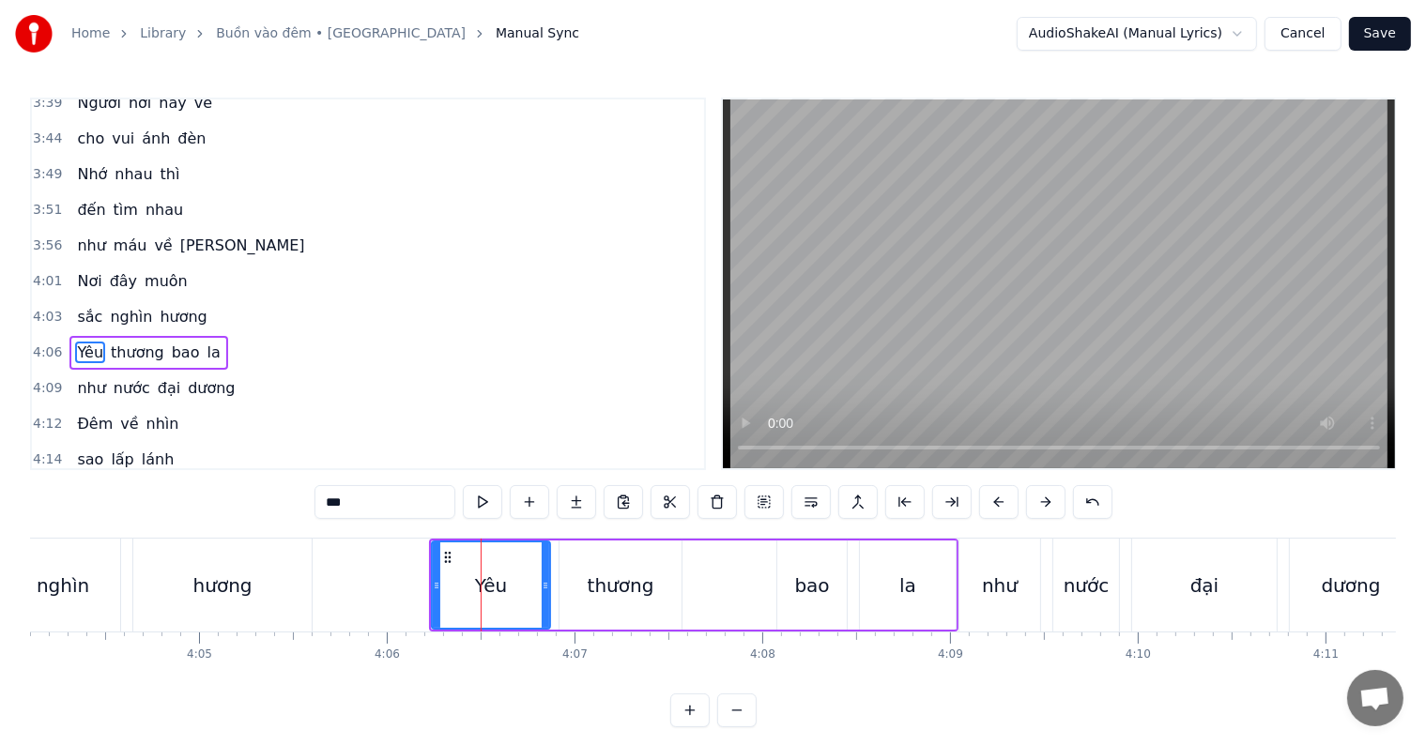
click at [612, 602] on div "thương" at bounding box center [621, 585] width 122 height 89
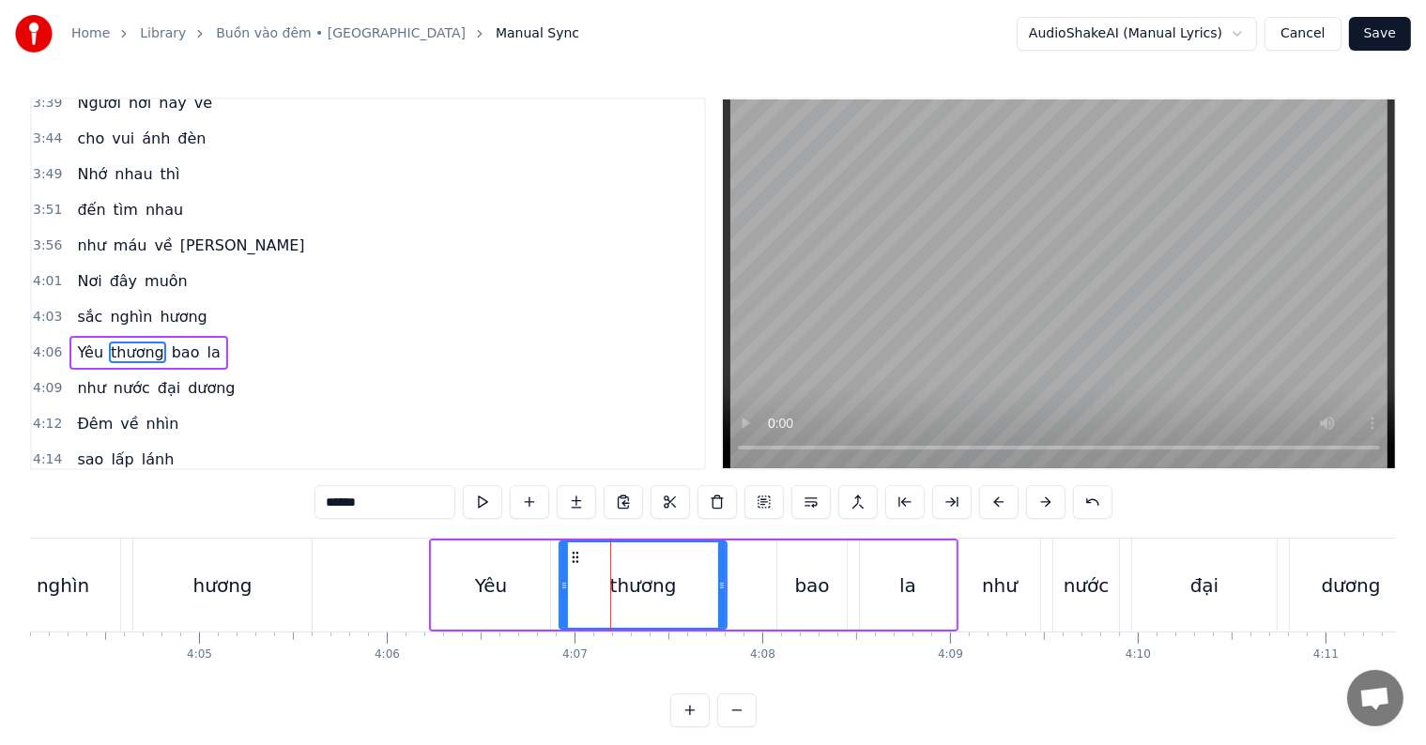
drag, startPoint x: 676, startPoint y: 582, endPoint x: 726, endPoint y: 580, distance: 49.8
click at [726, 580] on icon at bounding box center [722, 585] width 8 height 15
click at [75, 585] on div "nghìn" at bounding box center [63, 586] width 53 height 28
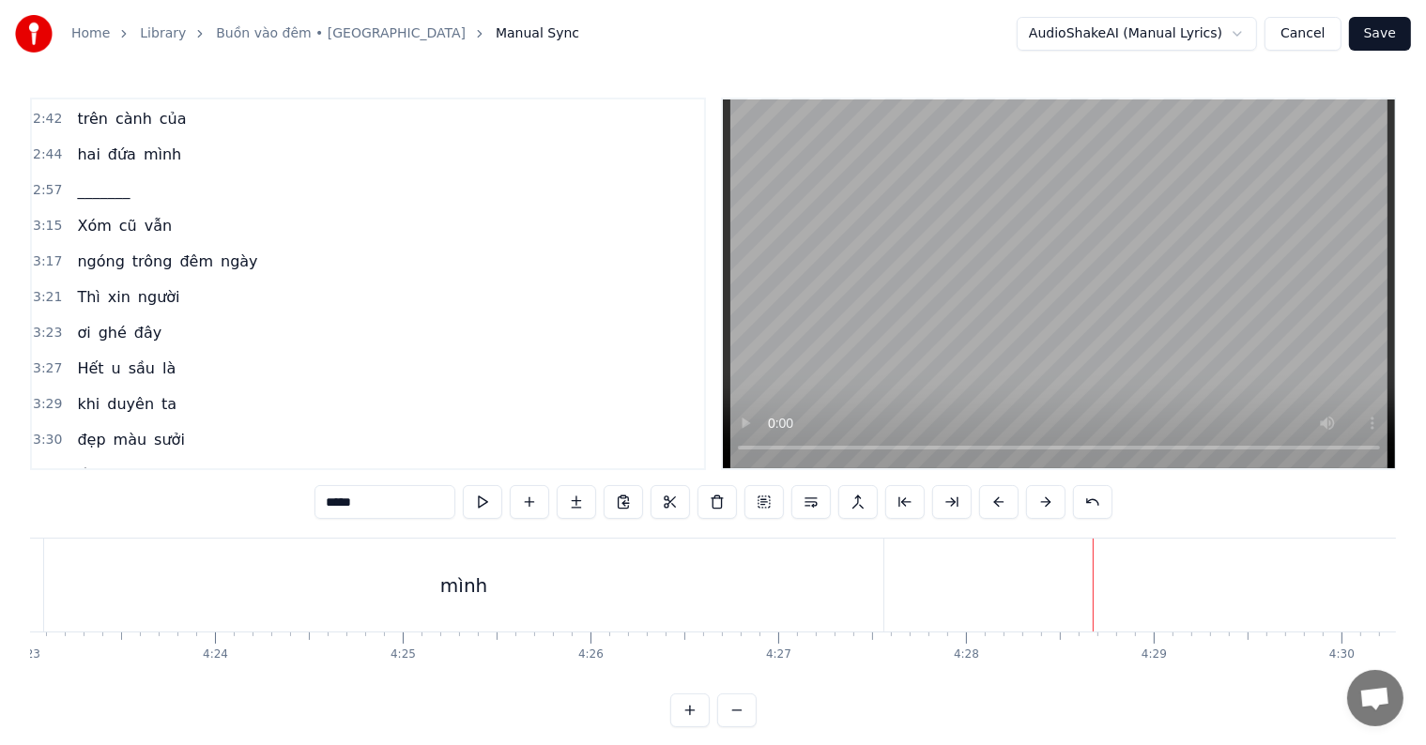
scroll to position [1495, 0]
click at [81, 181] on span "_______" at bounding box center [103, 192] width 56 height 22
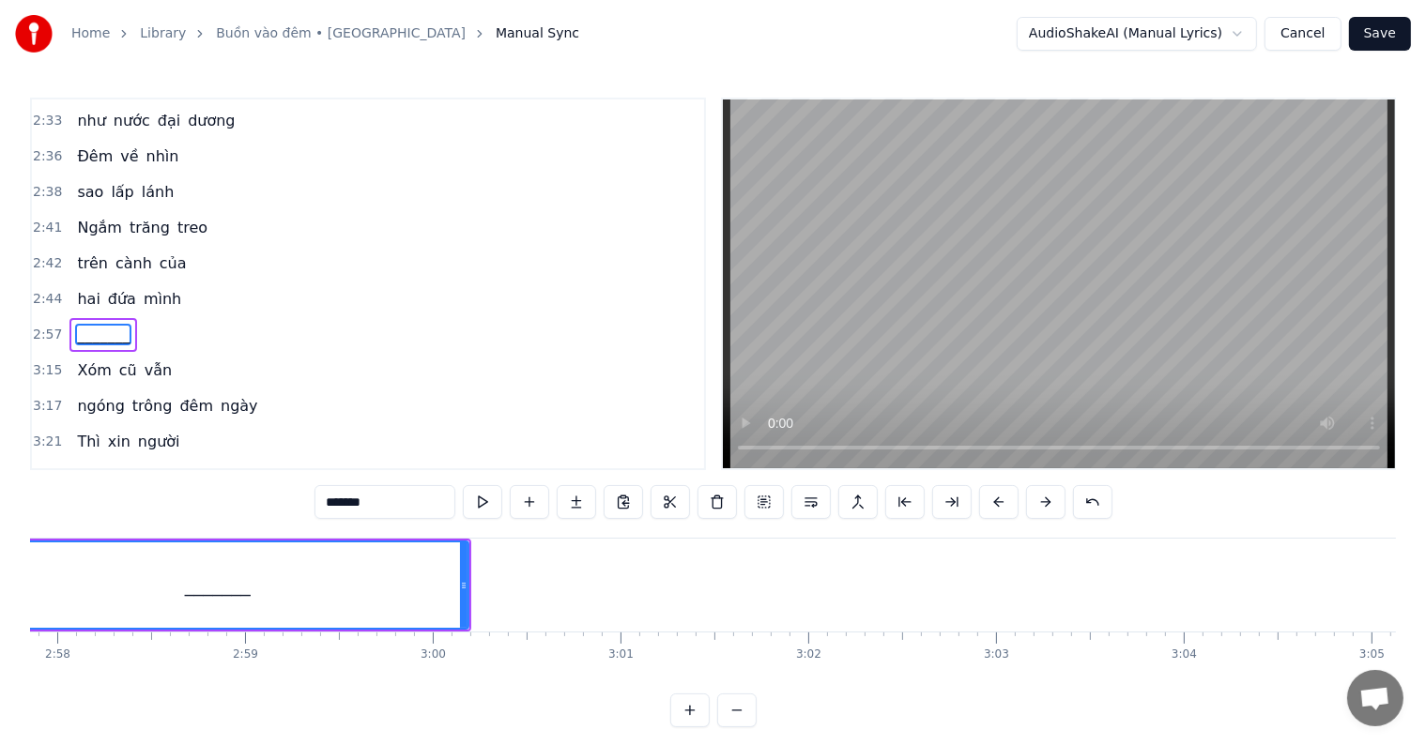
scroll to position [0, 33238]
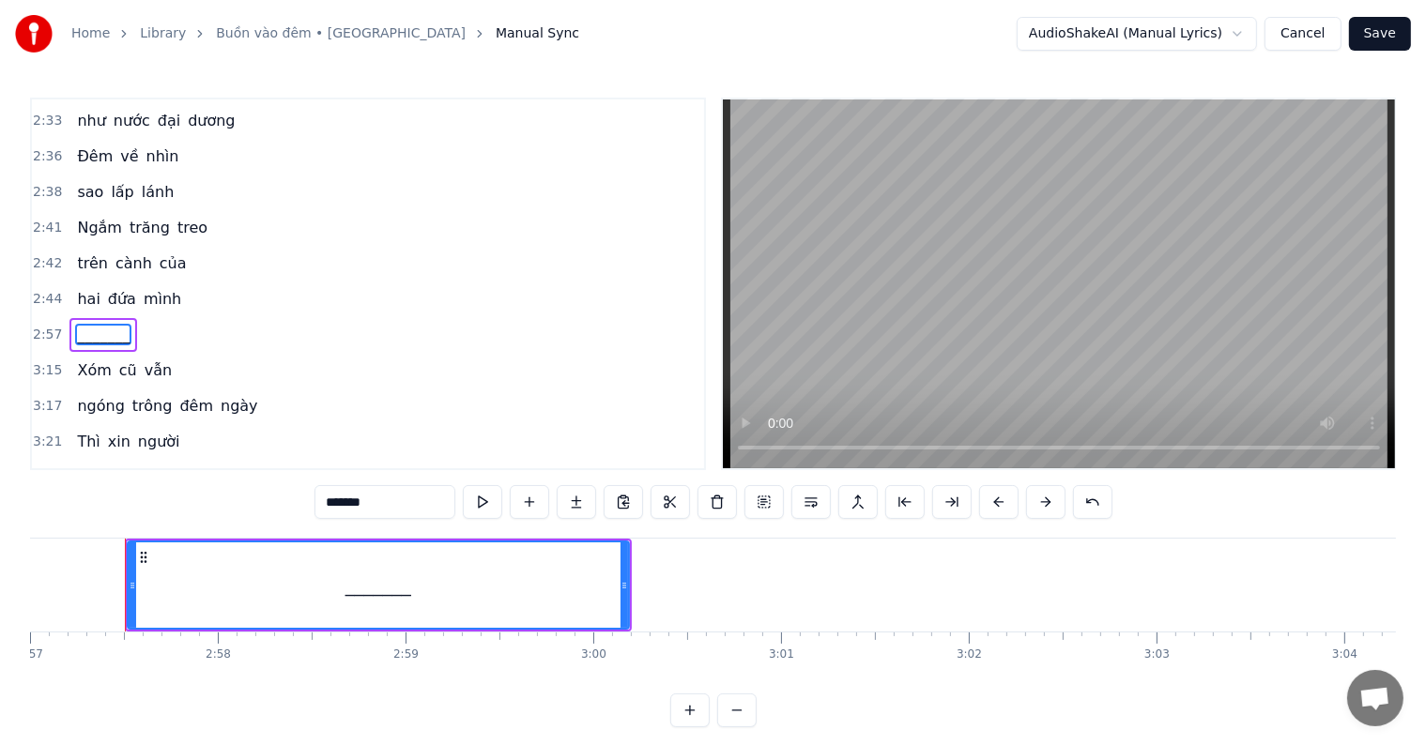
click at [739, 728] on button at bounding box center [736, 711] width 39 height 34
click at [739, 728] on div at bounding box center [713, 711] width 86 height 34
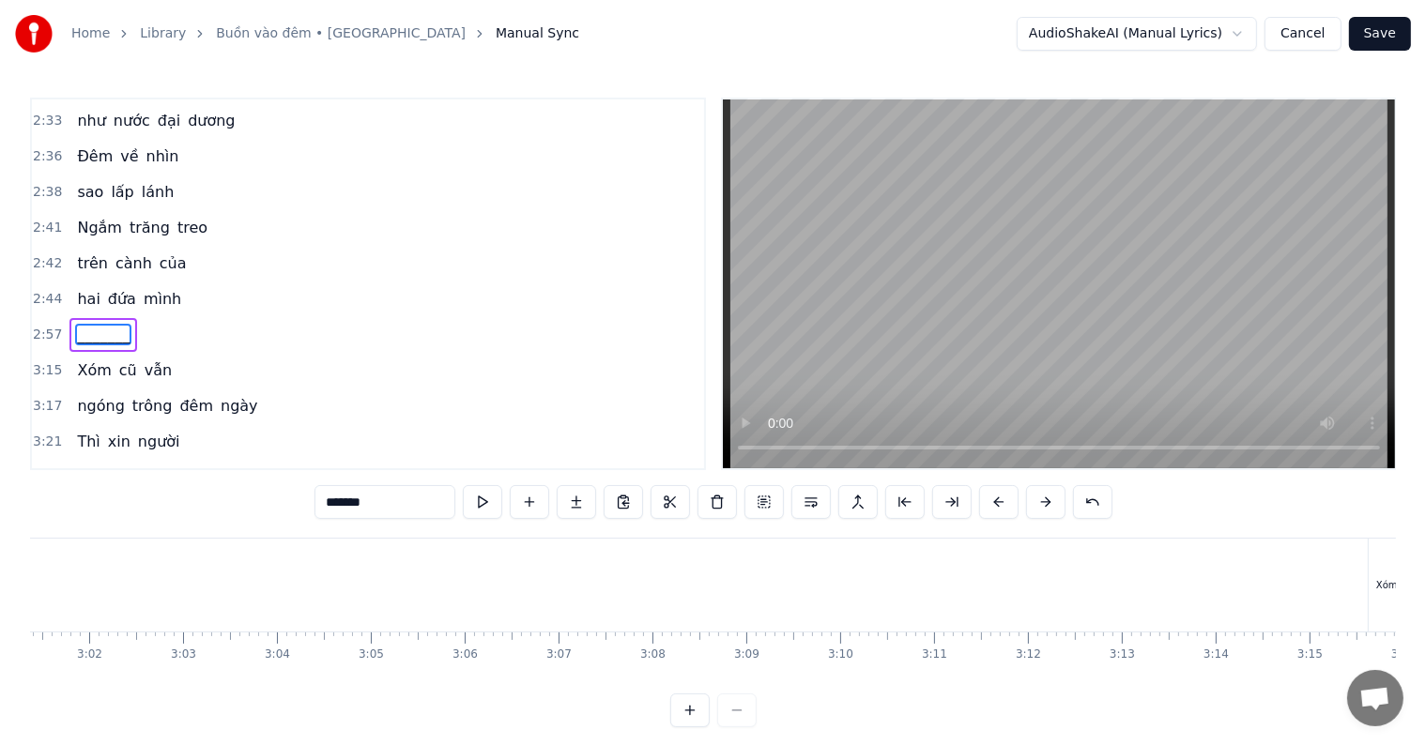
scroll to position [0, 16571]
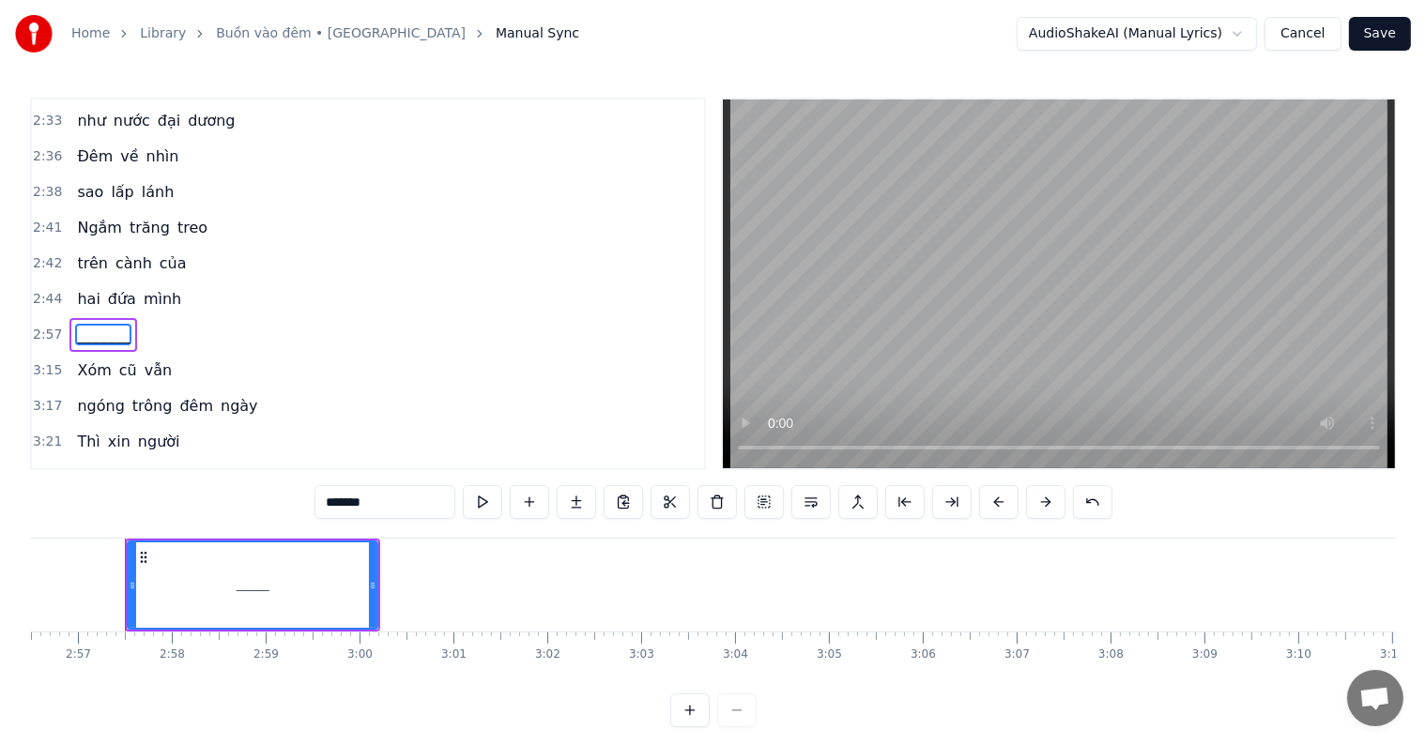
click at [737, 727] on div at bounding box center [713, 711] width 86 height 34
click at [732, 727] on div at bounding box center [713, 711] width 86 height 34
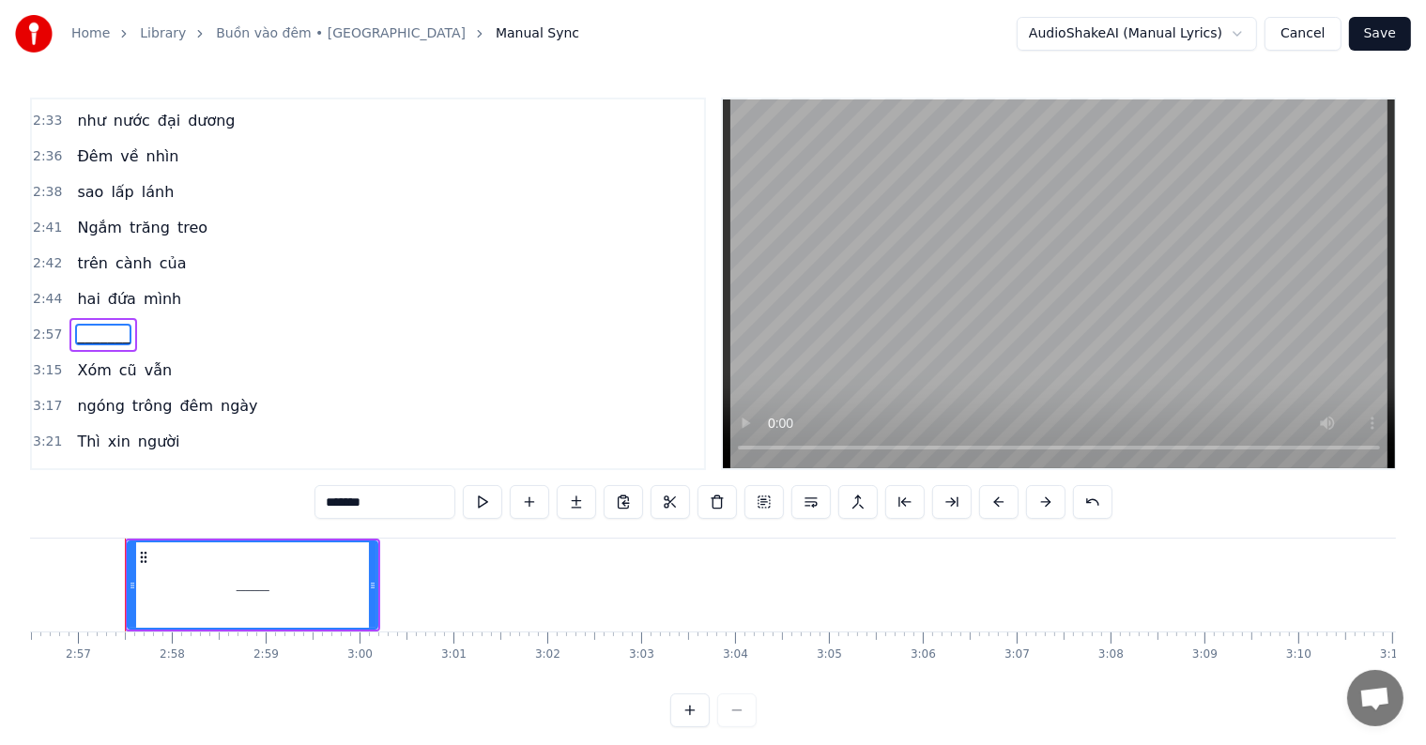
click at [732, 727] on div at bounding box center [713, 711] width 86 height 34
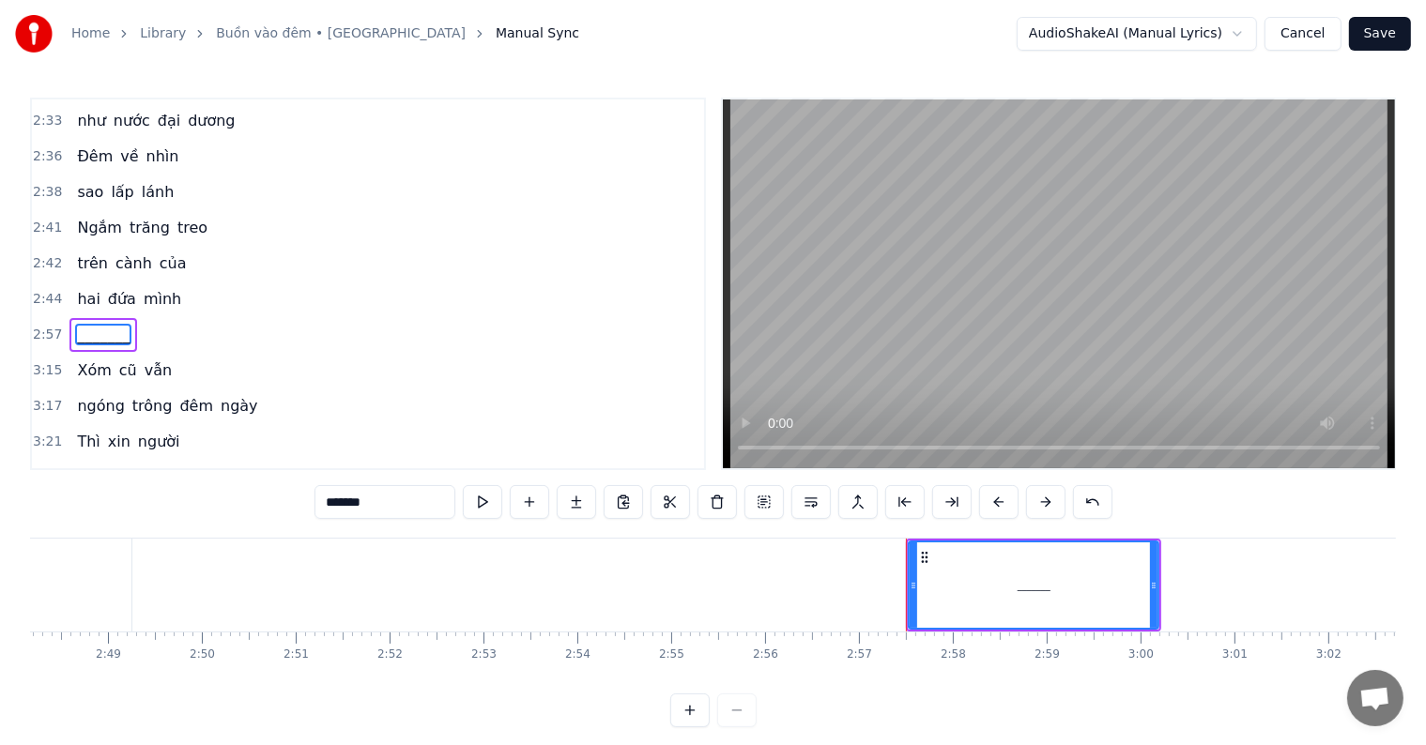
scroll to position [0, 15717]
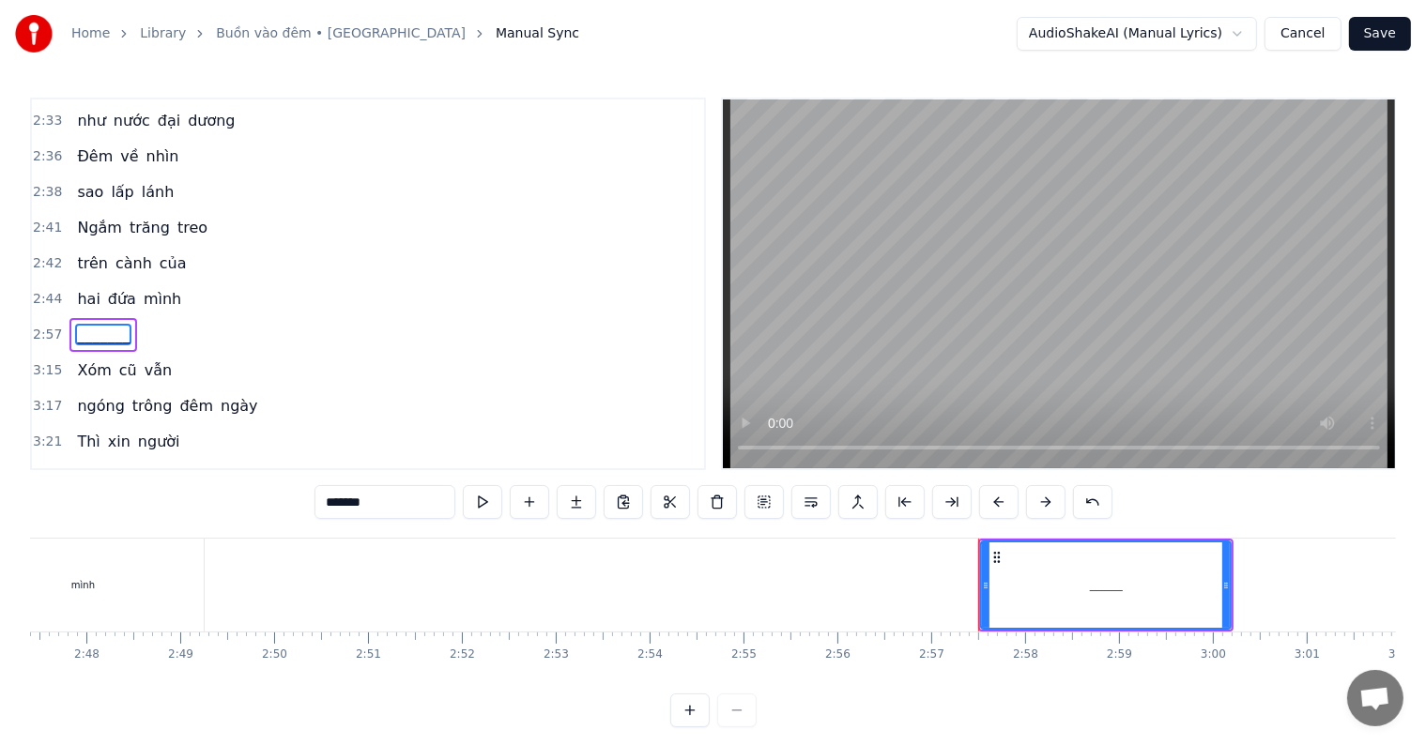
click at [130, 573] on div "mình" at bounding box center [83, 585] width 242 height 93
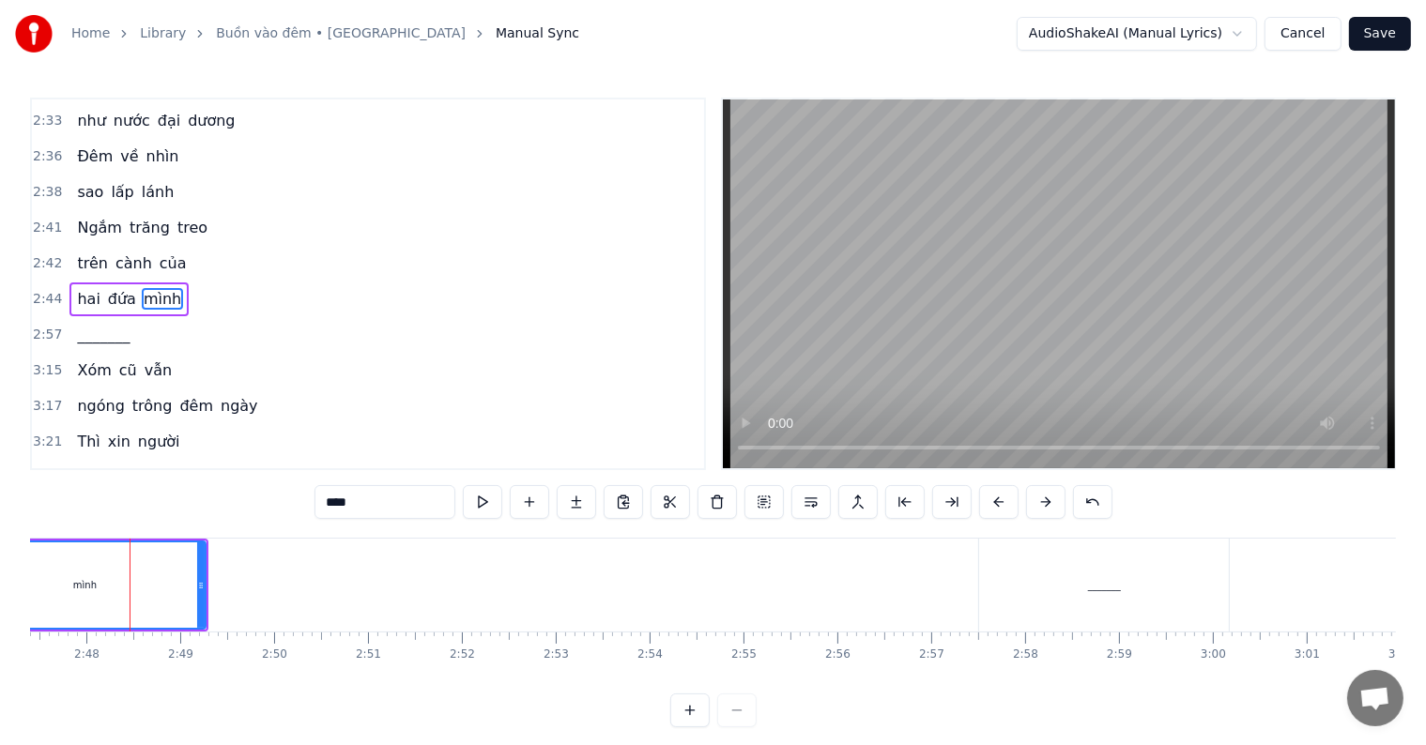
scroll to position [1318, 0]
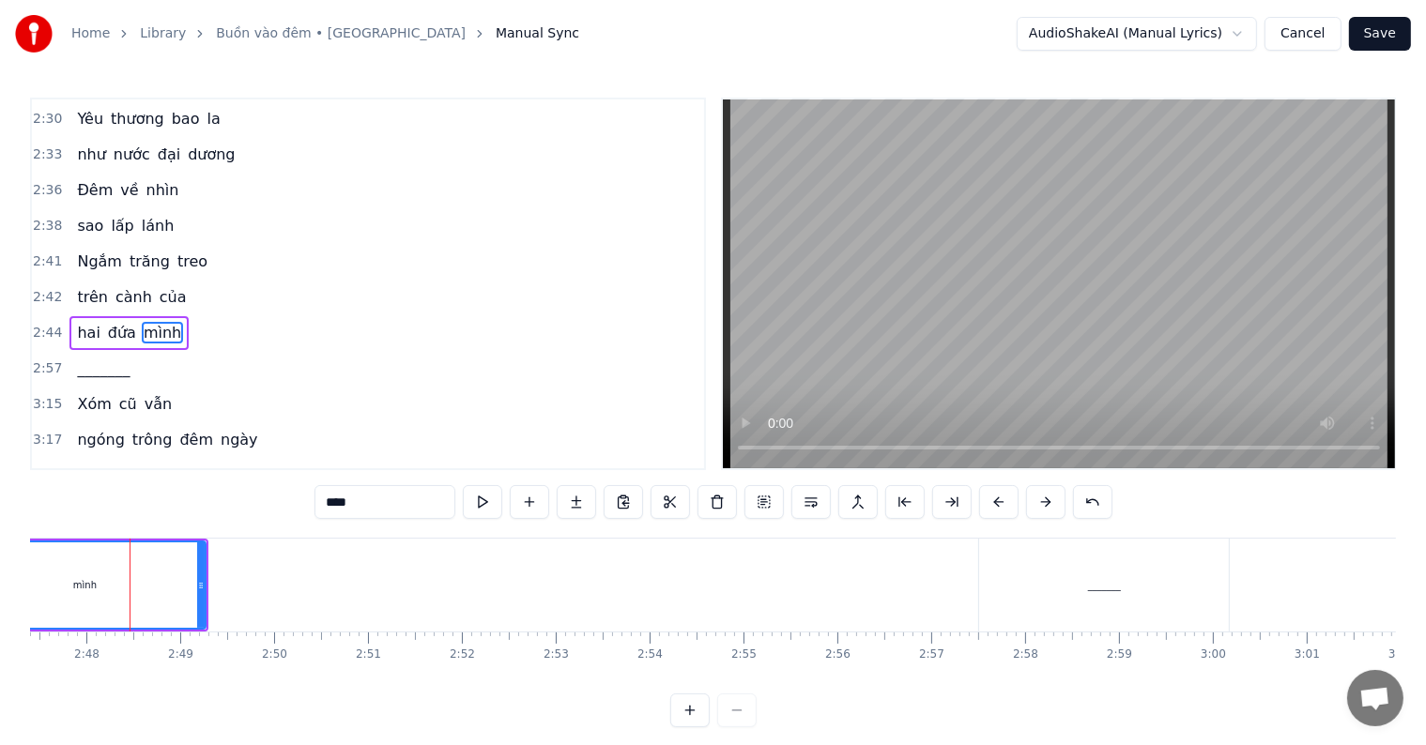
click at [1052, 587] on div "_______" at bounding box center [1104, 585] width 250 height 93
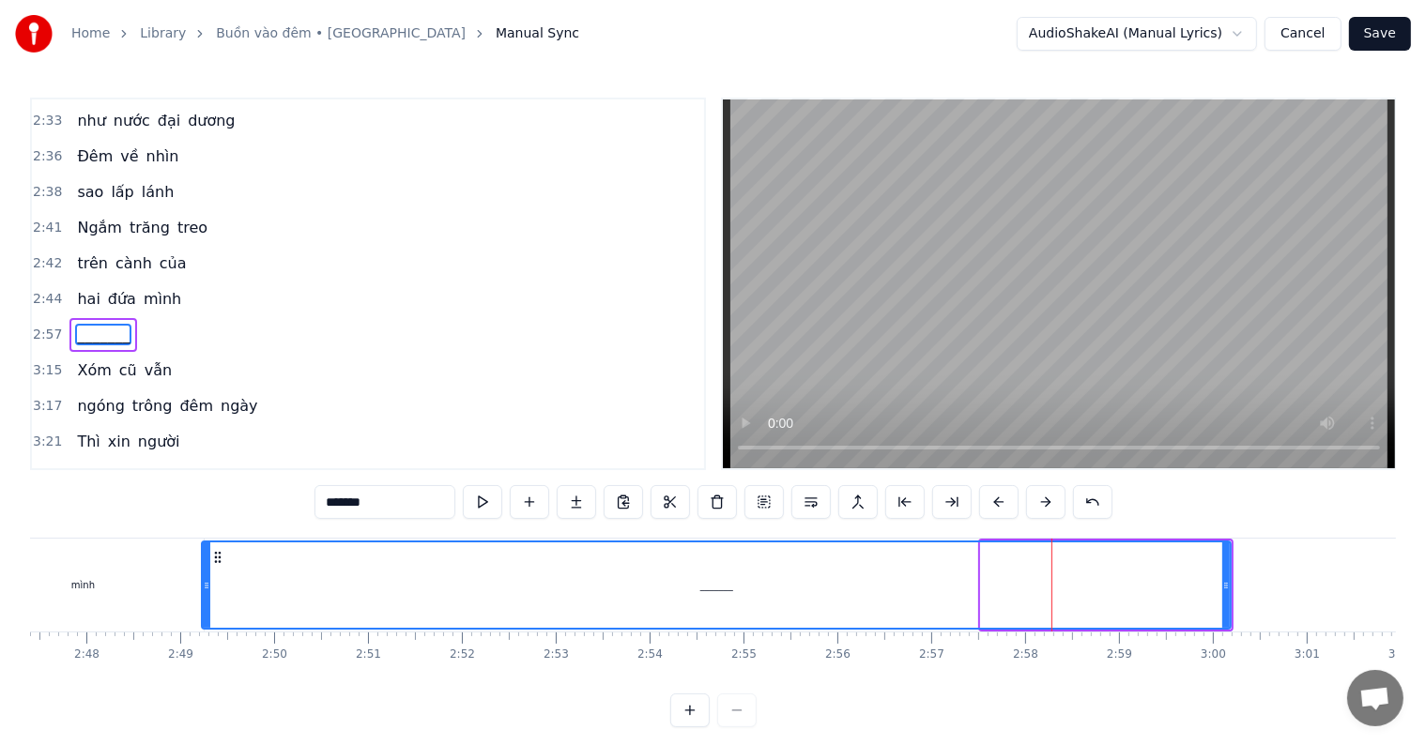
drag, startPoint x: 987, startPoint y: 586, endPoint x: 208, endPoint y: 574, distance: 779.4
click at [208, 574] on div at bounding box center [207, 585] width 8 height 85
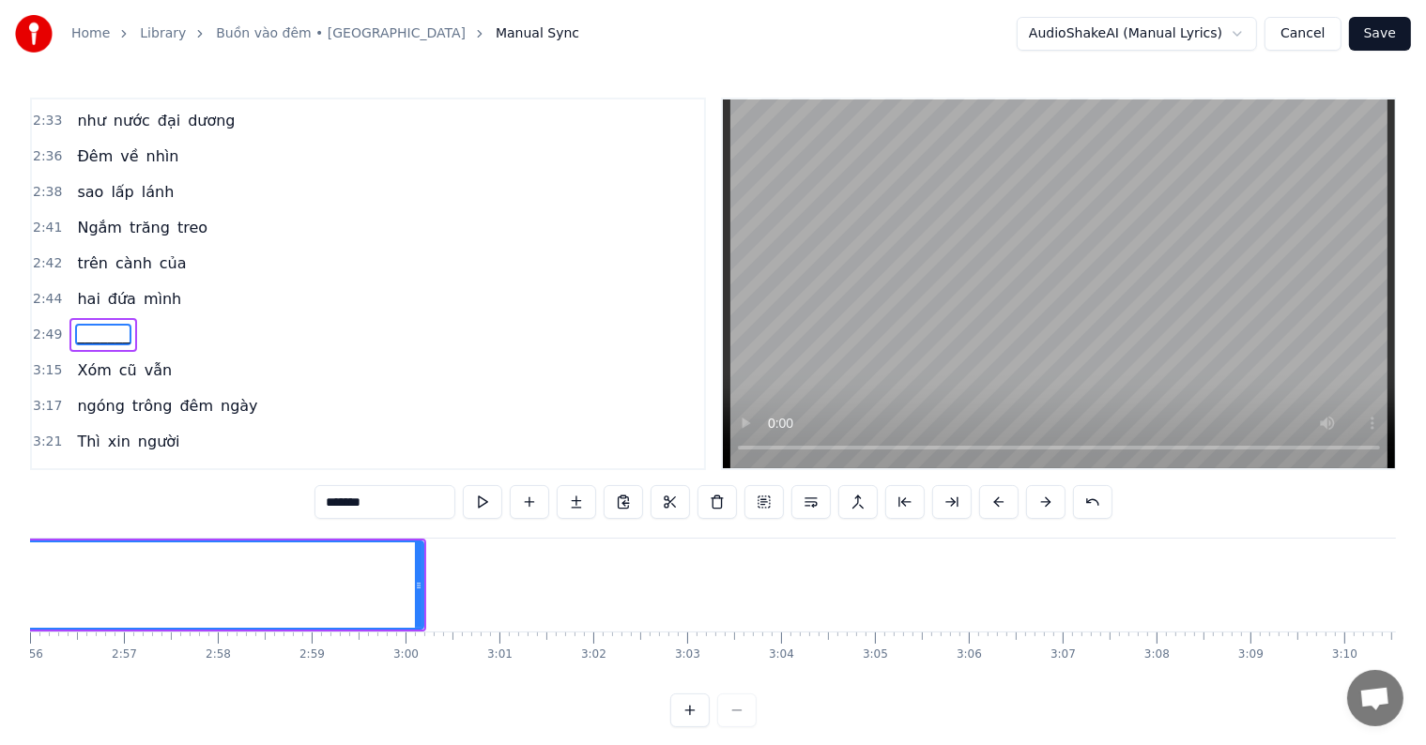
scroll to position [0, 16626]
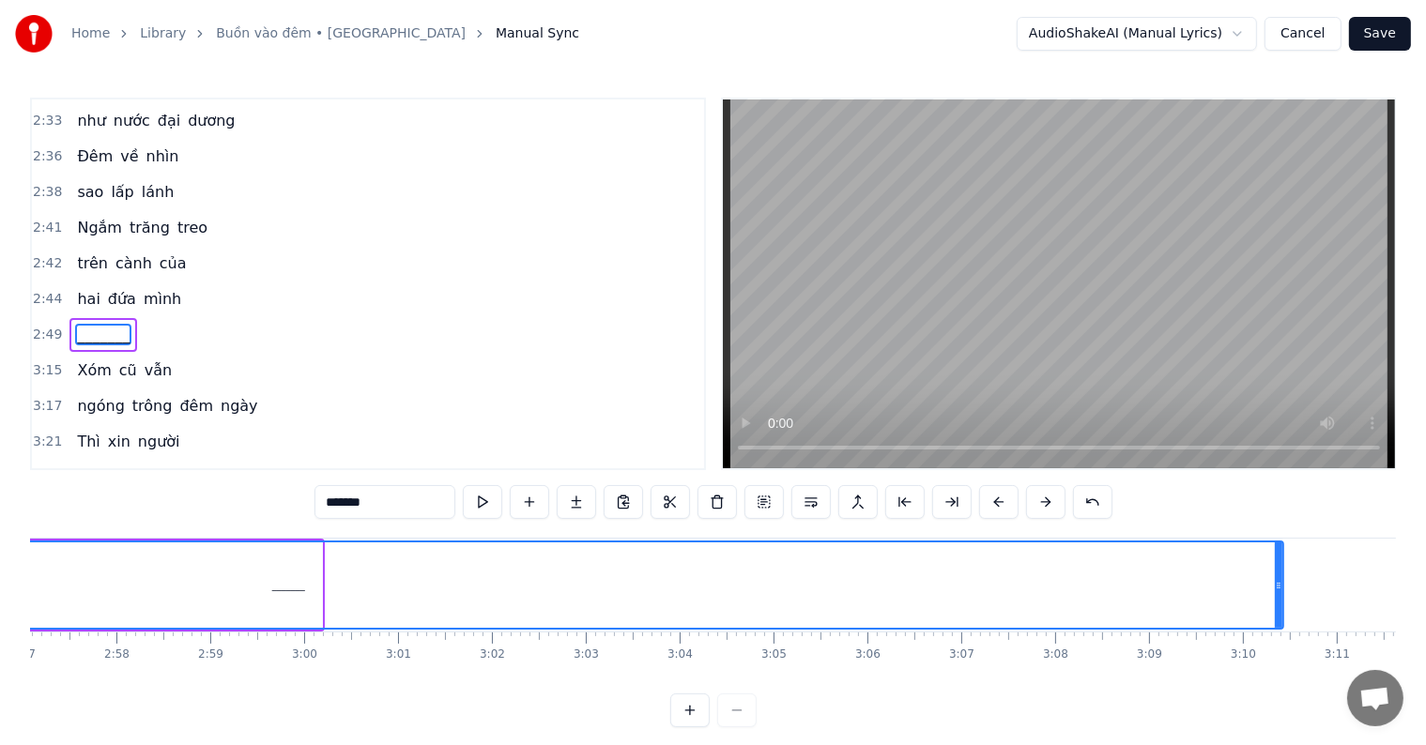
drag, startPoint x: 315, startPoint y: 582, endPoint x: 1276, endPoint y: 585, distance: 961.5
click at [1276, 585] on icon at bounding box center [1279, 585] width 8 height 15
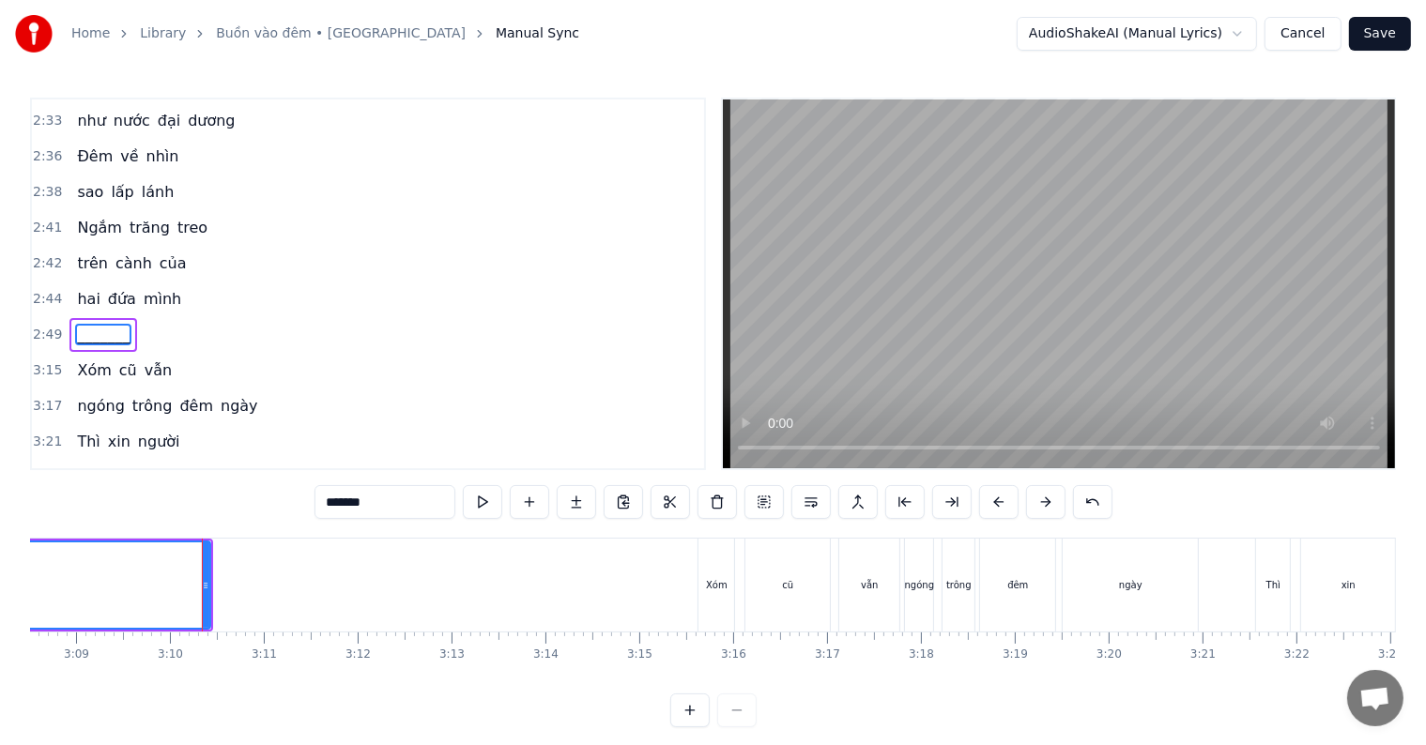
scroll to position [0, 17758]
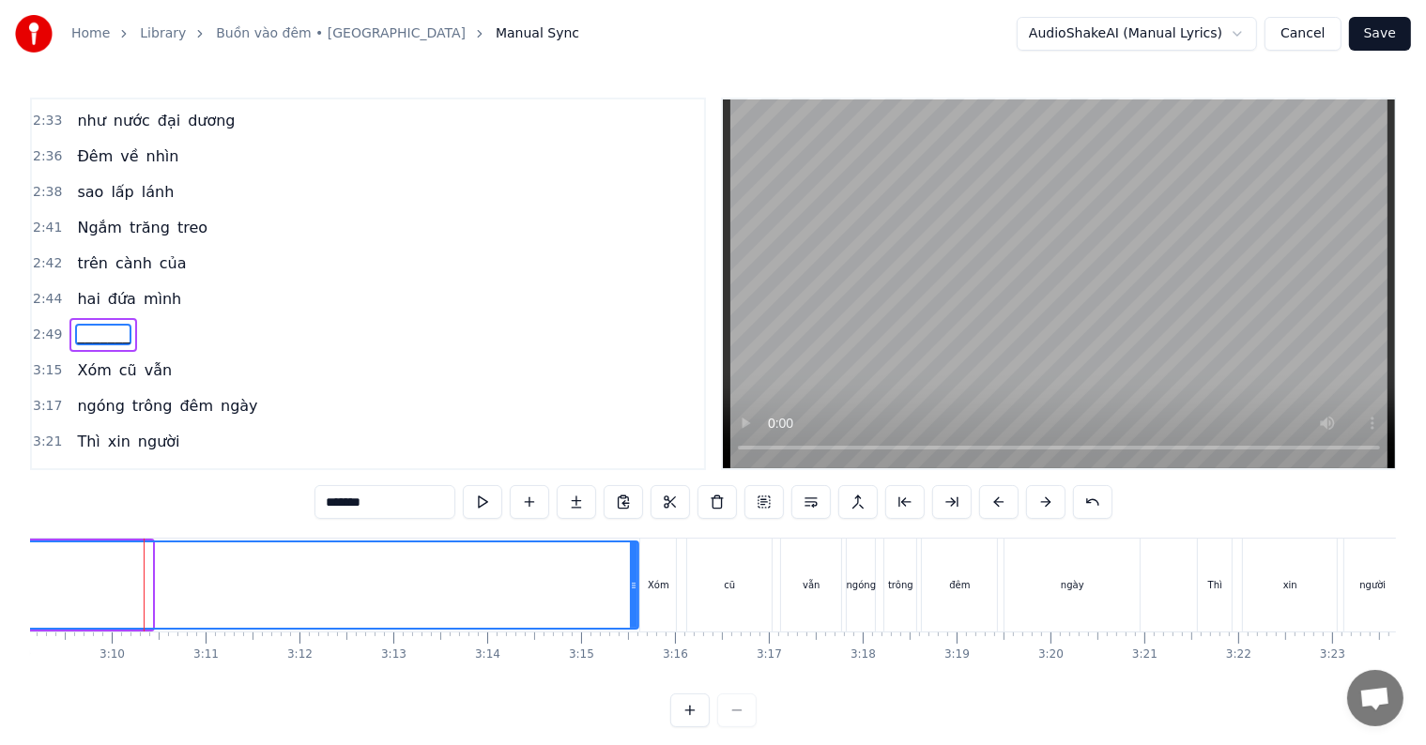
drag, startPoint x: 145, startPoint y: 588, endPoint x: 631, endPoint y: 590, distance: 486.4
click at [631, 590] on icon at bounding box center [634, 585] width 8 height 15
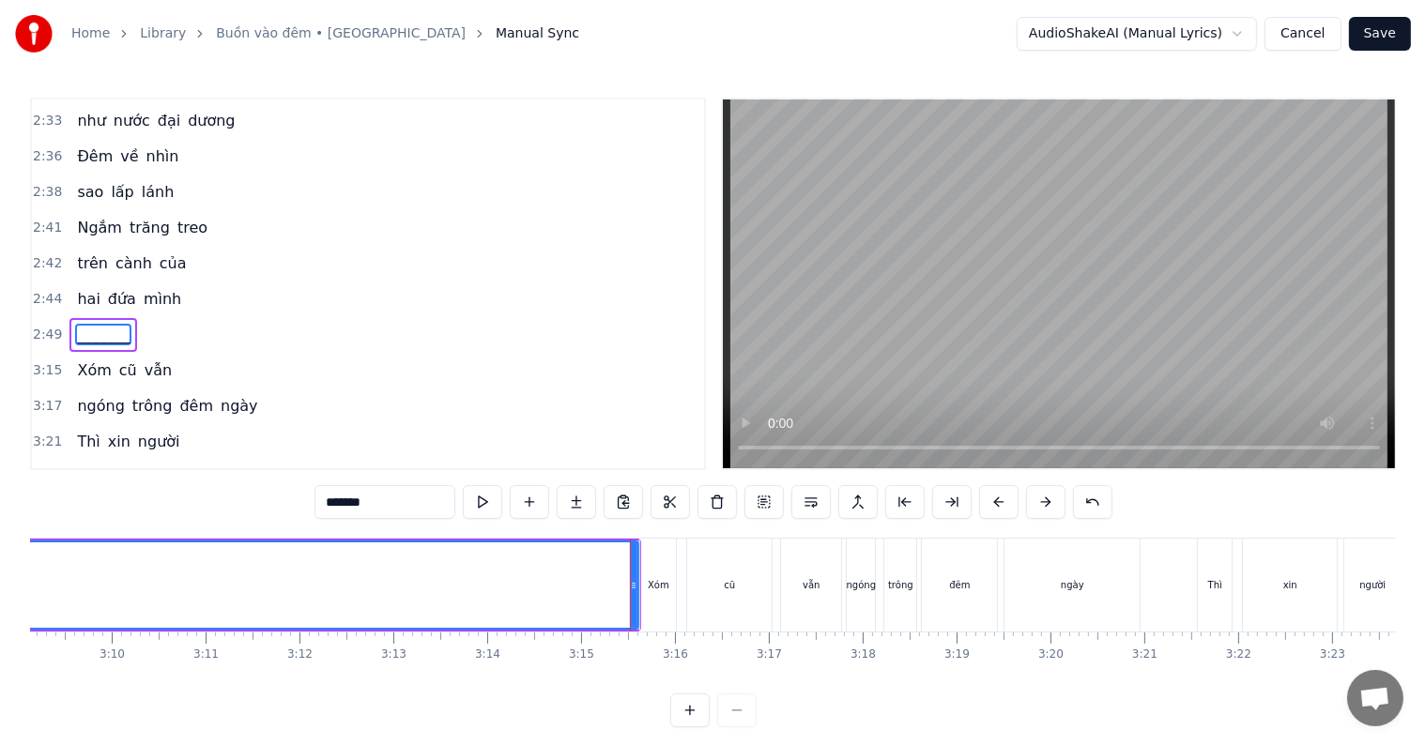
click at [75, 288] on span "hai" at bounding box center [88, 299] width 26 height 22
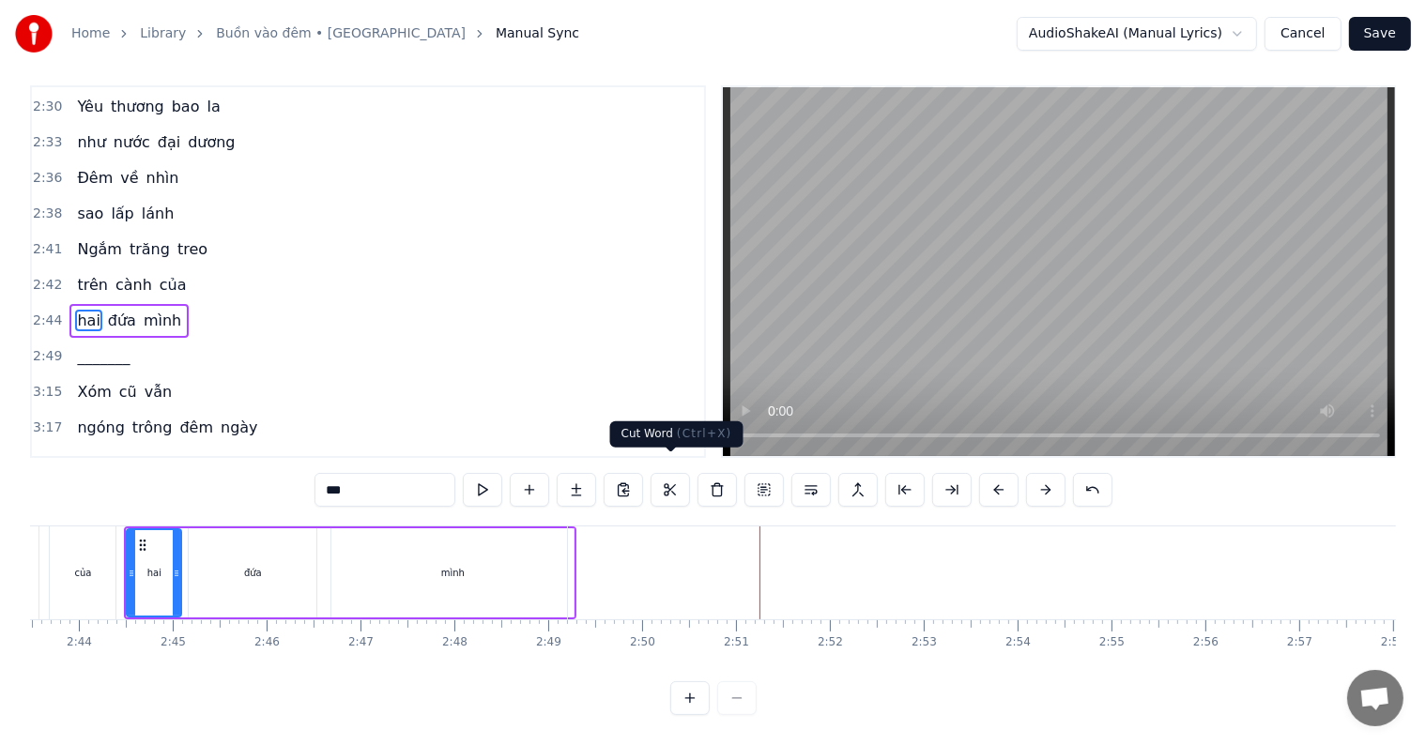
scroll to position [28, 0]
click at [434, 563] on div "mình" at bounding box center [452, 573] width 242 height 89
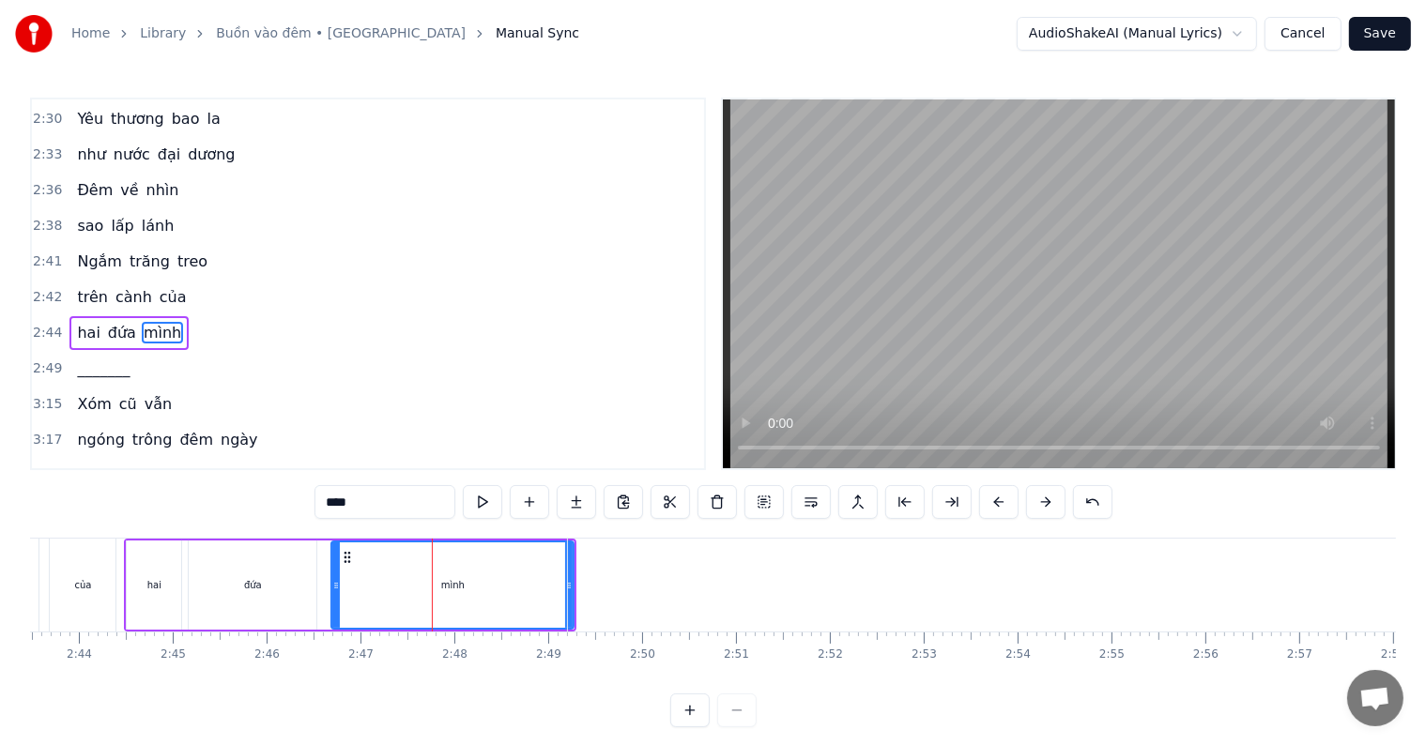
click at [686, 725] on button at bounding box center [689, 711] width 39 height 34
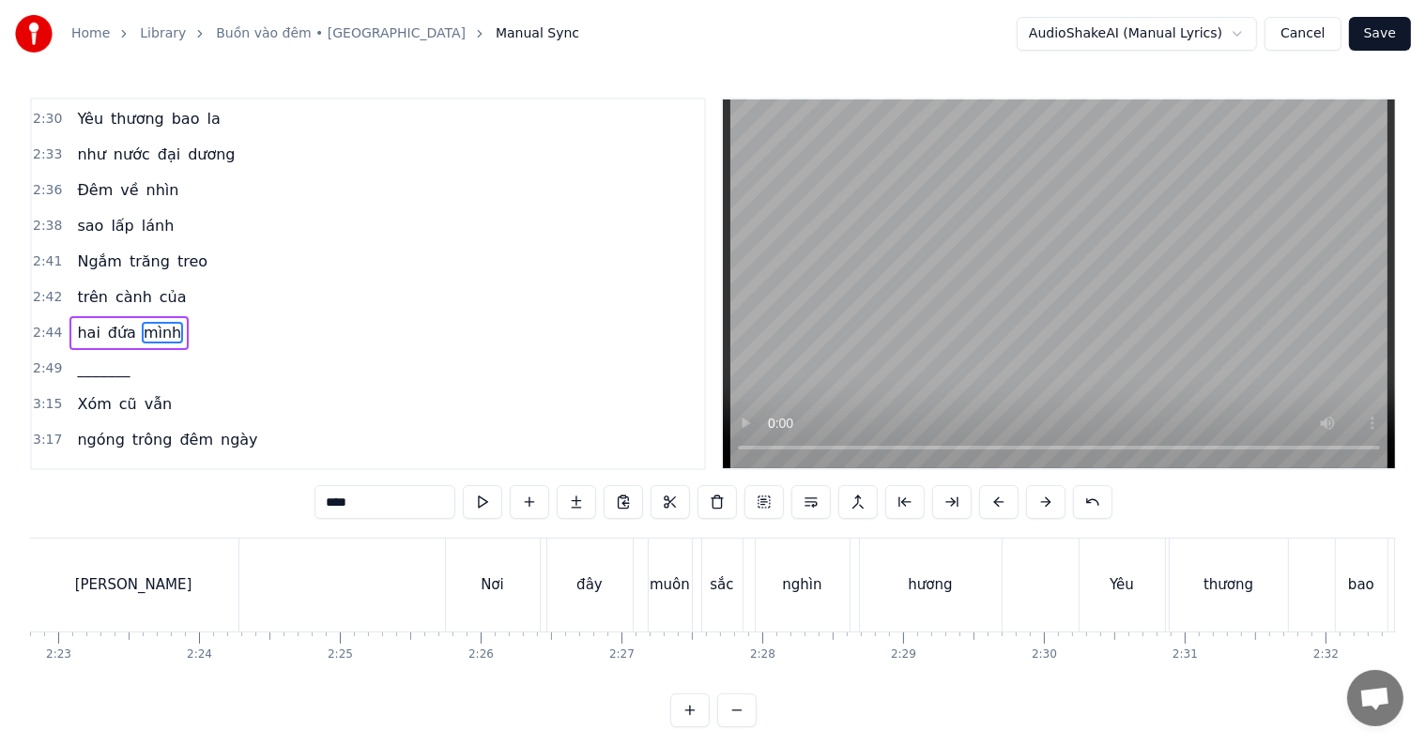
scroll to position [0, 23533]
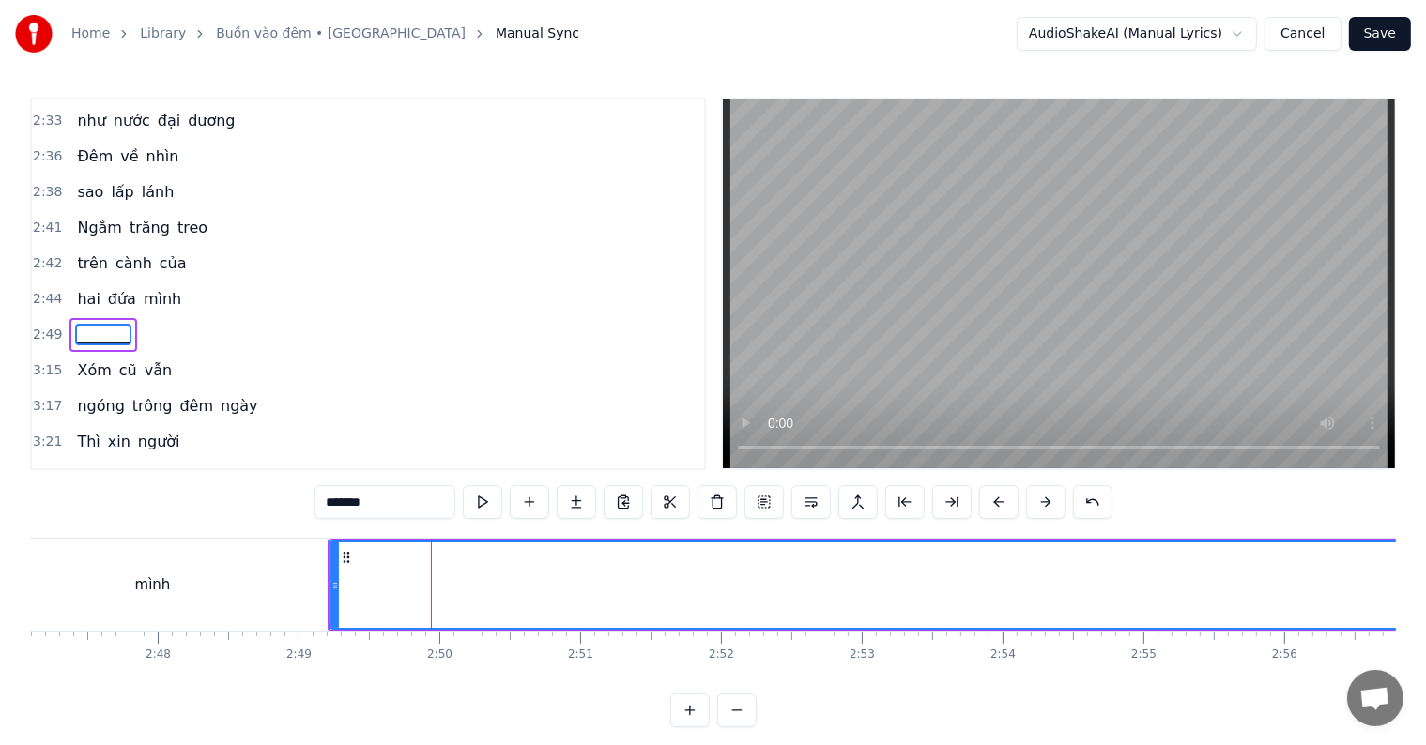
drag, startPoint x: 331, startPoint y: 586, endPoint x: 414, endPoint y: 586, distance: 82.6
click at [414, 586] on icon at bounding box center [418, 585] width 8 height 15
drag, startPoint x: 417, startPoint y: 586, endPoint x: 392, endPoint y: 586, distance: 25.4
click at [392, 586] on icon at bounding box center [394, 585] width 8 height 15
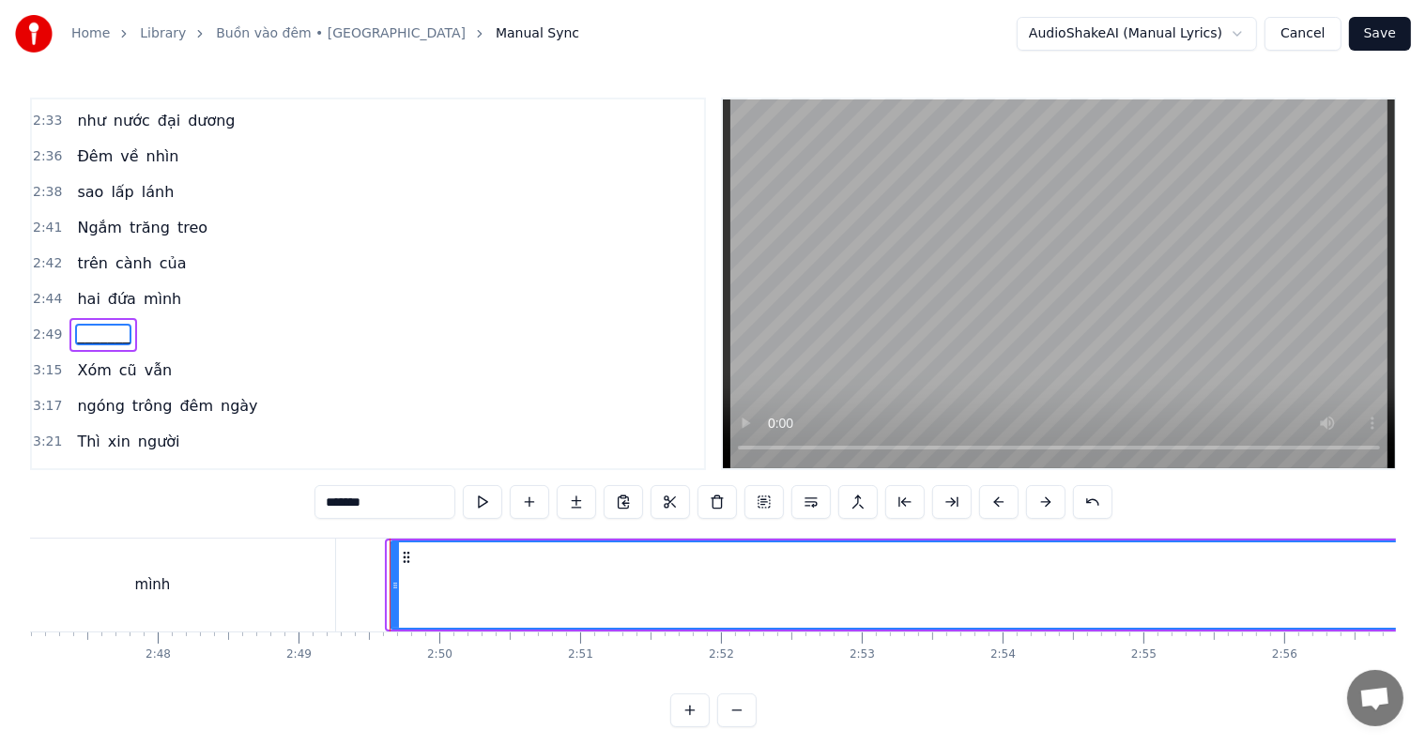
click at [394, 586] on icon at bounding box center [396, 585] width 8 height 15
click at [399, 586] on icon at bounding box center [400, 585] width 8 height 15
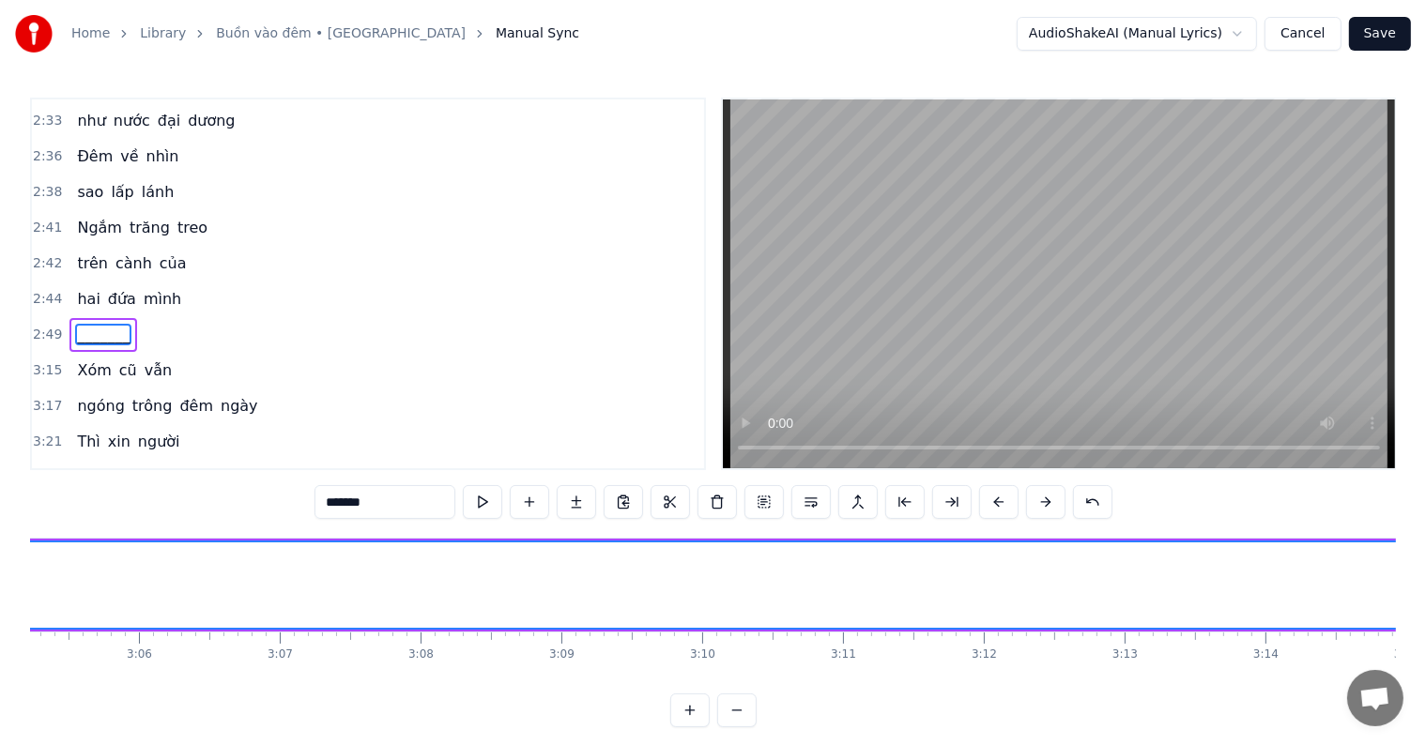
scroll to position [0, 27013]
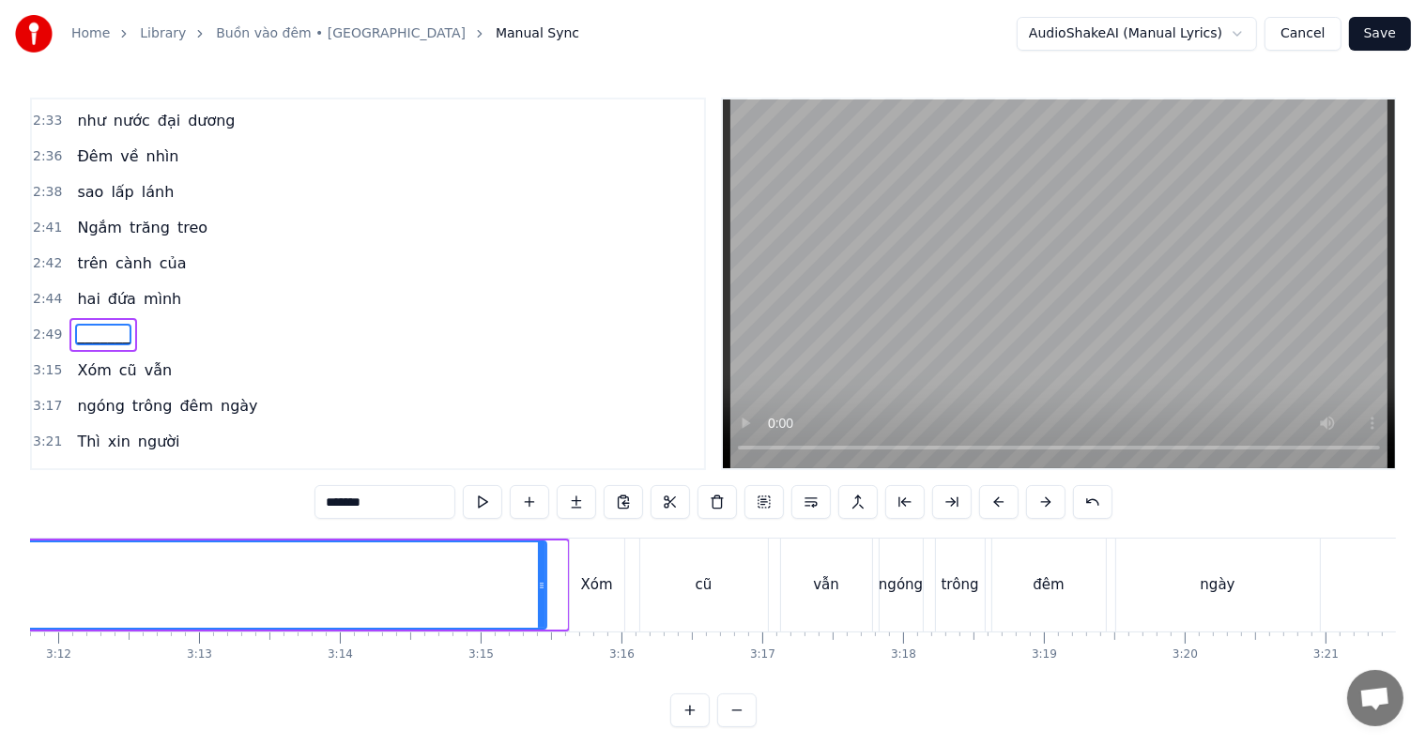
drag, startPoint x: 563, startPoint y: 592, endPoint x: 543, endPoint y: 592, distance: 20.7
click at [543, 592] on div at bounding box center [542, 585] width 8 height 85
drag, startPoint x: 543, startPoint y: 592, endPoint x: 509, endPoint y: 592, distance: 33.8
click at [518, 592] on icon at bounding box center [522, 585] width 8 height 15
click at [516, 592] on icon at bounding box center [516, 585] width 8 height 15
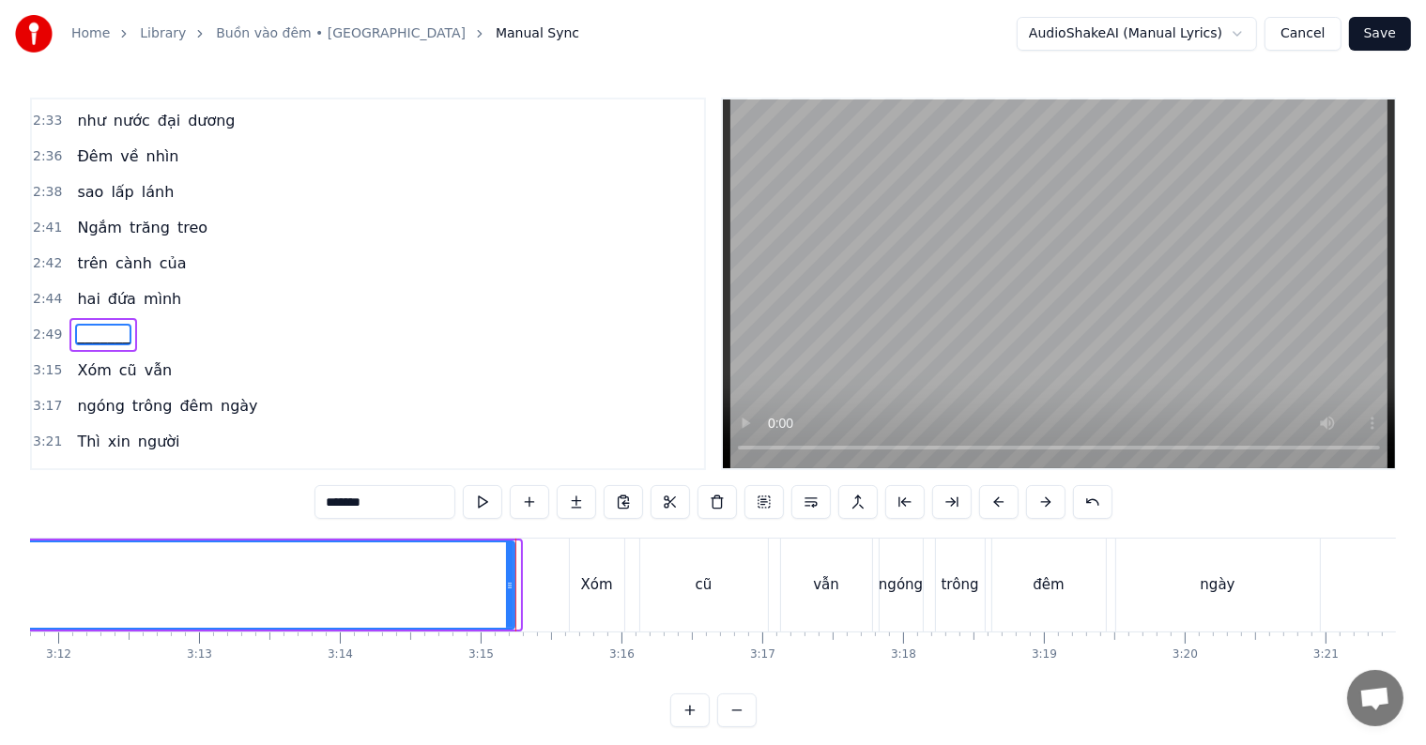
click at [511, 592] on icon at bounding box center [510, 585] width 8 height 15
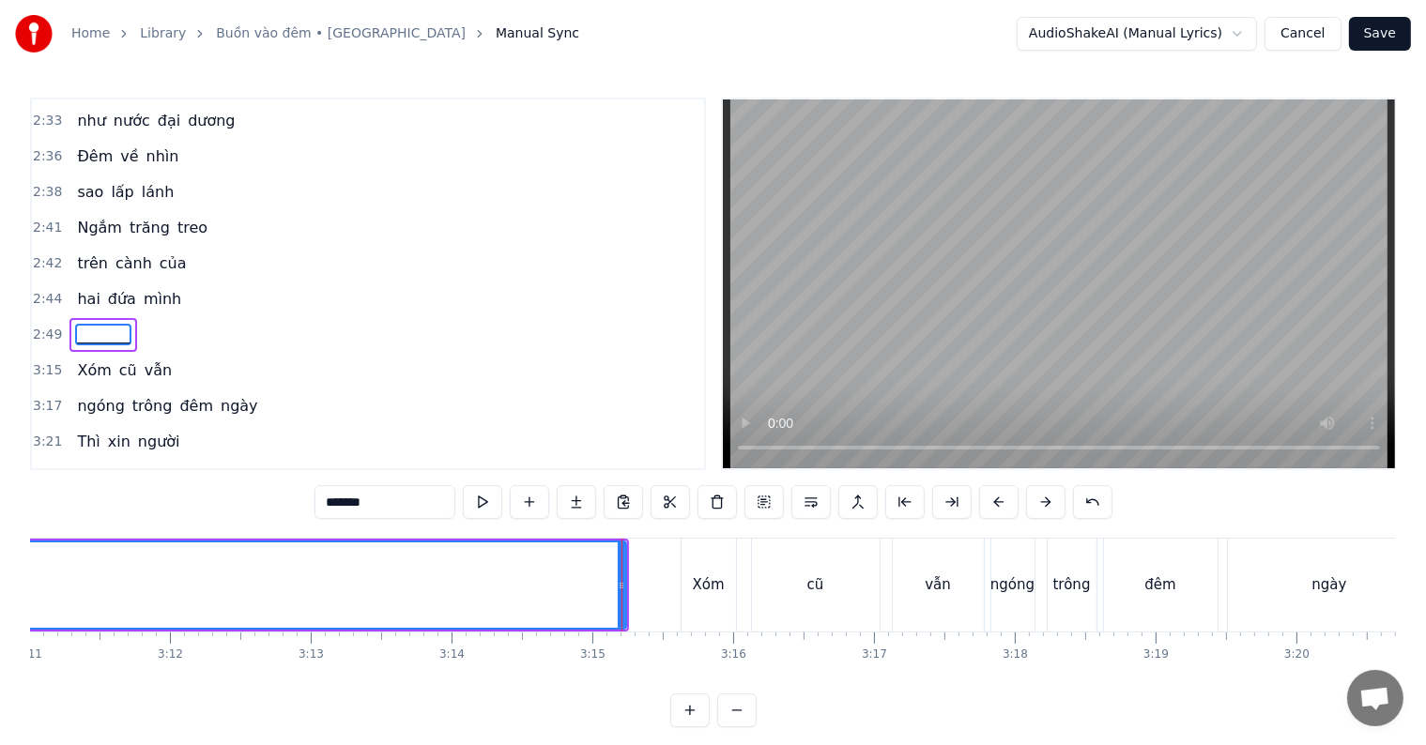
scroll to position [0, 26814]
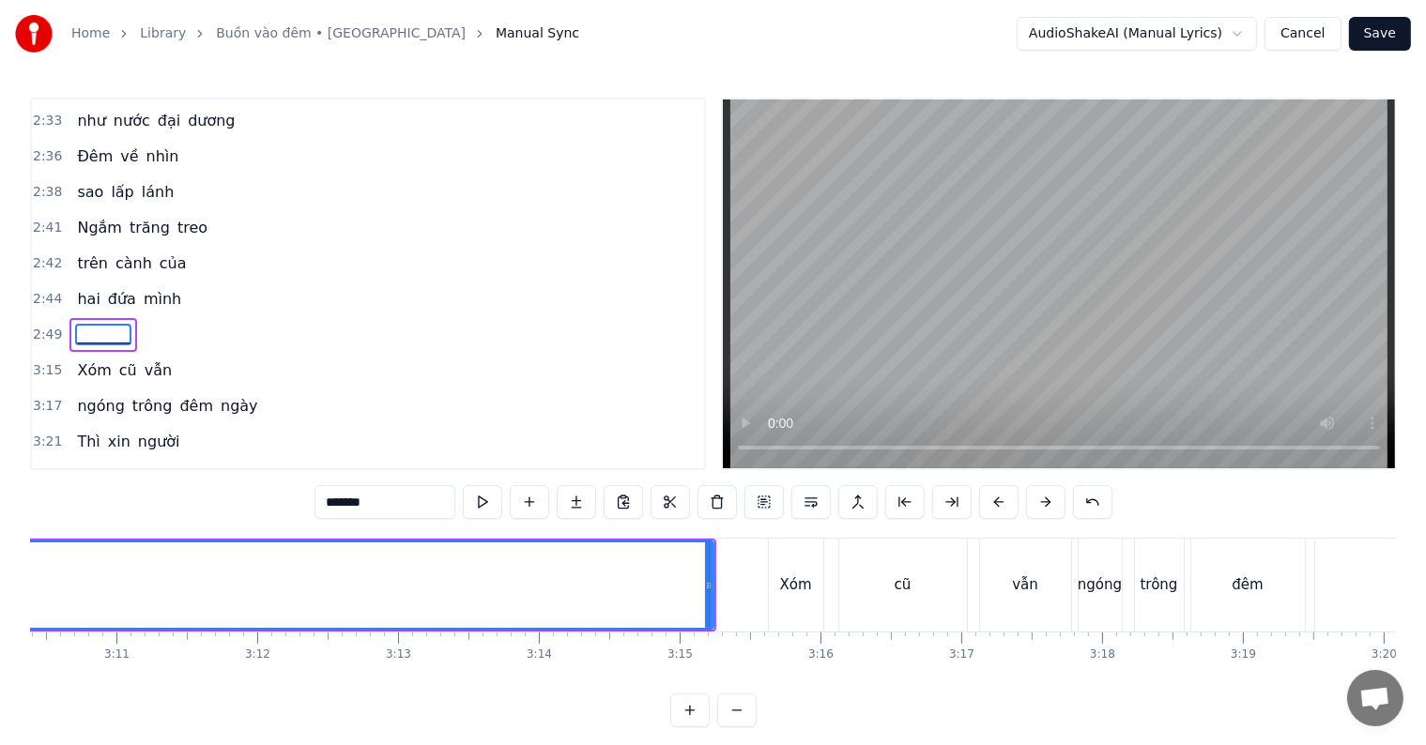
click at [85, 288] on span "hai" at bounding box center [88, 299] width 26 height 22
type input "***"
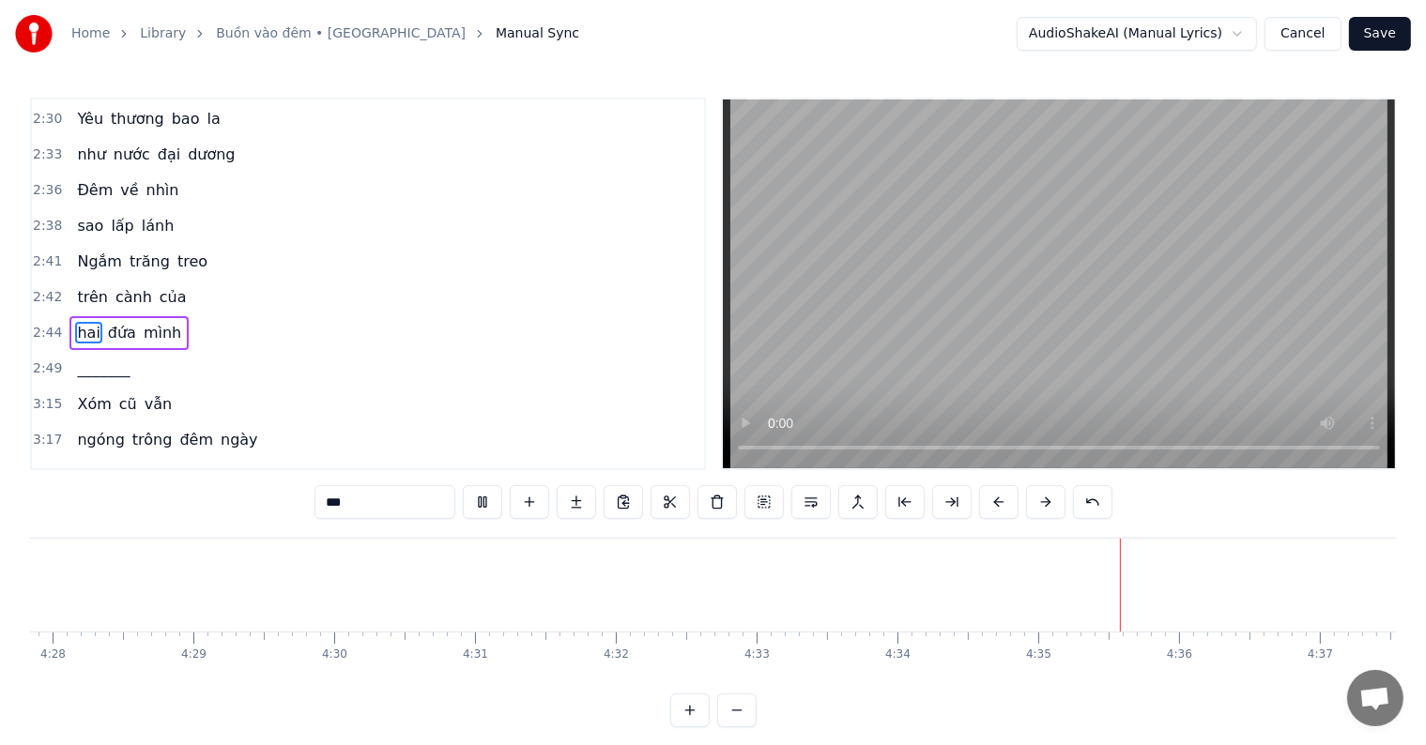
scroll to position [0, 37786]
click at [1379, 33] on button "Save" at bounding box center [1380, 34] width 62 height 34
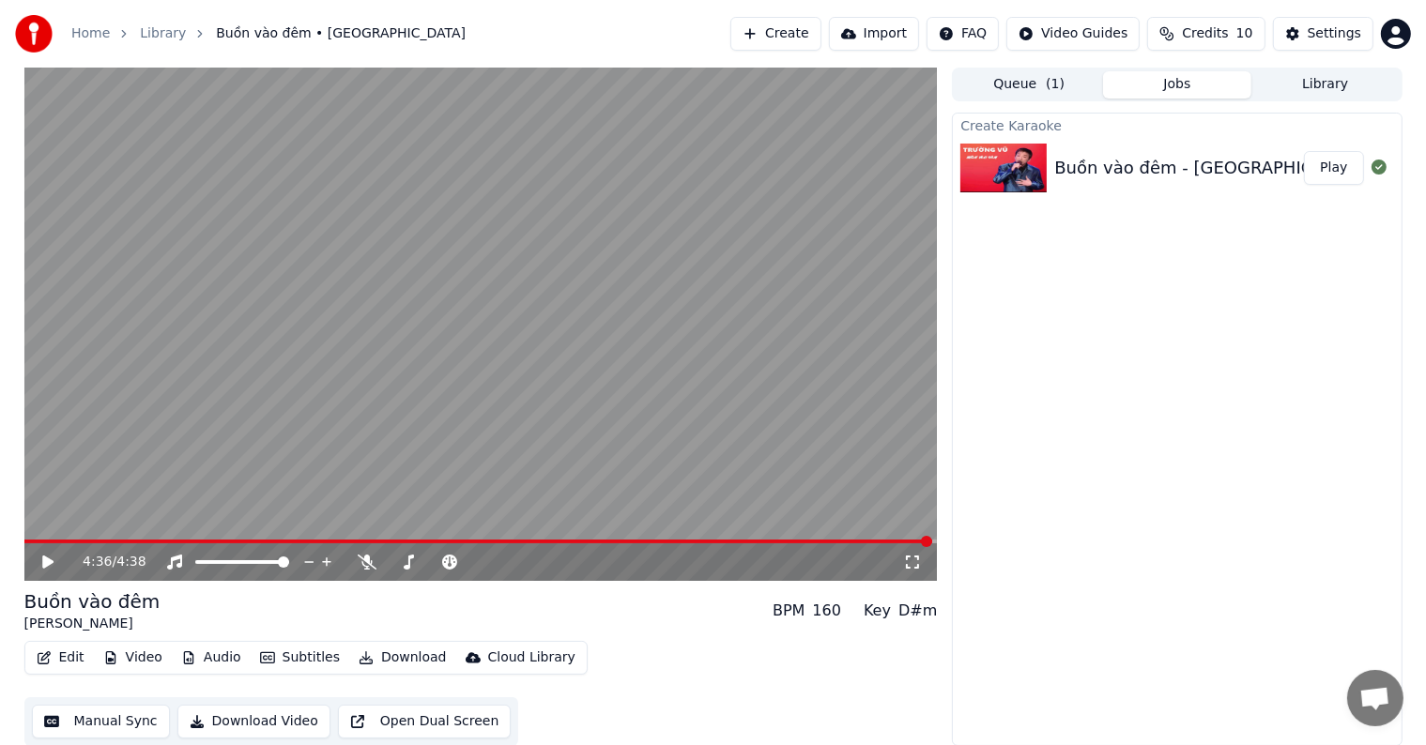
click at [44, 563] on icon at bounding box center [47, 562] width 11 height 13
click at [1323, 86] on button "Library" at bounding box center [1326, 84] width 148 height 27
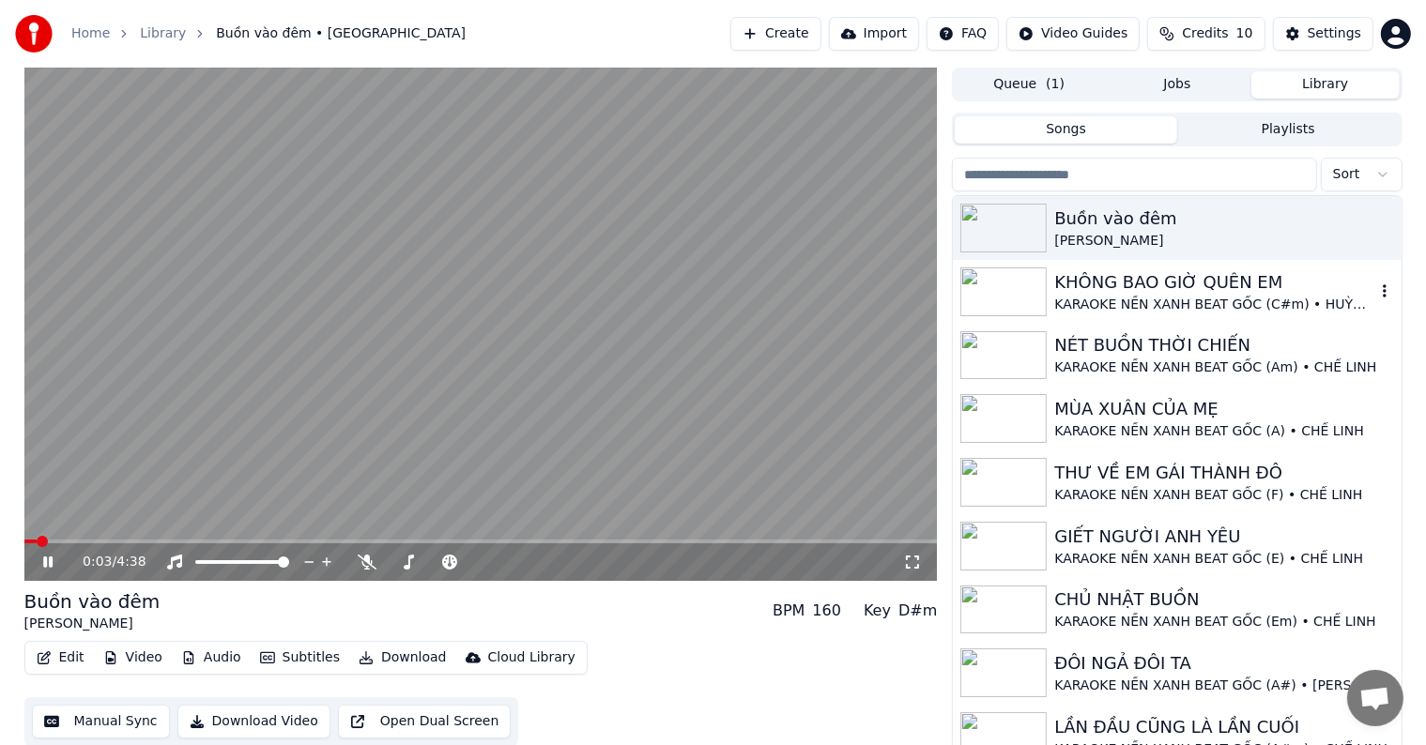
click at [1140, 292] on div "KHÔNG BAO GIỜ QUÊN EM" at bounding box center [1214, 282] width 320 height 26
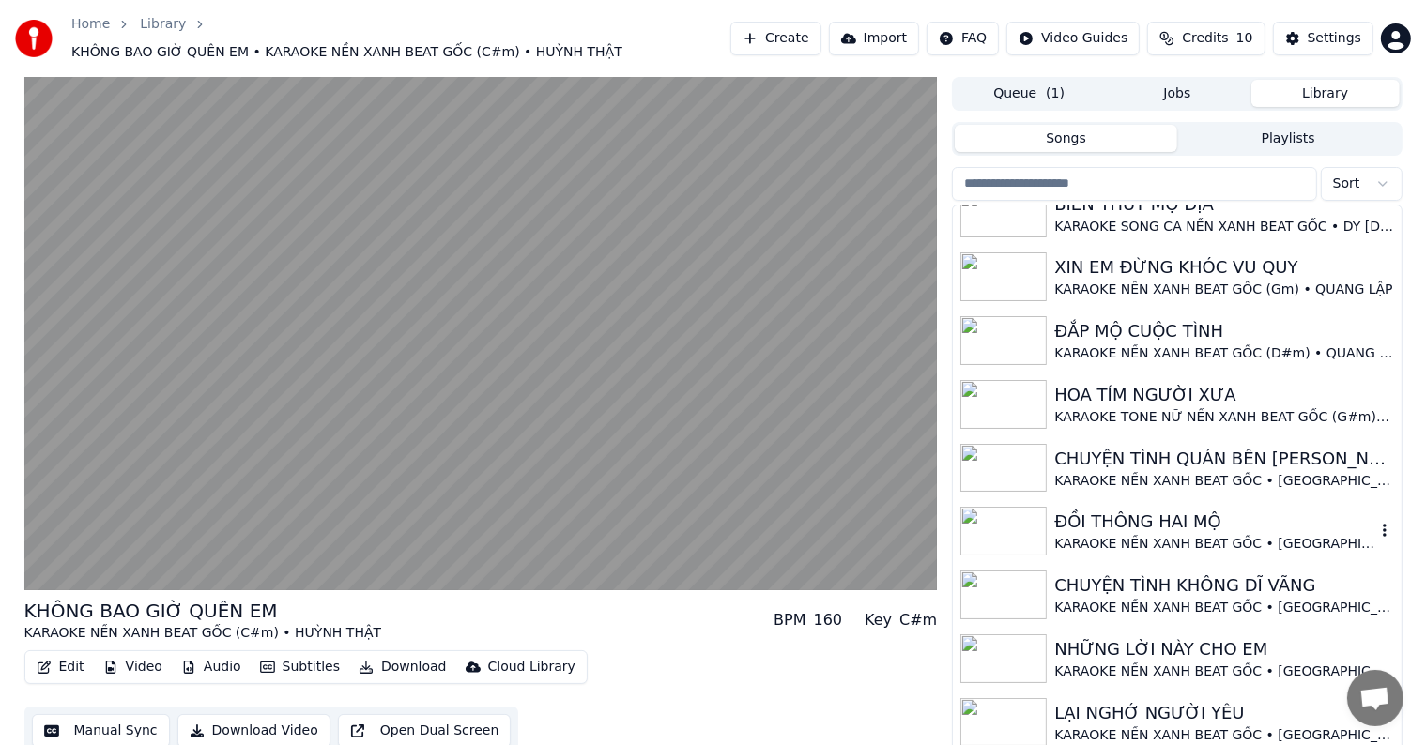
scroll to position [1878, 0]
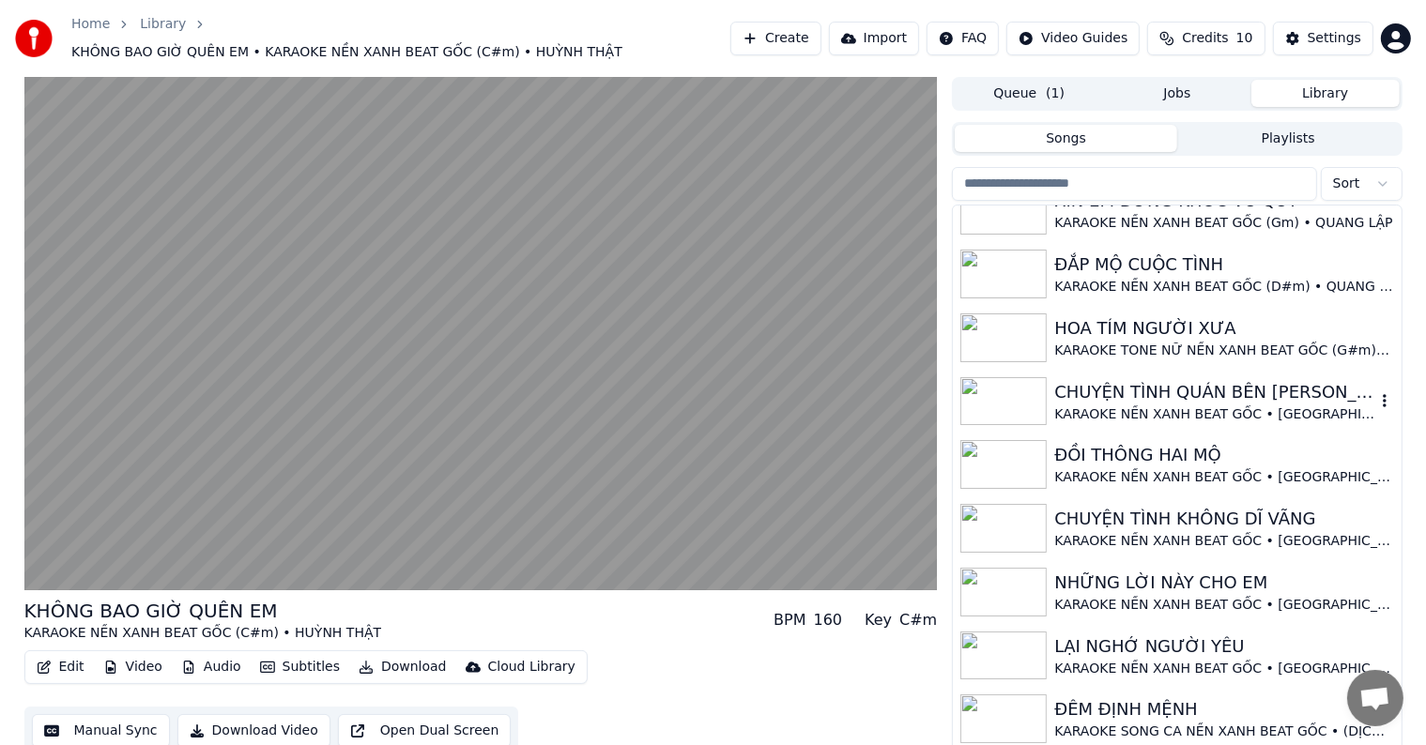
click at [1191, 387] on div "CHUYỆN TÌNH QUÁN BÊN [PERSON_NAME]" at bounding box center [1214, 392] width 320 height 26
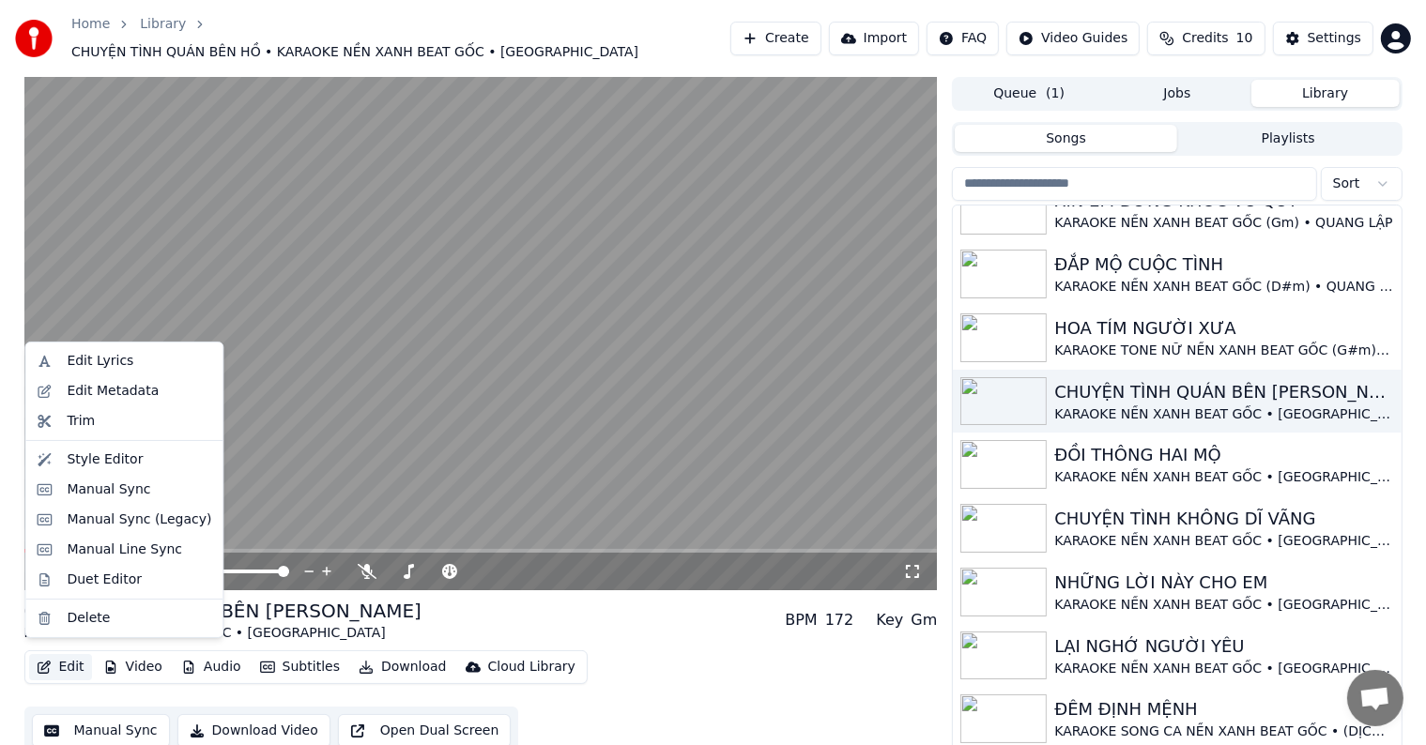
click at [75, 655] on button "Edit" at bounding box center [60, 667] width 63 height 26
click at [117, 391] on div "Edit Metadata" at bounding box center [113, 391] width 92 height 19
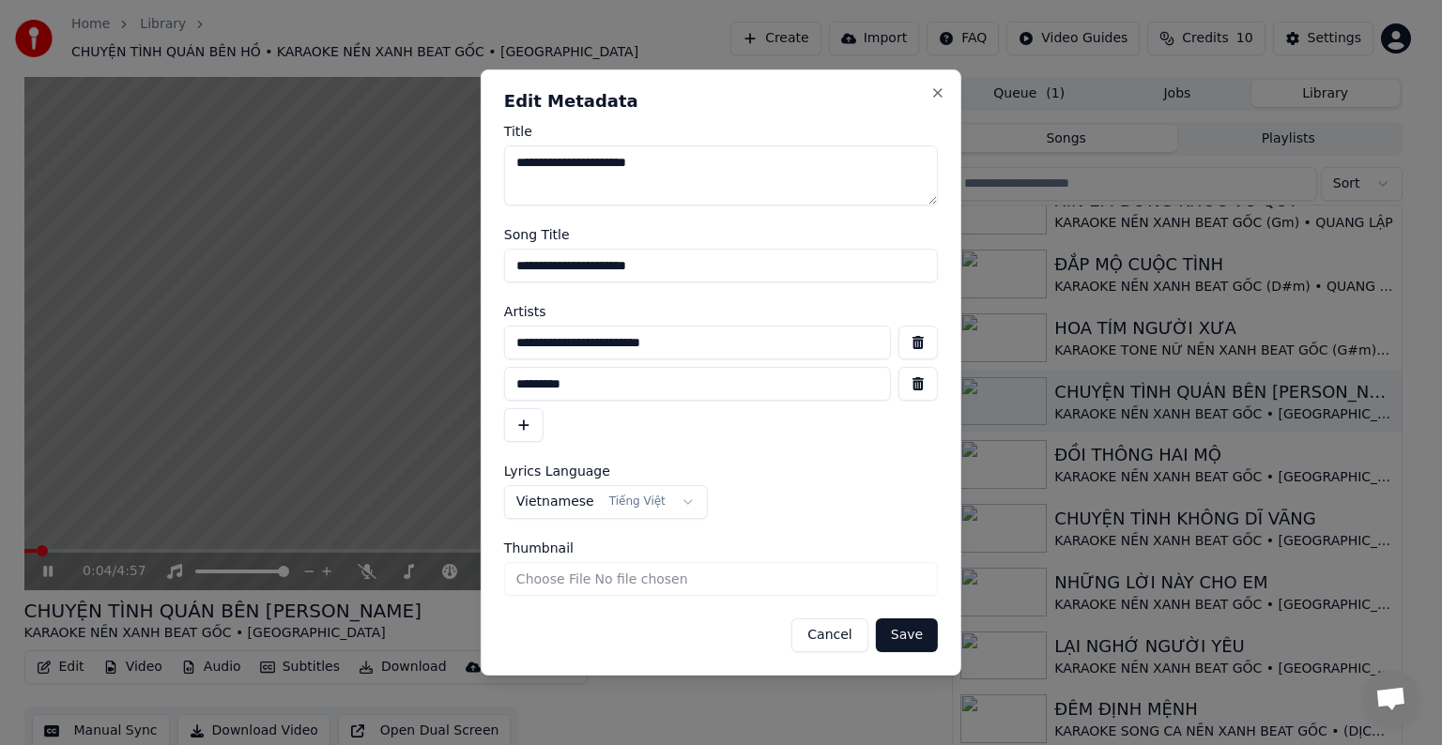
click at [706, 327] on input "**********" at bounding box center [697, 343] width 387 height 34
drag, startPoint x: 766, startPoint y: 335, endPoint x: 428, endPoint y: 339, distance: 338.0
click at [428, 339] on body "Home Library CHUYỆN TÌNH QUÁN BÊN HỒ • KARAOKE NỀN XANH BEAT GỐC • TRƯỜNG VŨ Cr…" at bounding box center [713, 372] width 1426 height 745
click at [828, 646] on button "Cancel" at bounding box center [830, 636] width 76 height 34
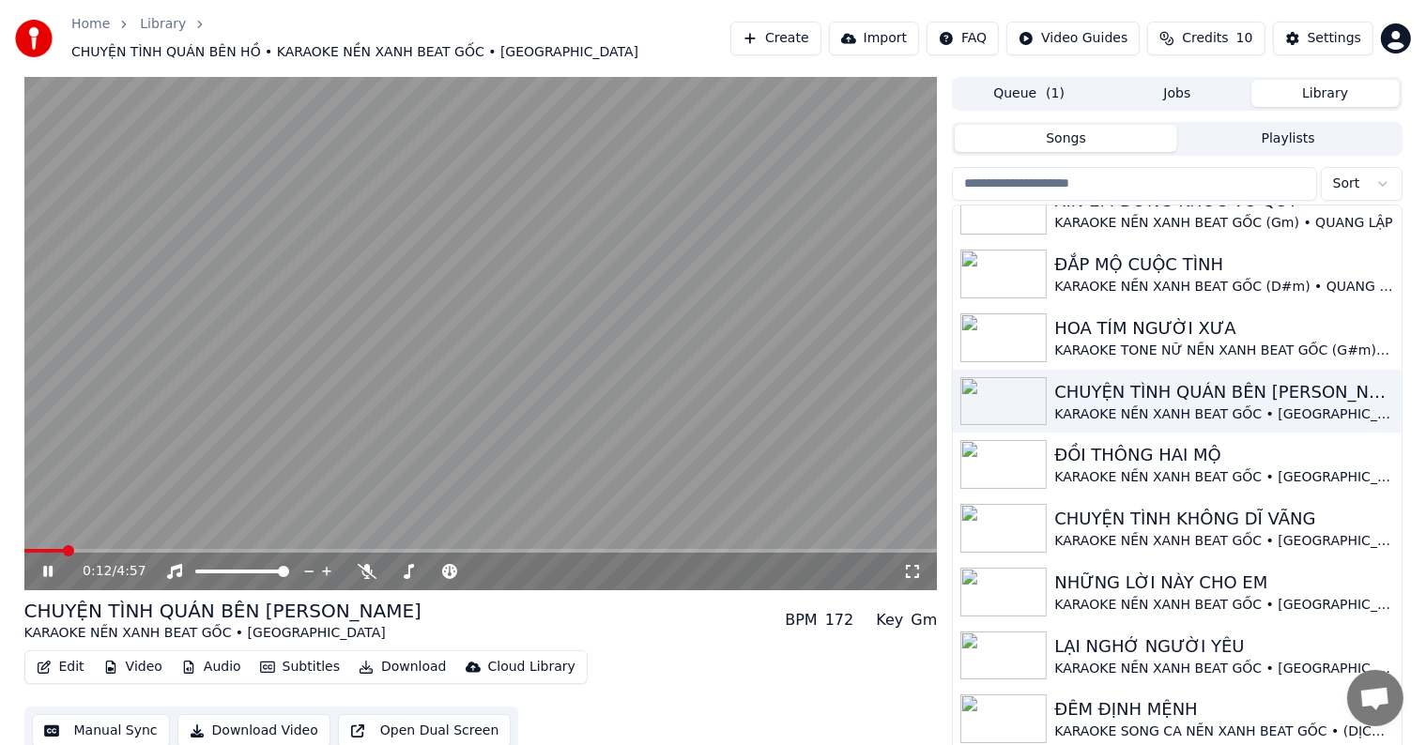
click at [1336, 85] on button "Library" at bounding box center [1326, 93] width 148 height 27
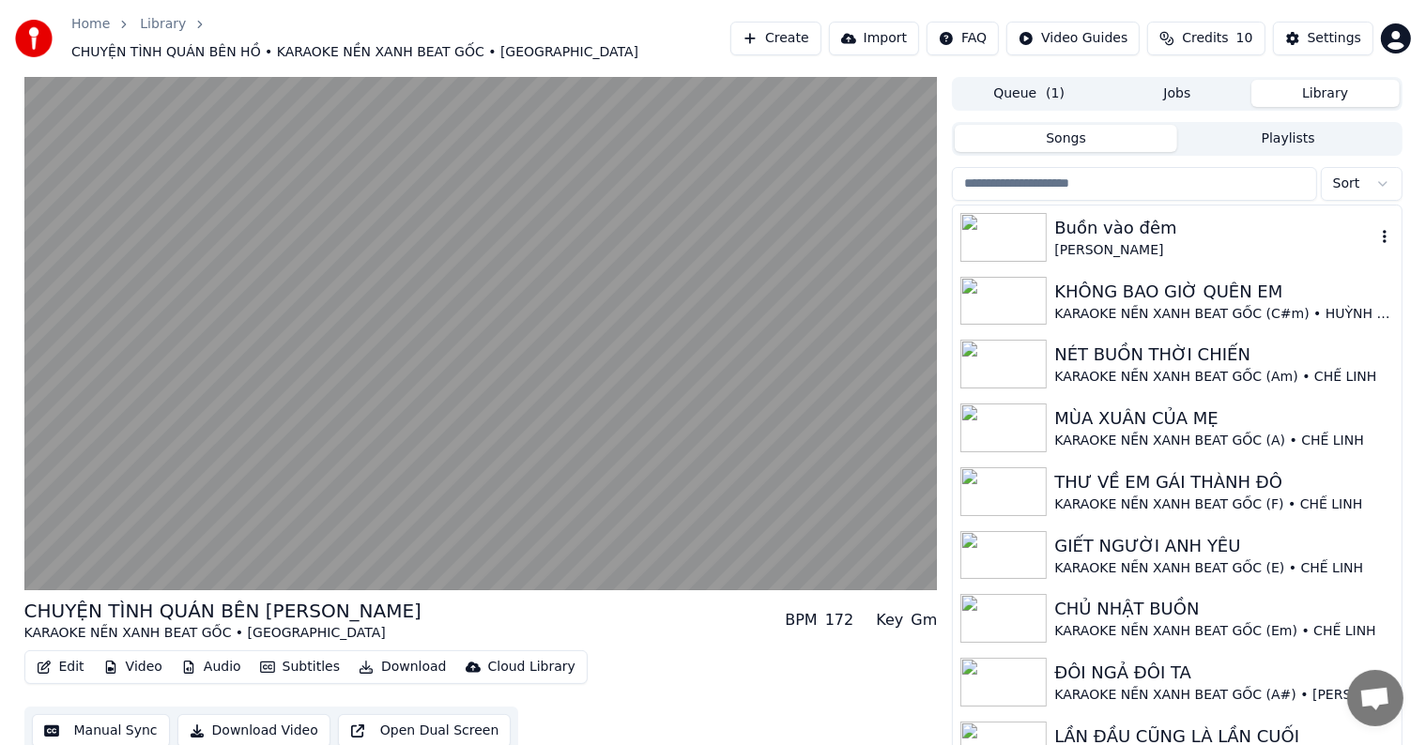
click at [1120, 215] on div "Buồn vào đêm" at bounding box center [1214, 228] width 320 height 26
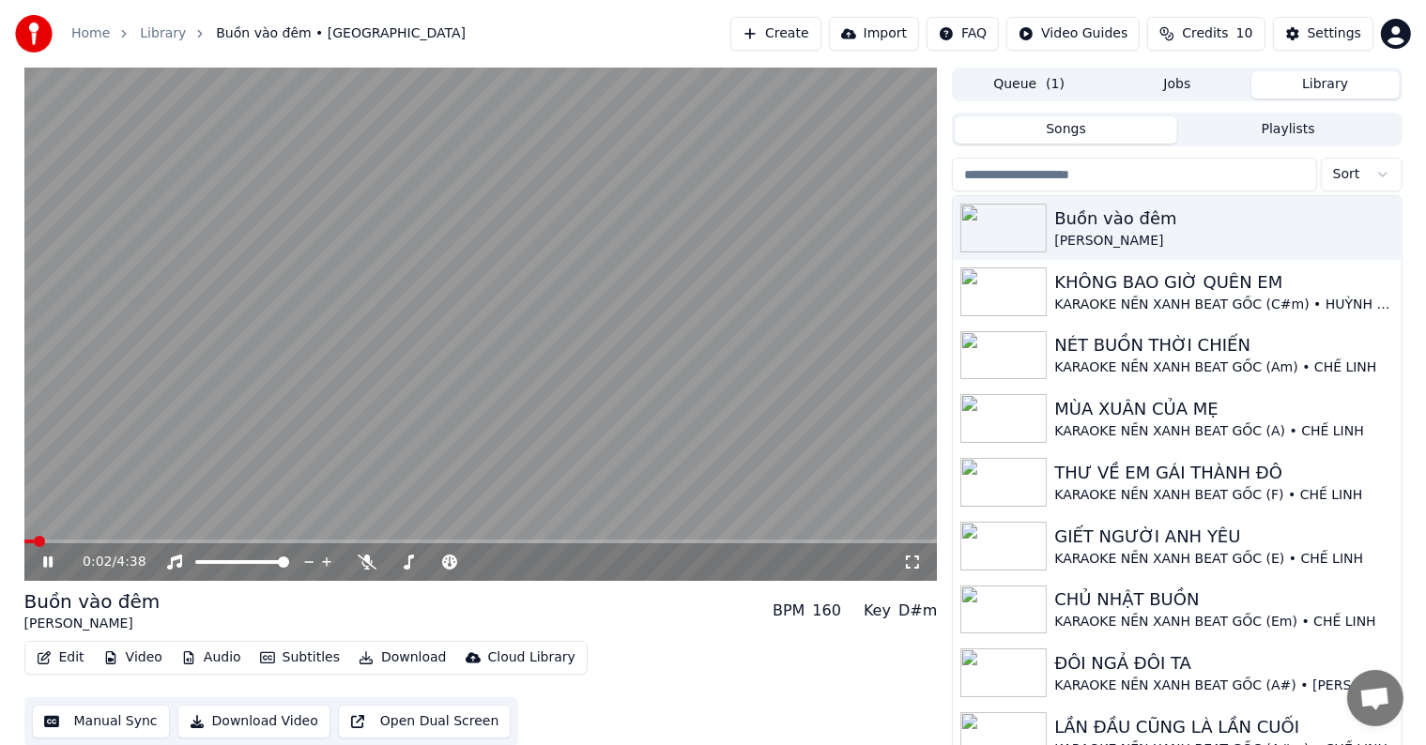
click at [69, 655] on button "Edit" at bounding box center [60, 658] width 63 height 26
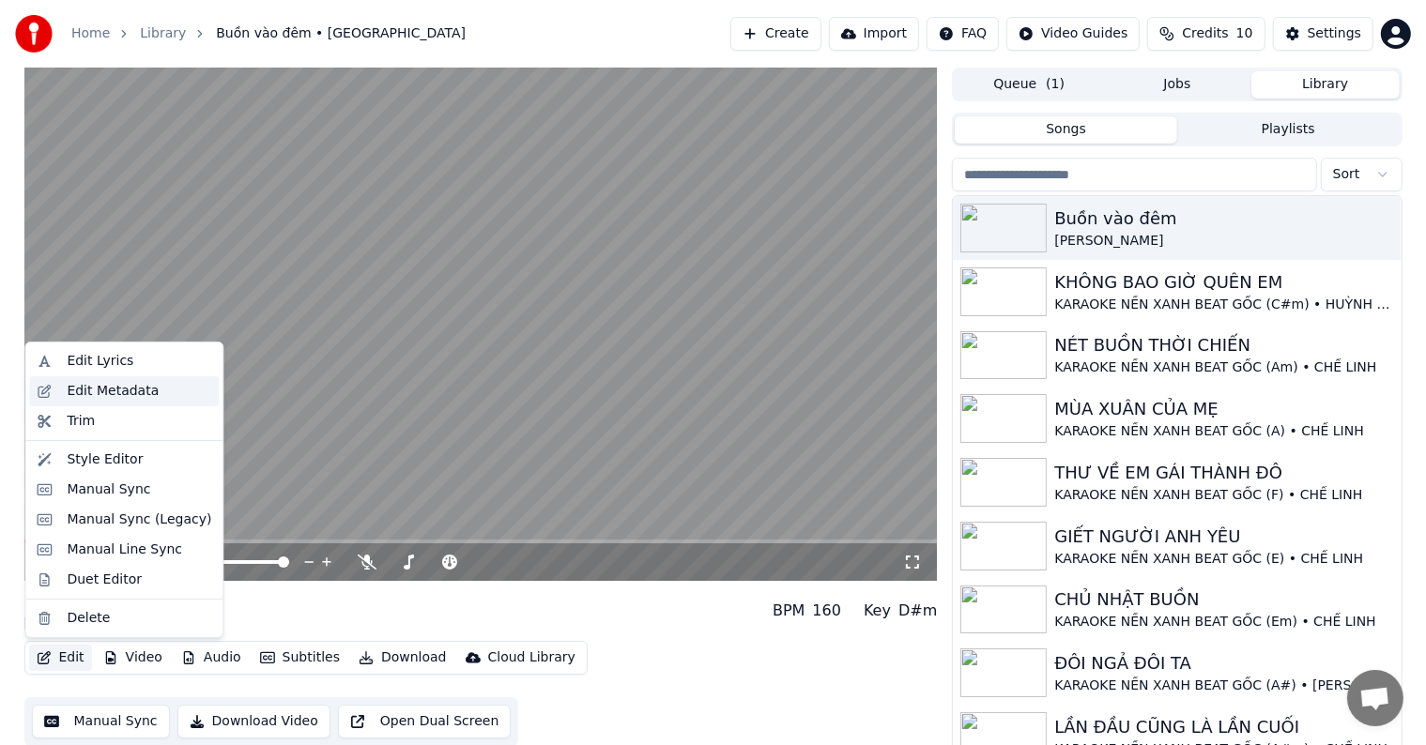
click at [105, 384] on div "Edit Metadata" at bounding box center [113, 391] width 92 height 19
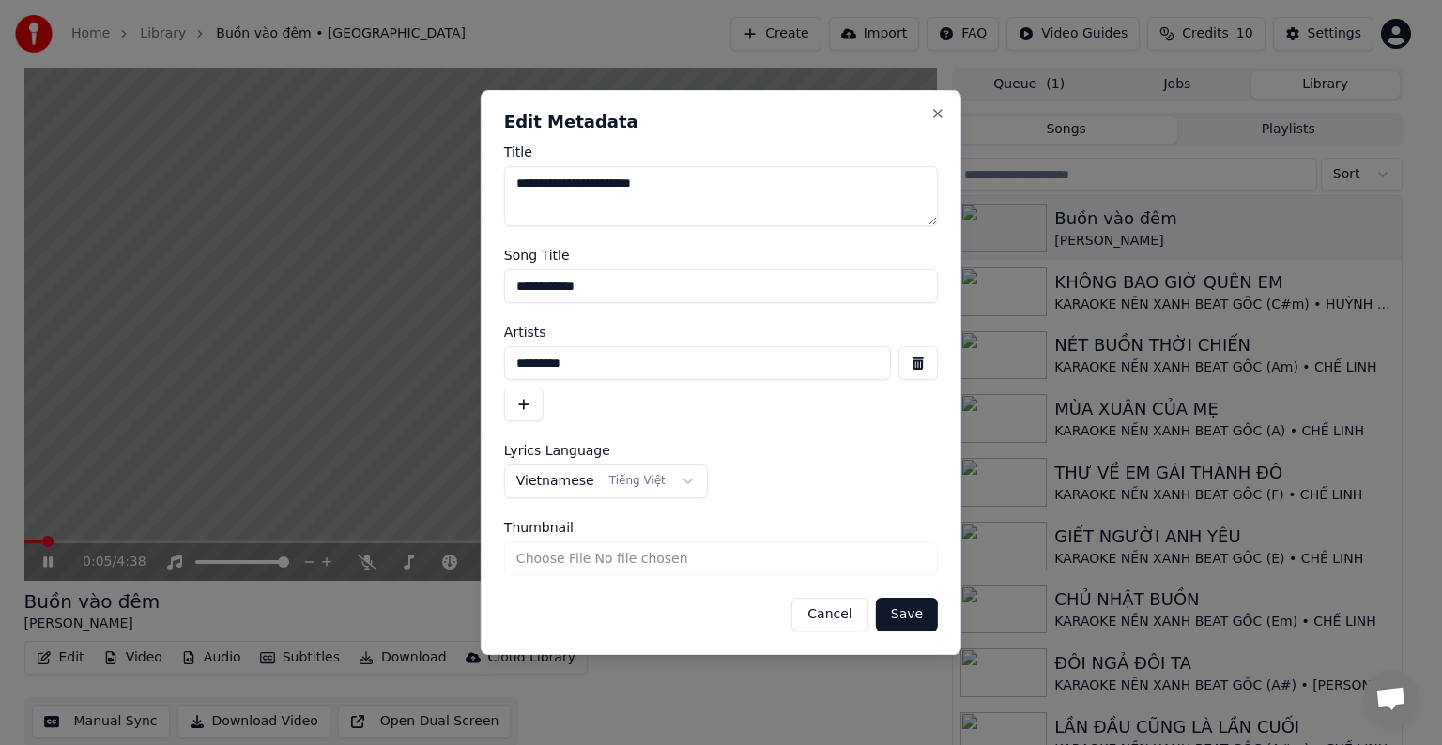
click at [684, 181] on textarea "**********" at bounding box center [721, 196] width 434 height 60
click at [597, 373] on input "*********" at bounding box center [697, 363] width 387 height 34
drag, startPoint x: 656, startPoint y: 359, endPoint x: 397, endPoint y: 364, distance: 259.2
click at [405, 364] on body "Home Library Buồn vào đêm • [PERSON_NAME] Create Import FAQ Video Guides Credit…" at bounding box center [713, 372] width 1426 height 745
paste input "**********"
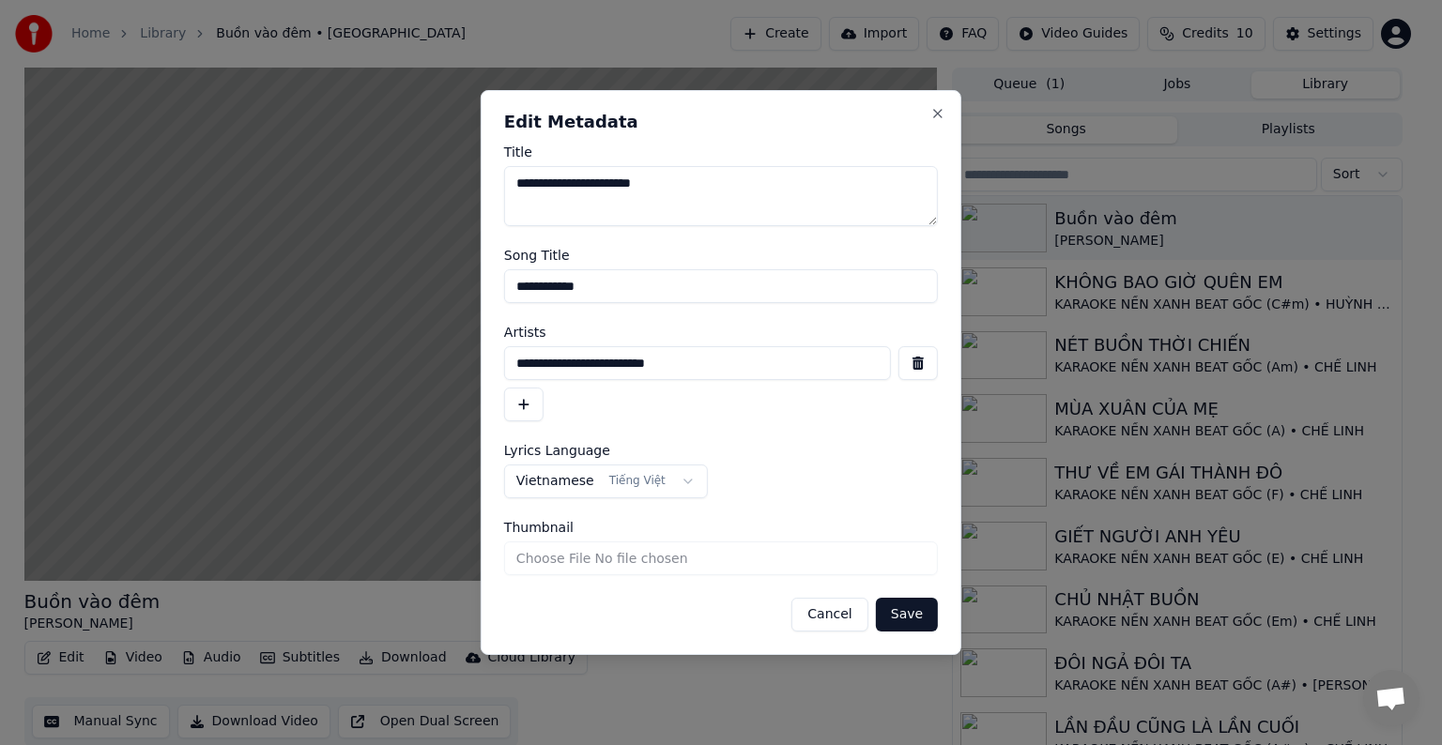
type input "**********"
drag, startPoint x: 626, startPoint y: 293, endPoint x: 479, endPoint y: 290, distance: 147.4
click at [485, 293] on div "**********" at bounding box center [721, 372] width 481 height 565
type input "**********"
click at [525, 411] on button "button" at bounding box center [523, 405] width 39 height 34
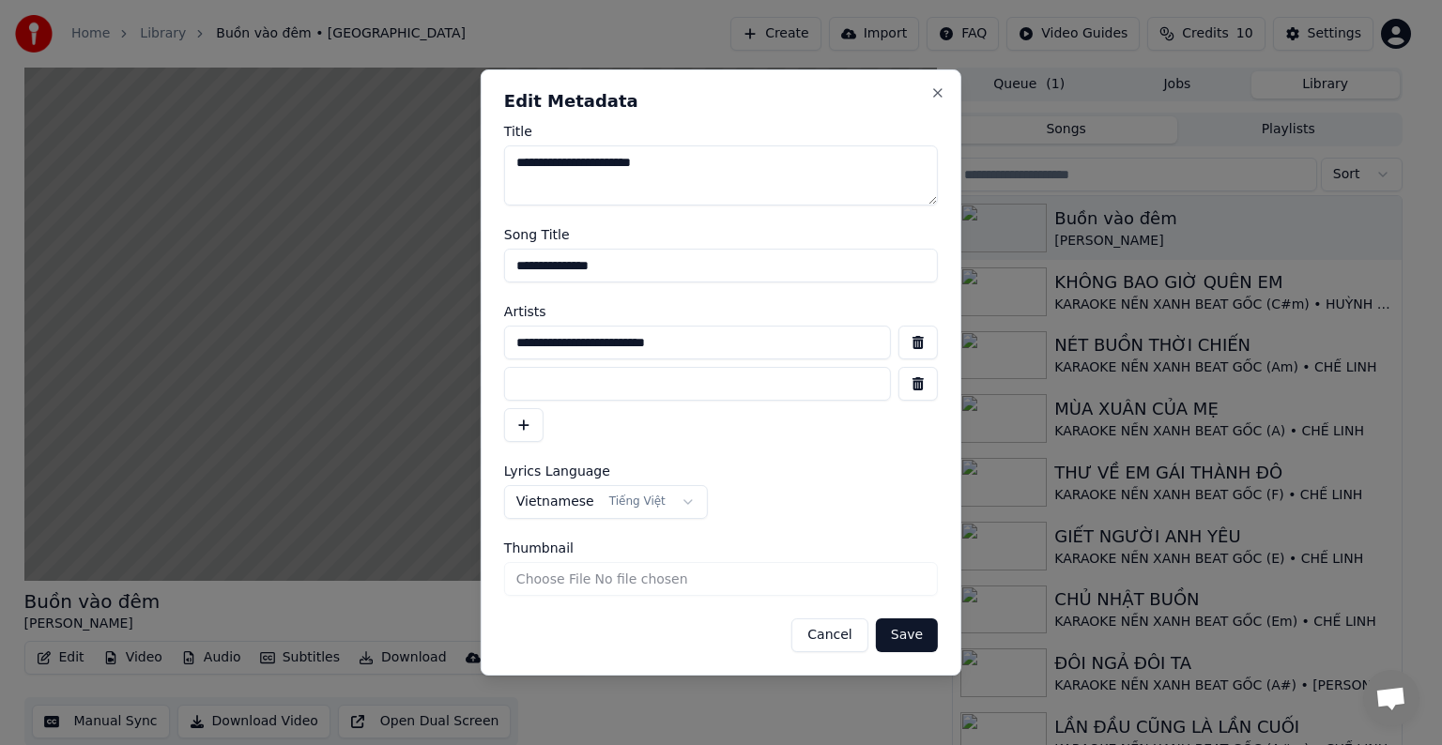
click at [552, 390] on input at bounding box center [697, 384] width 387 height 34
type input "*********"
click at [725, 346] on input "**********" at bounding box center [697, 343] width 387 height 34
click at [713, 346] on input "**********" at bounding box center [697, 343] width 387 height 34
click at [769, 336] on input "**********" at bounding box center [697, 343] width 387 height 34
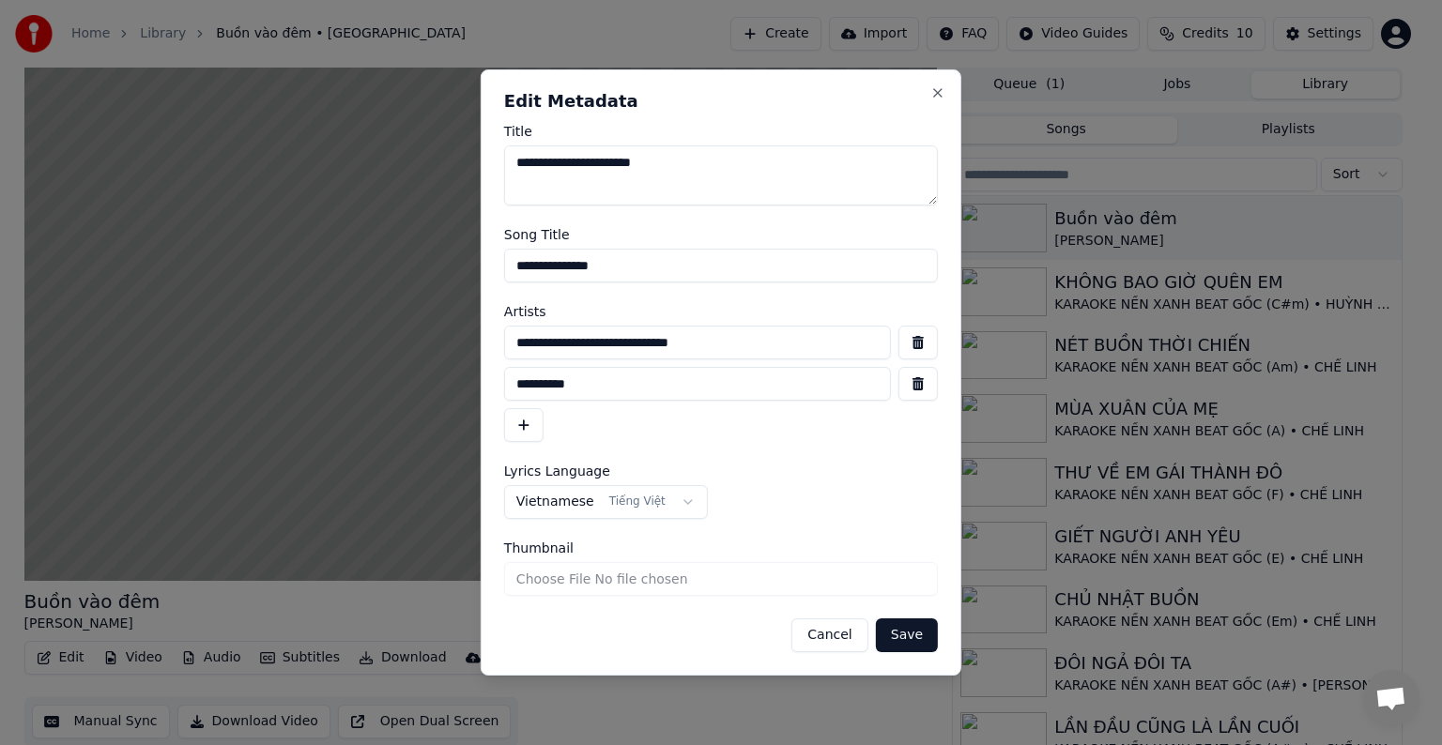
type input "**********"
click at [901, 637] on button "Save" at bounding box center [907, 636] width 62 height 34
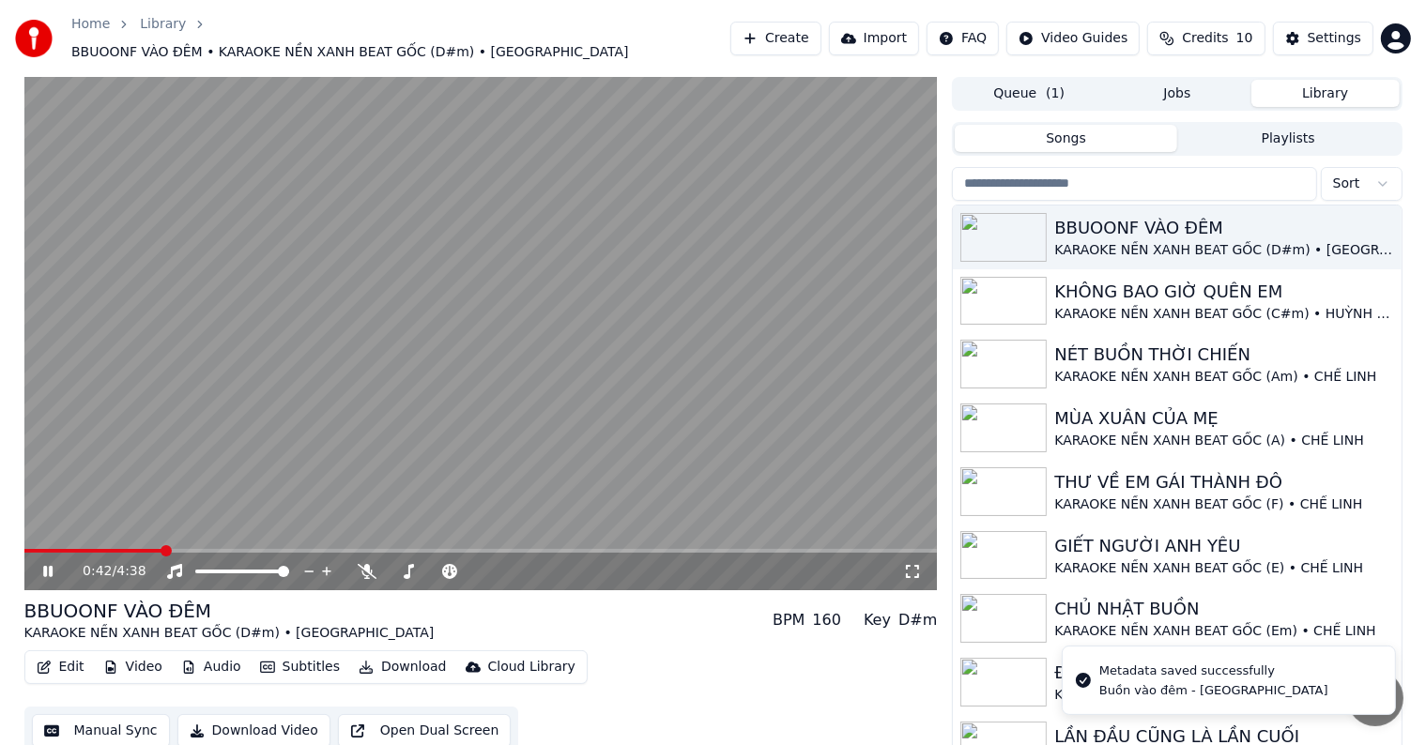
click at [51, 549] on span at bounding box center [93, 551] width 138 height 4
click at [108, 535] on video at bounding box center [481, 334] width 914 height 514
click at [111, 537] on video at bounding box center [481, 334] width 914 height 514
click at [74, 546] on span at bounding box center [77, 551] width 11 height 11
click at [90, 546] on span at bounding box center [84, 551] width 11 height 11
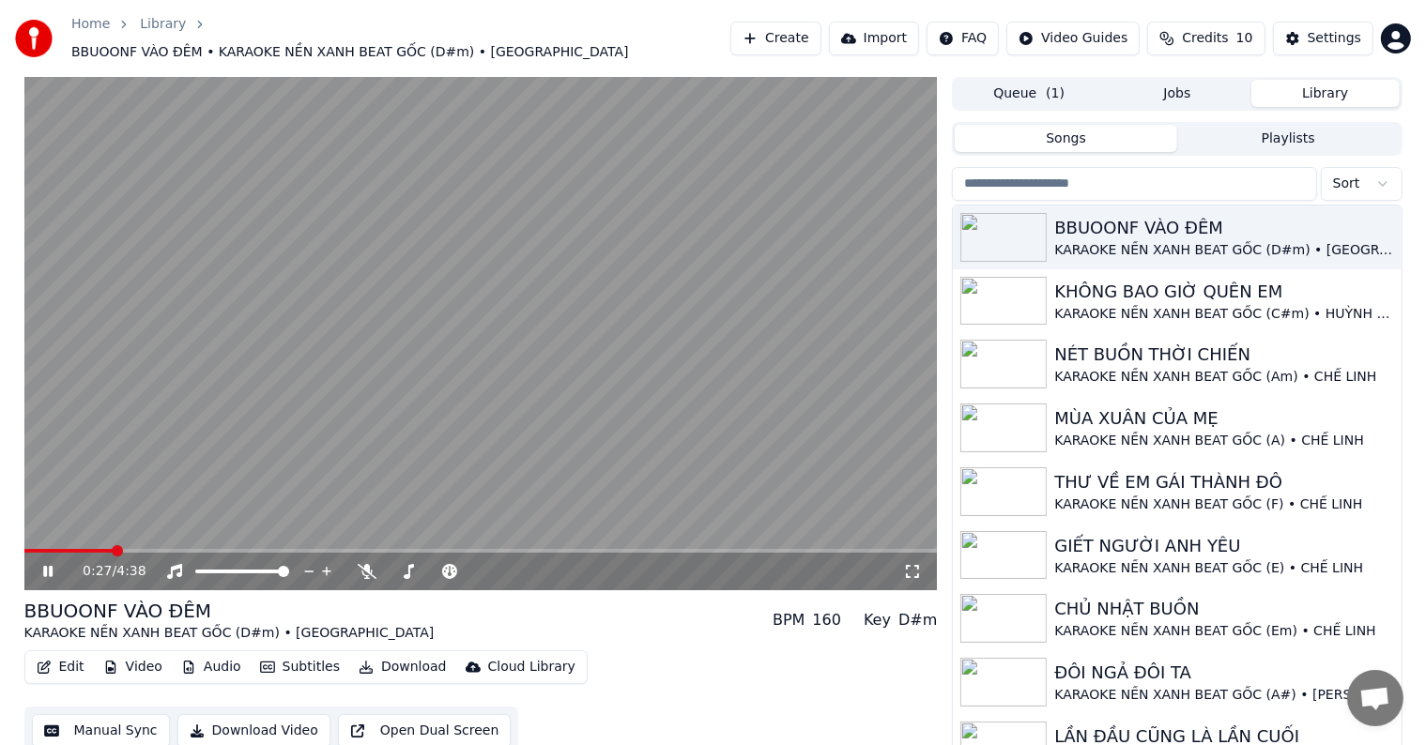
click at [113, 546] on span at bounding box center [117, 551] width 11 height 11
click at [103, 546] on span at bounding box center [106, 551] width 11 height 11
click at [5, 475] on div "0:25 / 4:38 BBUOONF VÀO ĐÊM KARAOKE NỀN XANH BEAT GỐC (D#m) • TRƯỜNG VŨ BPM 160…" at bounding box center [713, 420] width 1426 height 687
click at [1330, 34] on div "Settings" at bounding box center [1335, 38] width 54 height 19
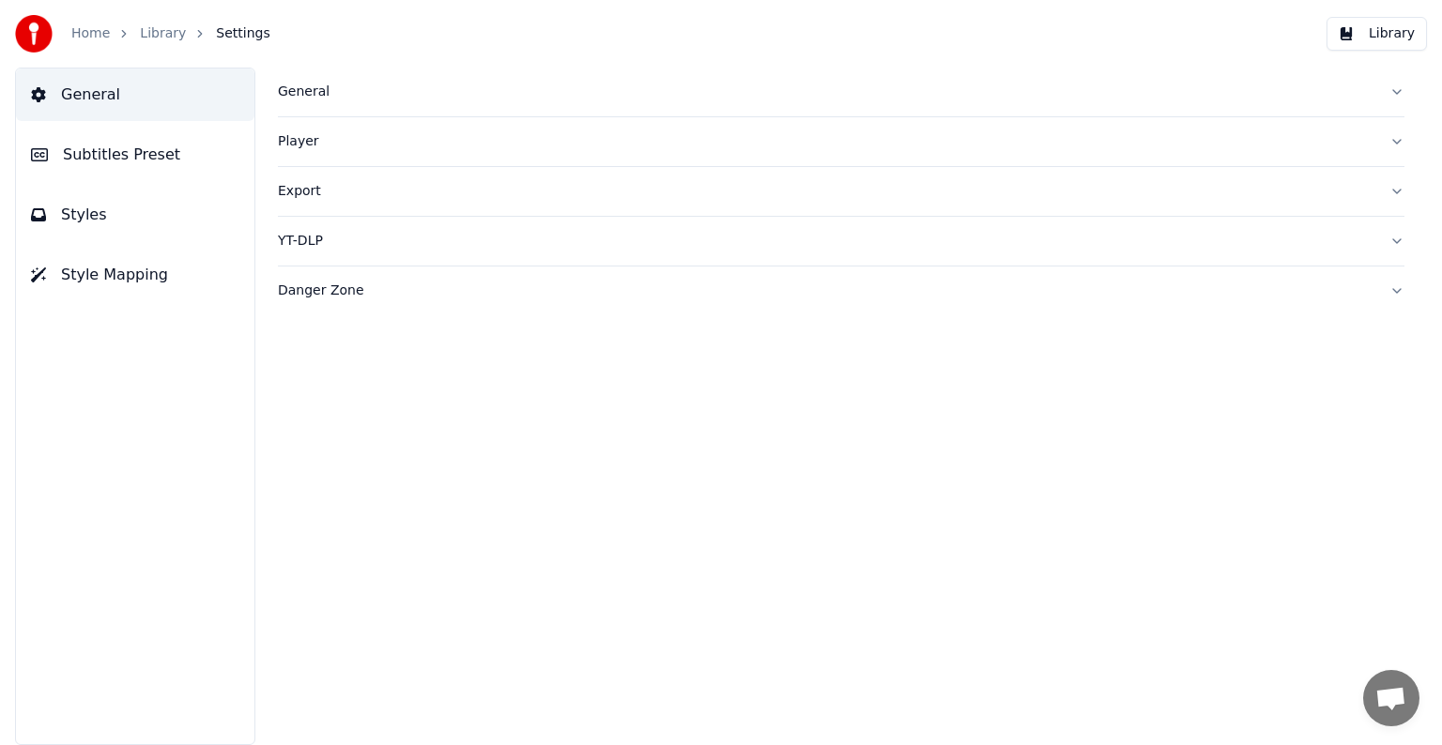
click at [131, 150] on span "Subtitles Preset" at bounding box center [121, 155] width 117 height 23
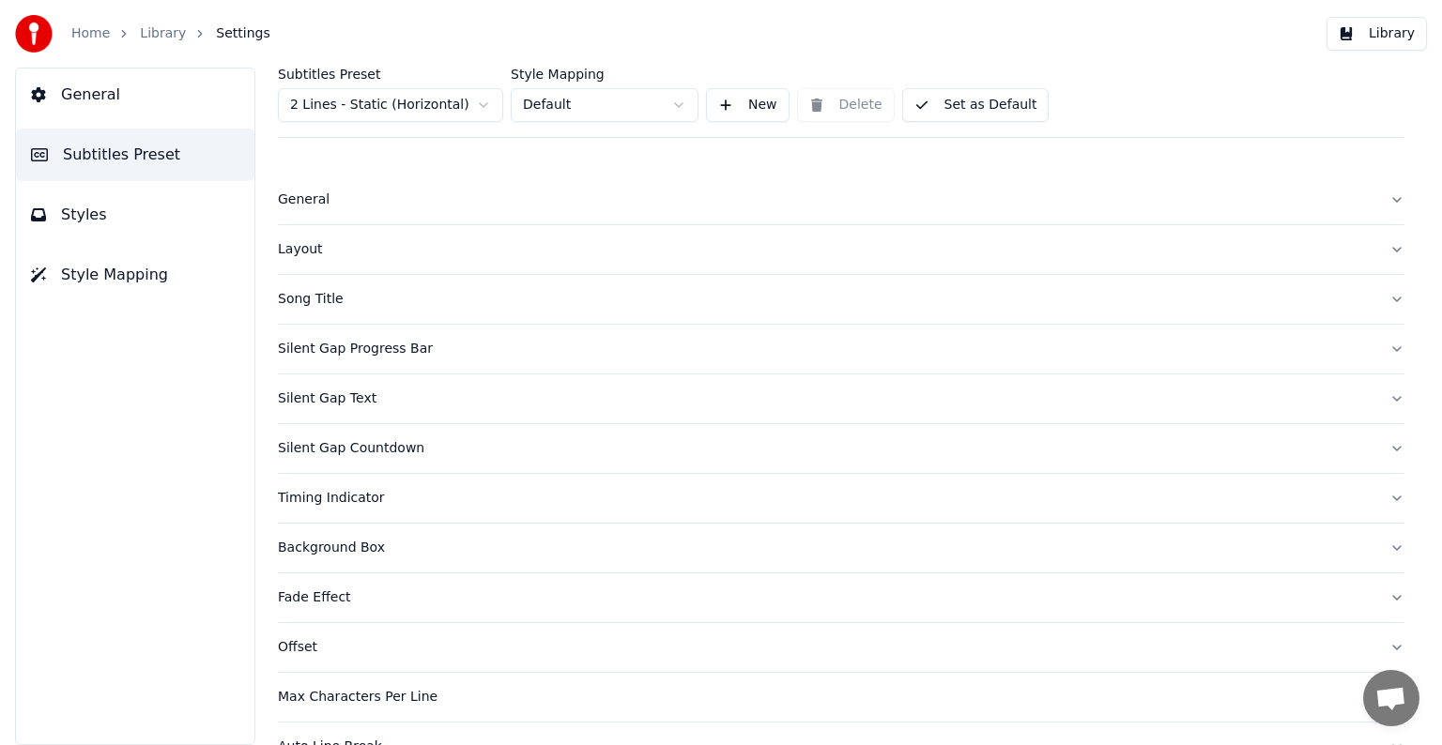
click at [298, 297] on div "Song Title" at bounding box center [826, 299] width 1097 height 19
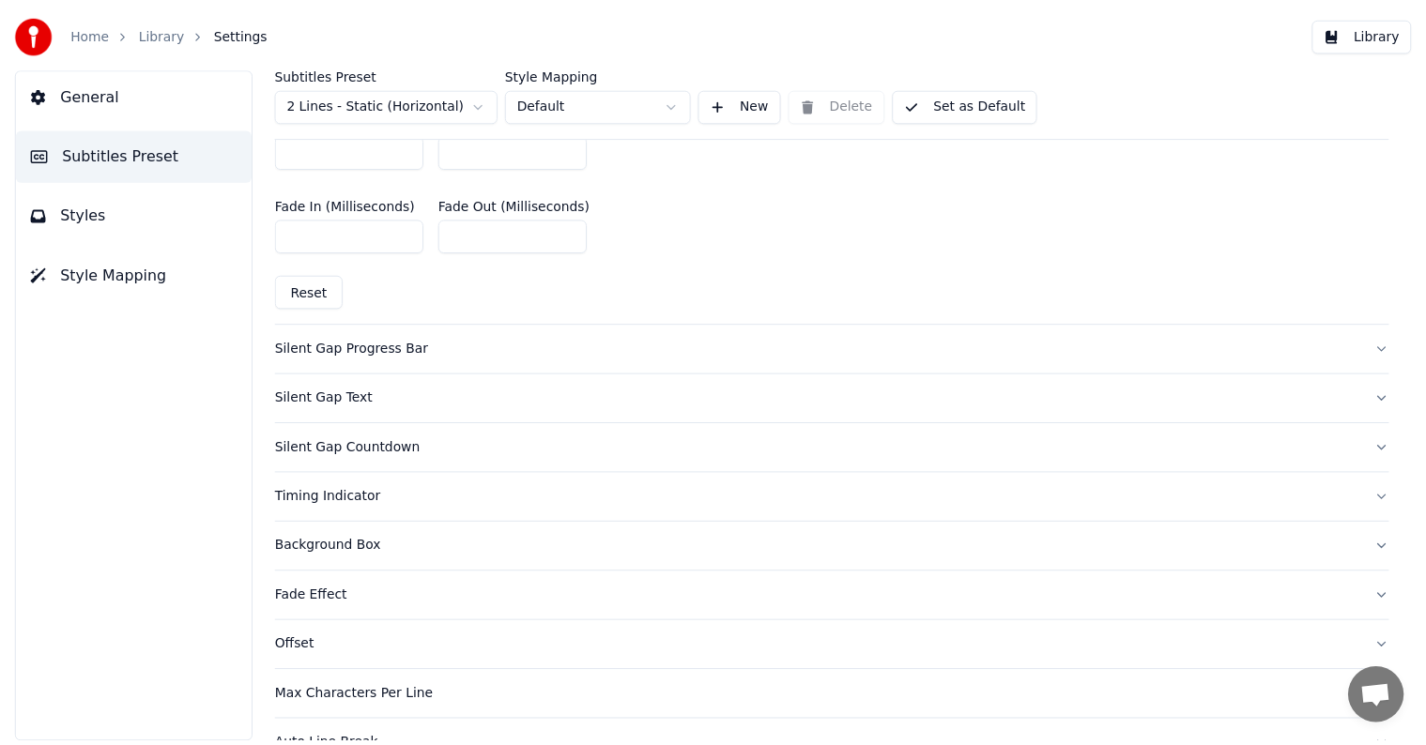
scroll to position [751, 0]
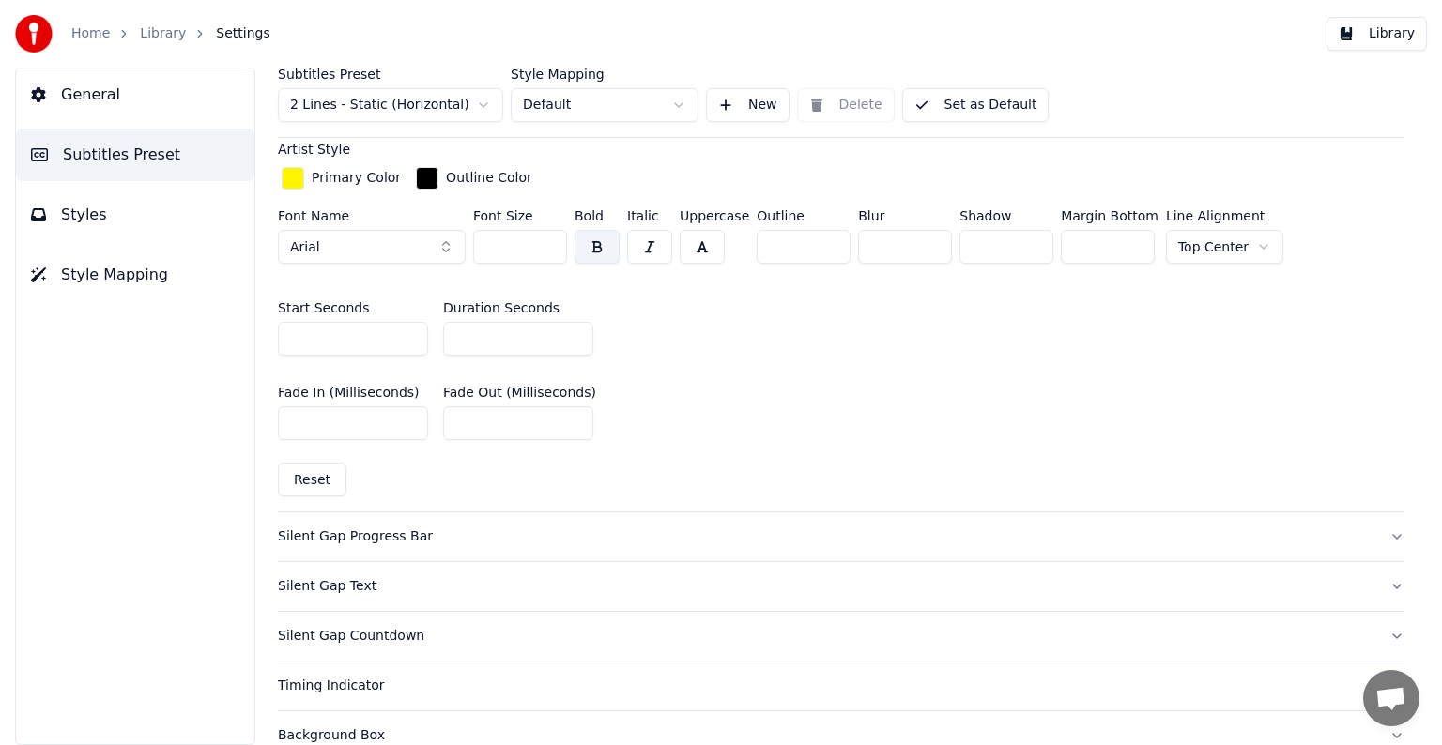
drag, startPoint x: 507, startPoint y: 338, endPoint x: 391, endPoint y: 336, distance: 116.4
click at [391, 336] on div "Start Seconds * Duration Seconds **" at bounding box center [841, 328] width 1127 height 85
type input "**"
click at [1392, 30] on button "Library" at bounding box center [1377, 34] width 100 height 34
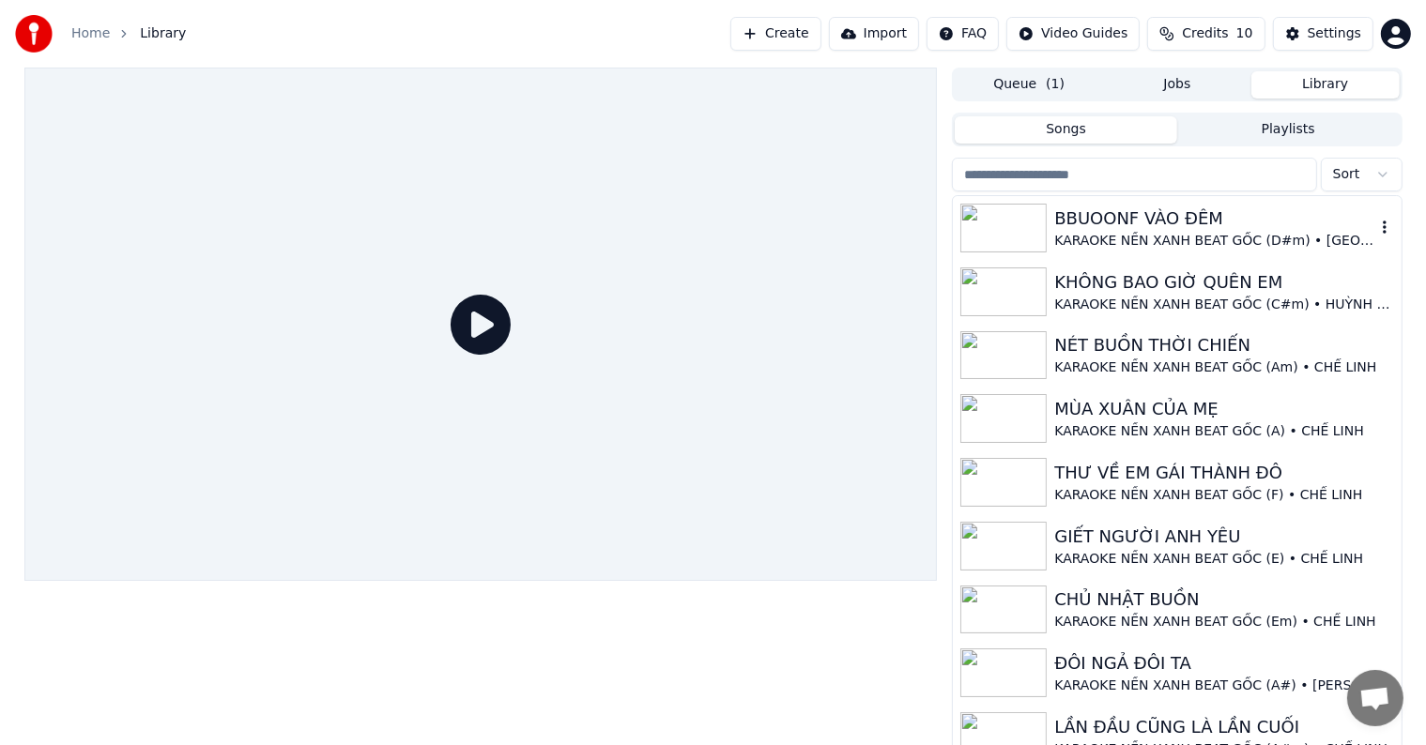
click at [1155, 215] on div "BBUOONF VÀO ĐÊM" at bounding box center [1214, 219] width 320 height 26
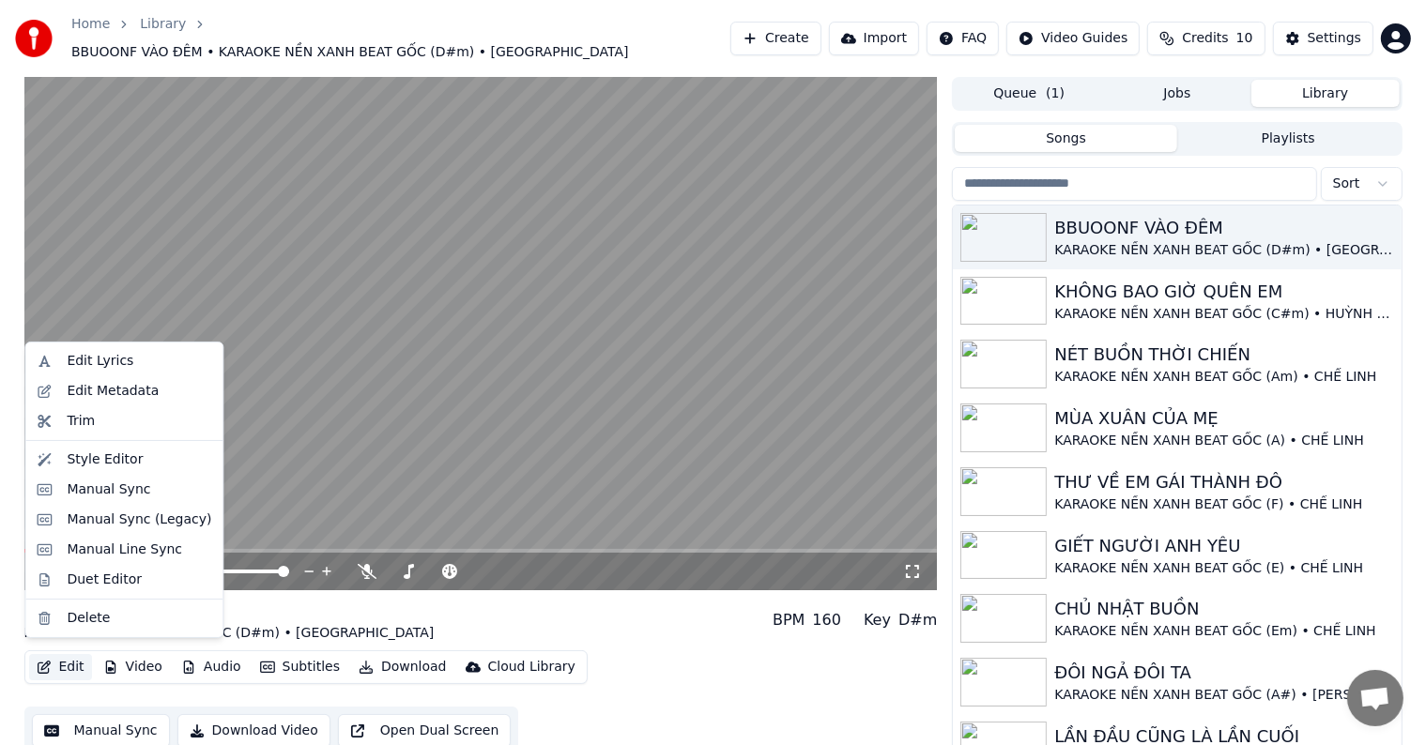
click at [63, 656] on button "Edit" at bounding box center [60, 667] width 63 height 26
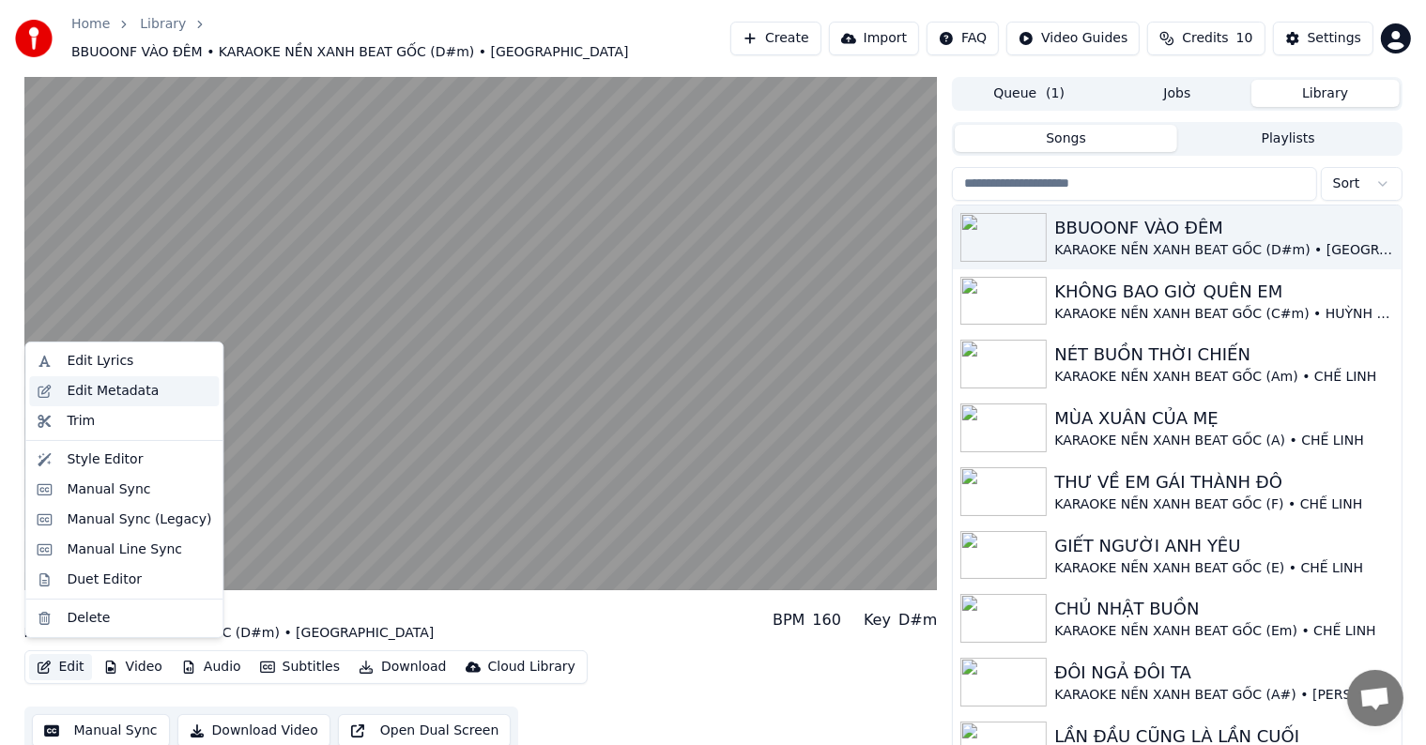
click at [104, 391] on div "Edit Metadata" at bounding box center [113, 391] width 92 height 19
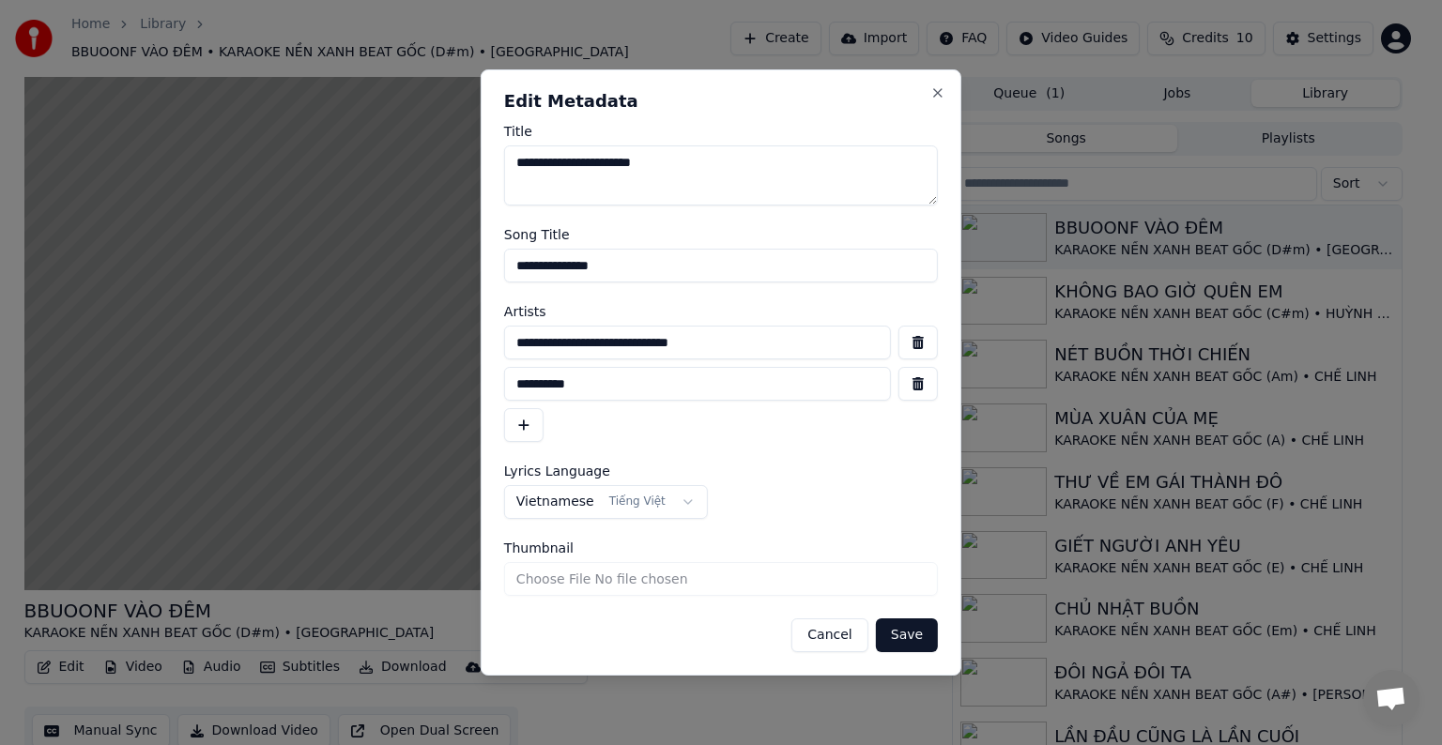
click at [573, 263] on input "**********" at bounding box center [721, 266] width 434 height 34
type input "**********"
click at [904, 638] on button "Save" at bounding box center [907, 636] width 62 height 34
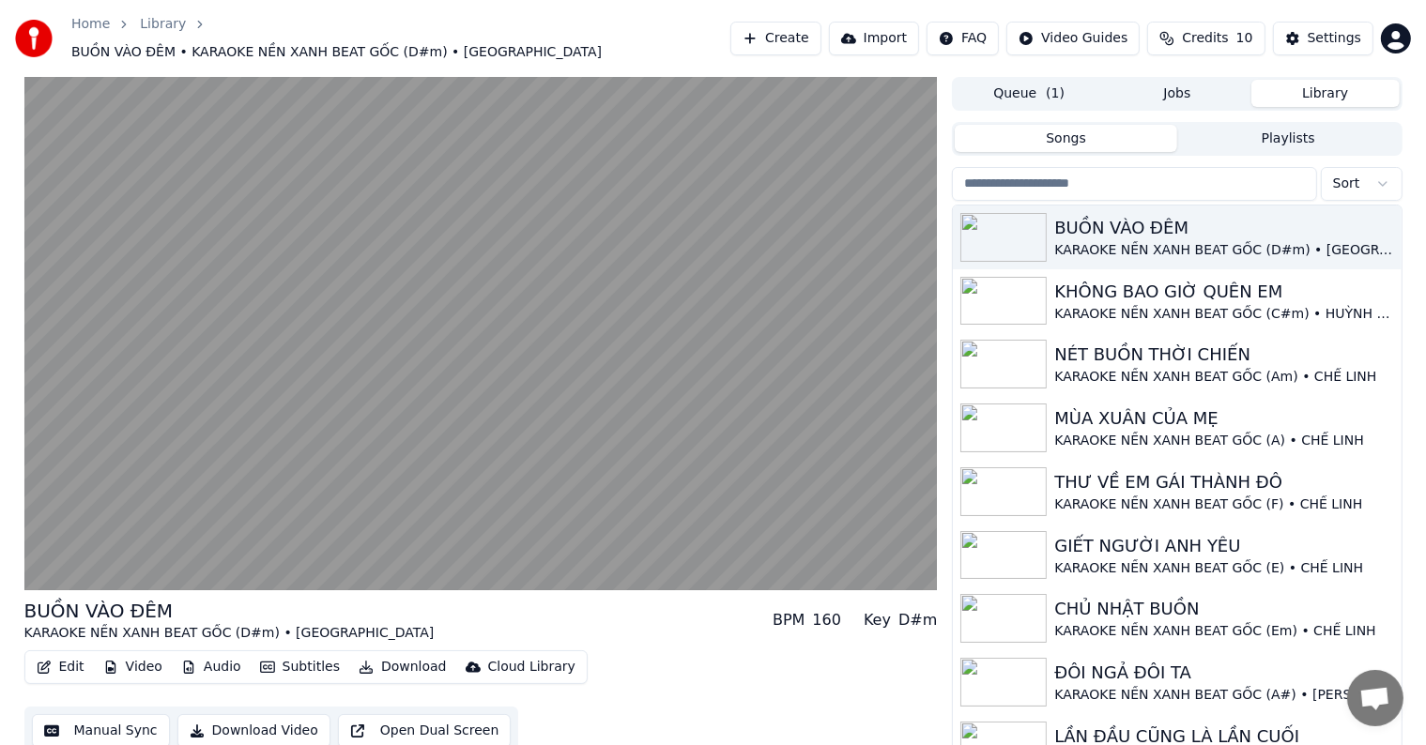
click at [240, 717] on button "Download Video" at bounding box center [253, 732] width 153 height 34
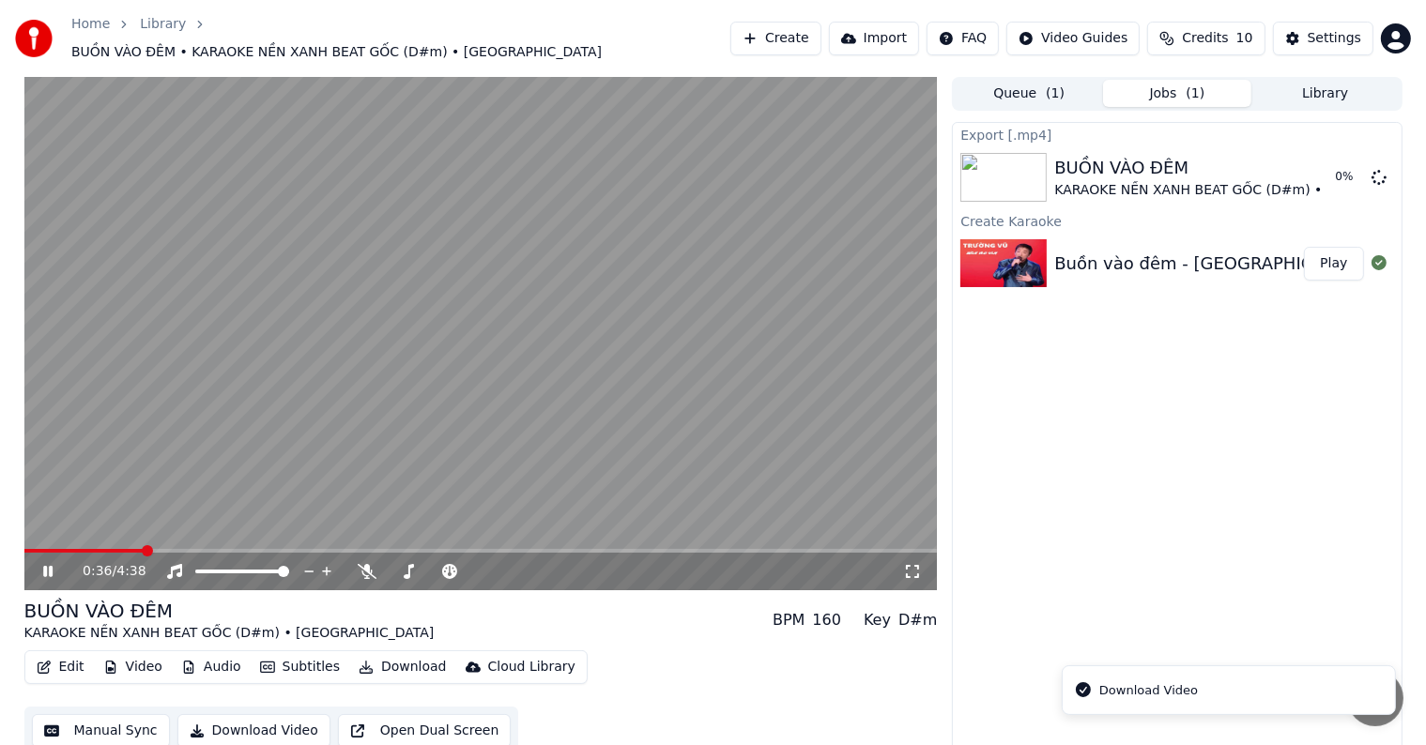
click at [642, 295] on video at bounding box center [481, 334] width 914 height 514
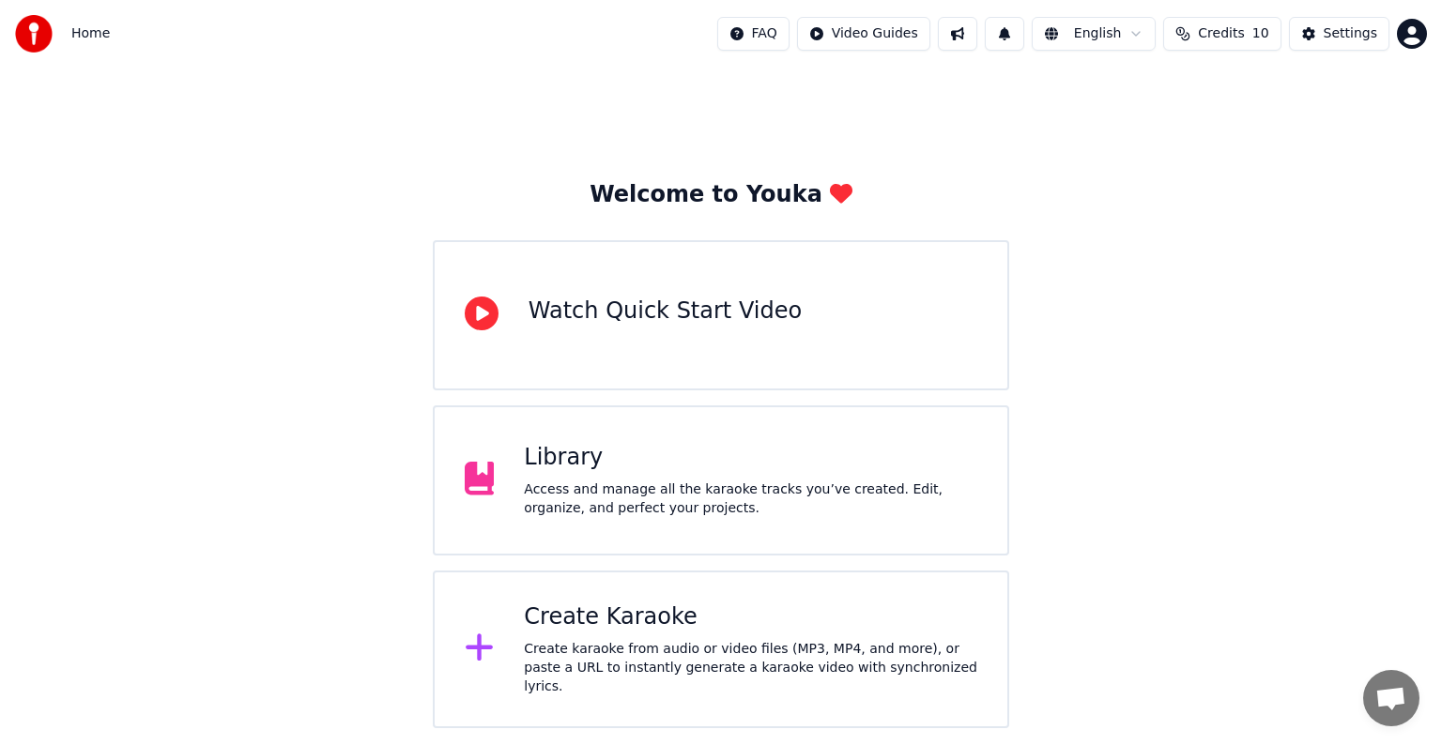
click at [1351, 438] on div "Welcome to Youka Watch Quick Start Video Library Access and manage all the kara…" at bounding box center [721, 398] width 1442 height 661
click at [608, 468] on div "Library" at bounding box center [750, 458] width 453 height 30
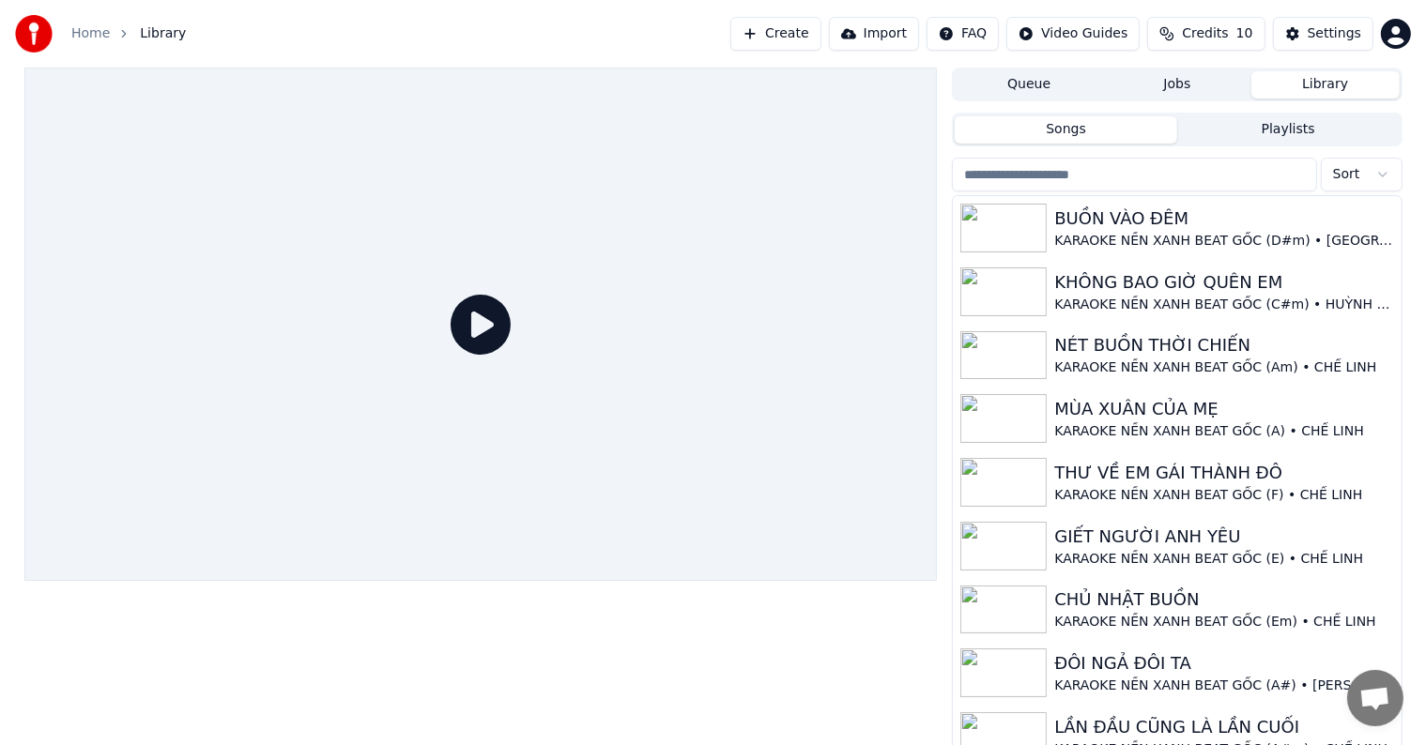
click at [1328, 77] on button "Library" at bounding box center [1326, 84] width 148 height 27
click at [1179, 233] on div "KARAOKE NỀN XANH BEAT GỐC (D#m) • [GEOGRAPHIC_DATA]" at bounding box center [1214, 241] width 320 height 19
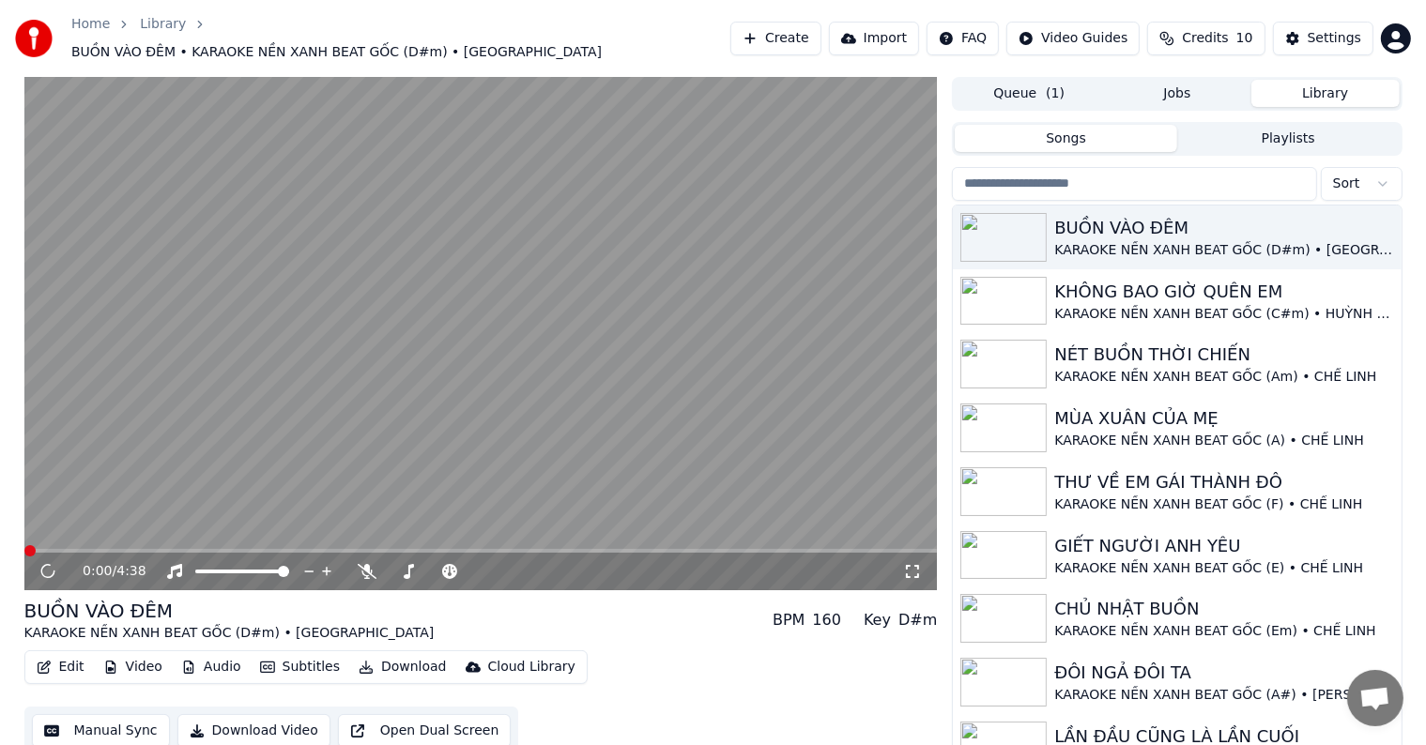
click at [274, 721] on button "Download Video" at bounding box center [253, 732] width 153 height 34
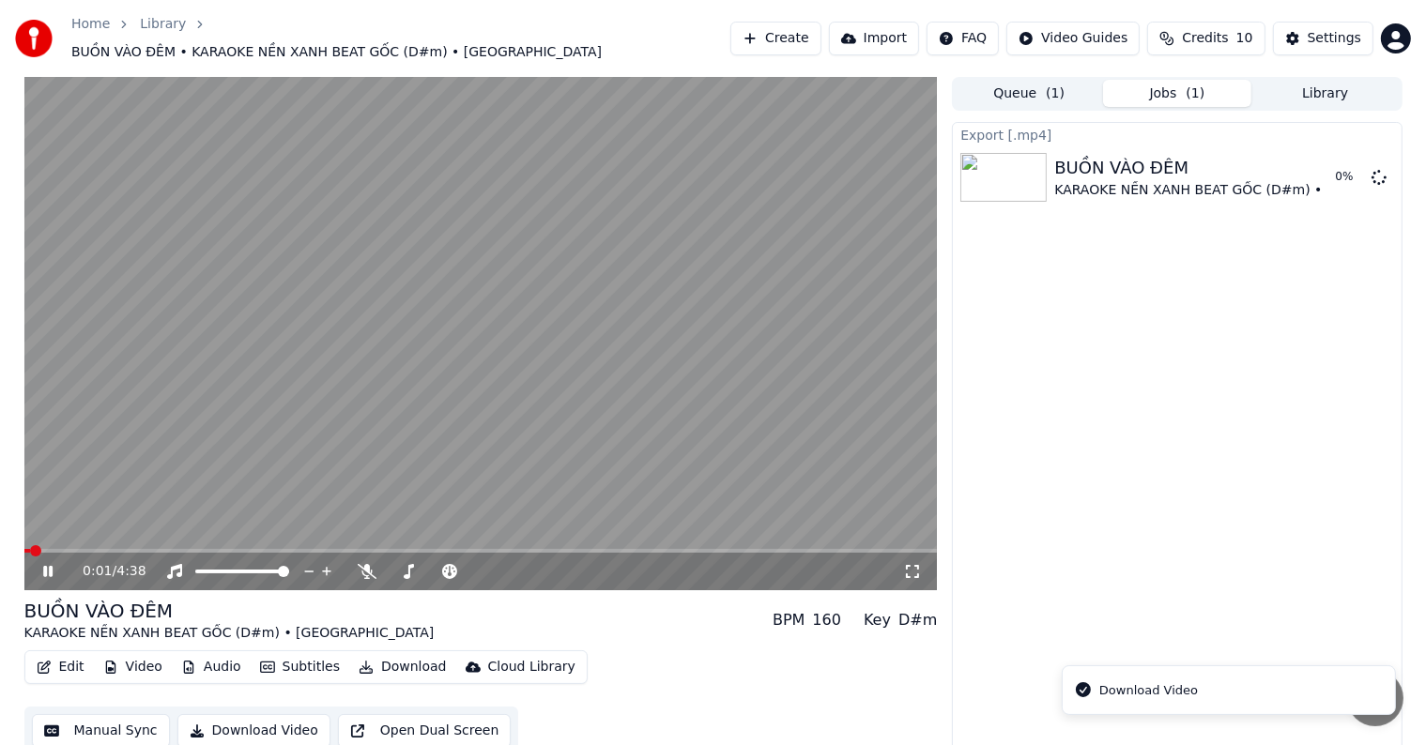
click at [330, 408] on video at bounding box center [481, 334] width 914 height 514
click at [1076, 338] on div "Export [.mp4] BUỒN VÀO ĐÊM KARAOKE NỀN XANH BEAT GỐC (D#m) • TRƯỜNG VŨ 1 %" at bounding box center [1177, 439] width 450 height 634
click at [1336, 29] on div "Settings" at bounding box center [1335, 38] width 54 height 19
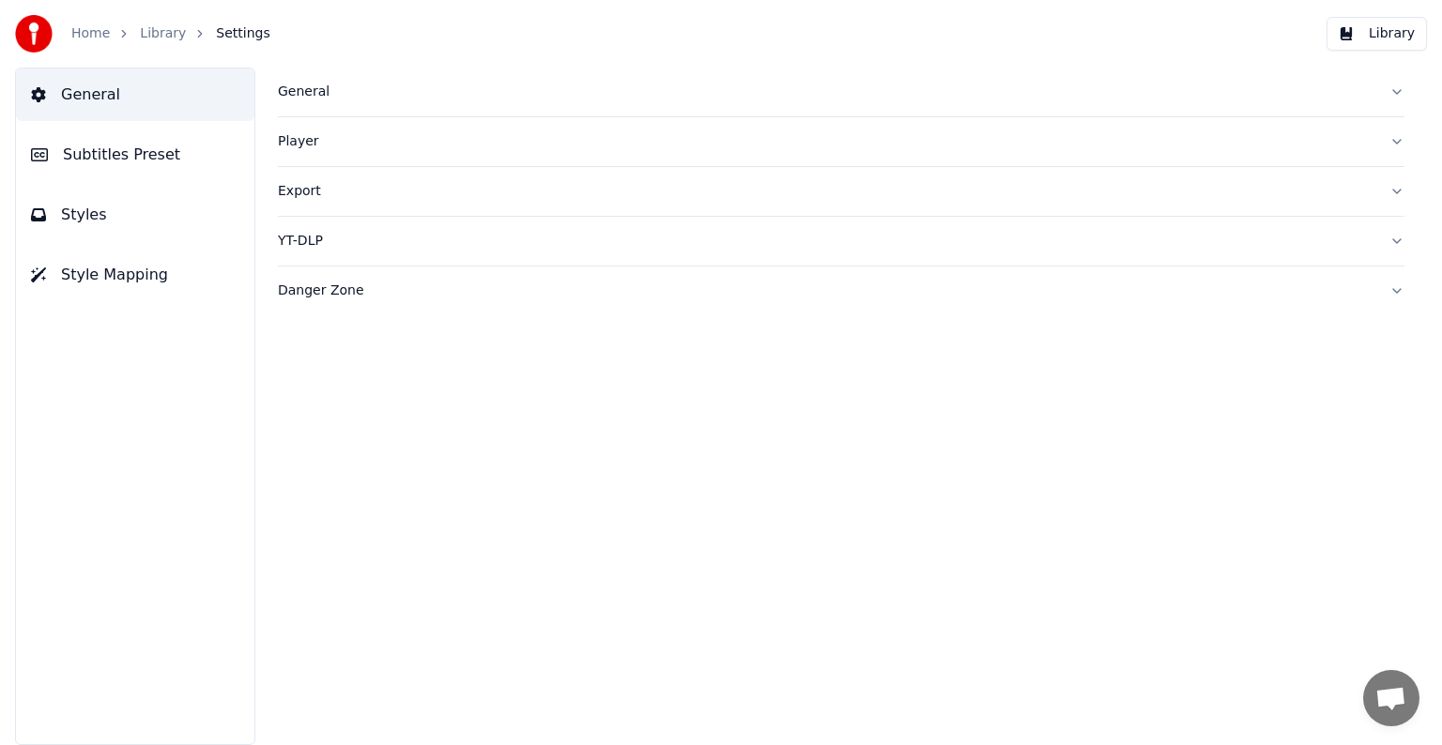
click at [301, 289] on div "Danger Zone" at bounding box center [826, 291] width 1097 height 19
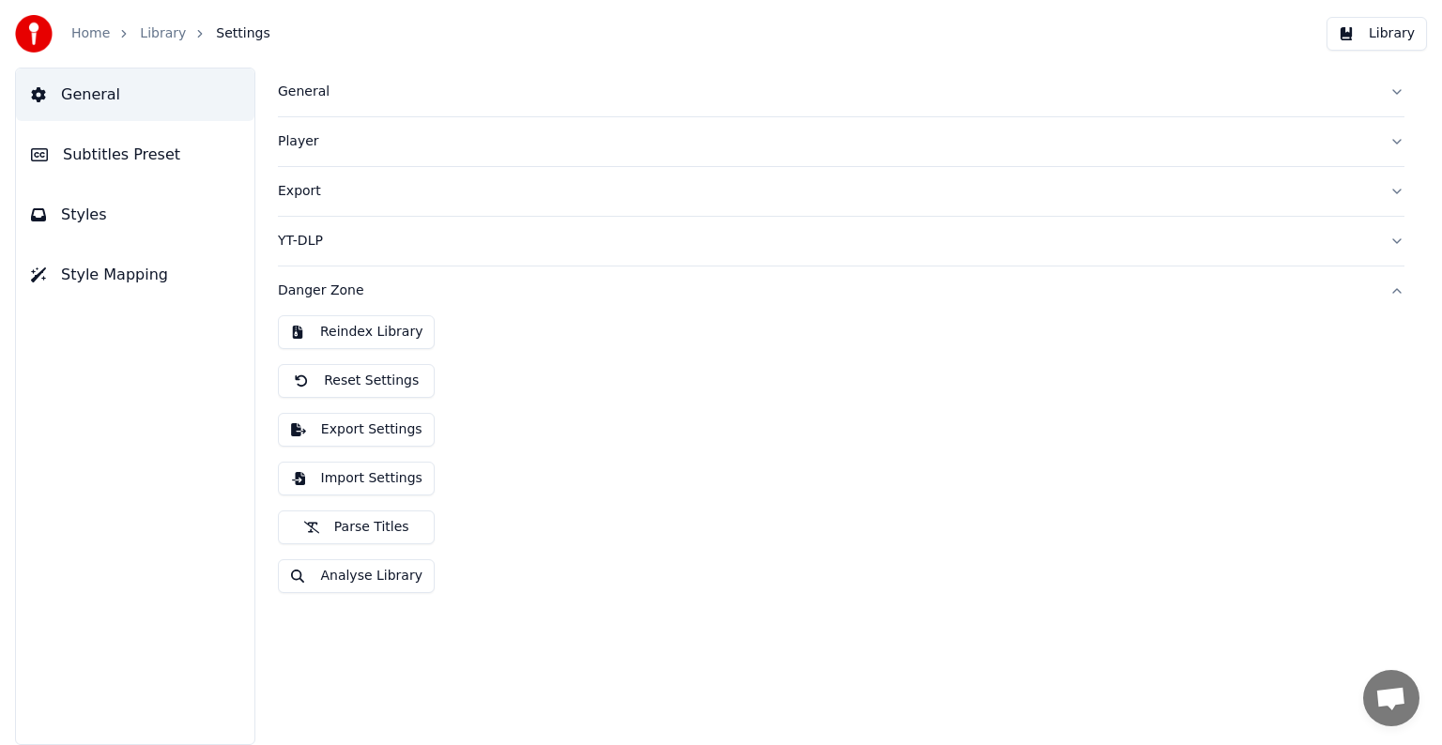
click at [332, 432] on button "Export Settings" at bounding box center [356, 430] width 157 height 34
click at [1372, 37] on button "Library" at bounding box center [1377, 34] width 100 height 34
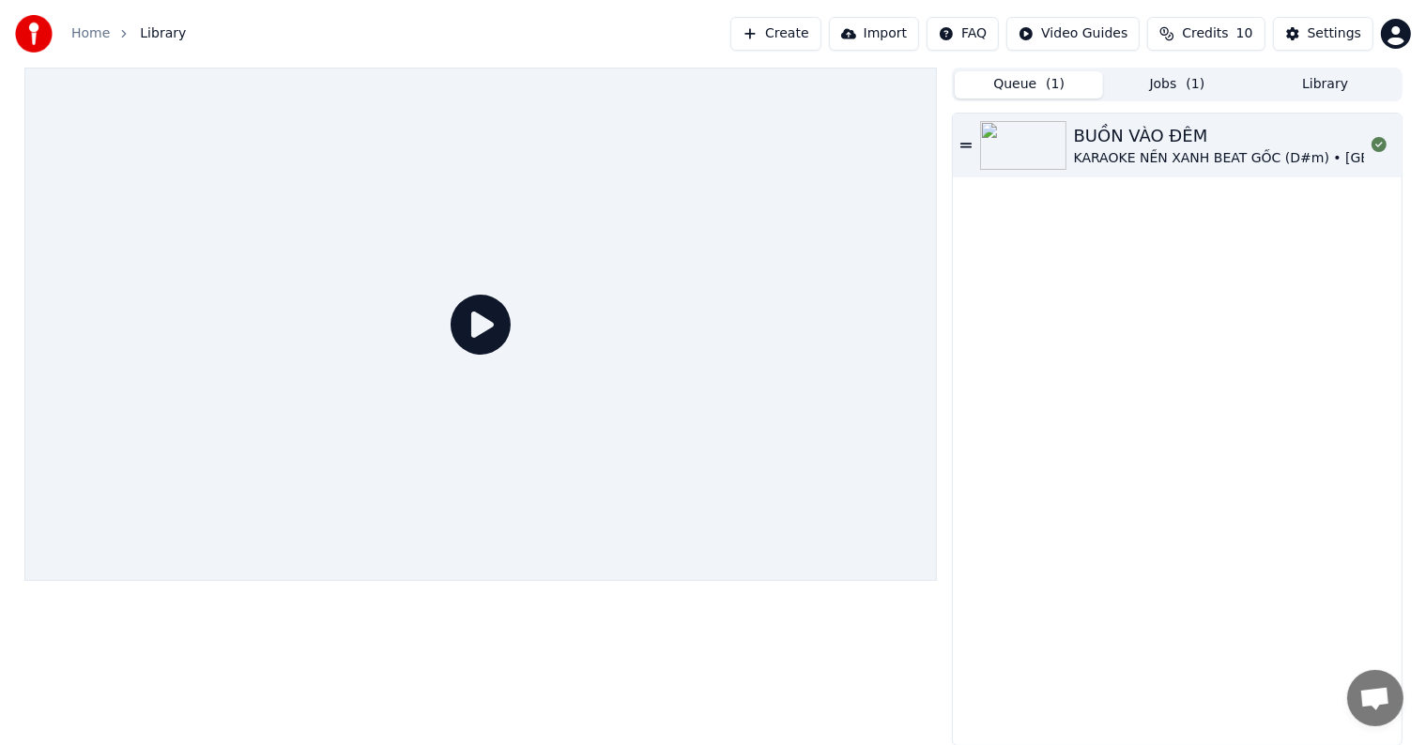
click at [1044, 86] on button "Queue ( 1 )" at bounding box center [1029, 84] width 148 height 27
click at [1186, 78] on button "Jobs ( 1 )" at bounding box center [1177, 84] width 148 height 27
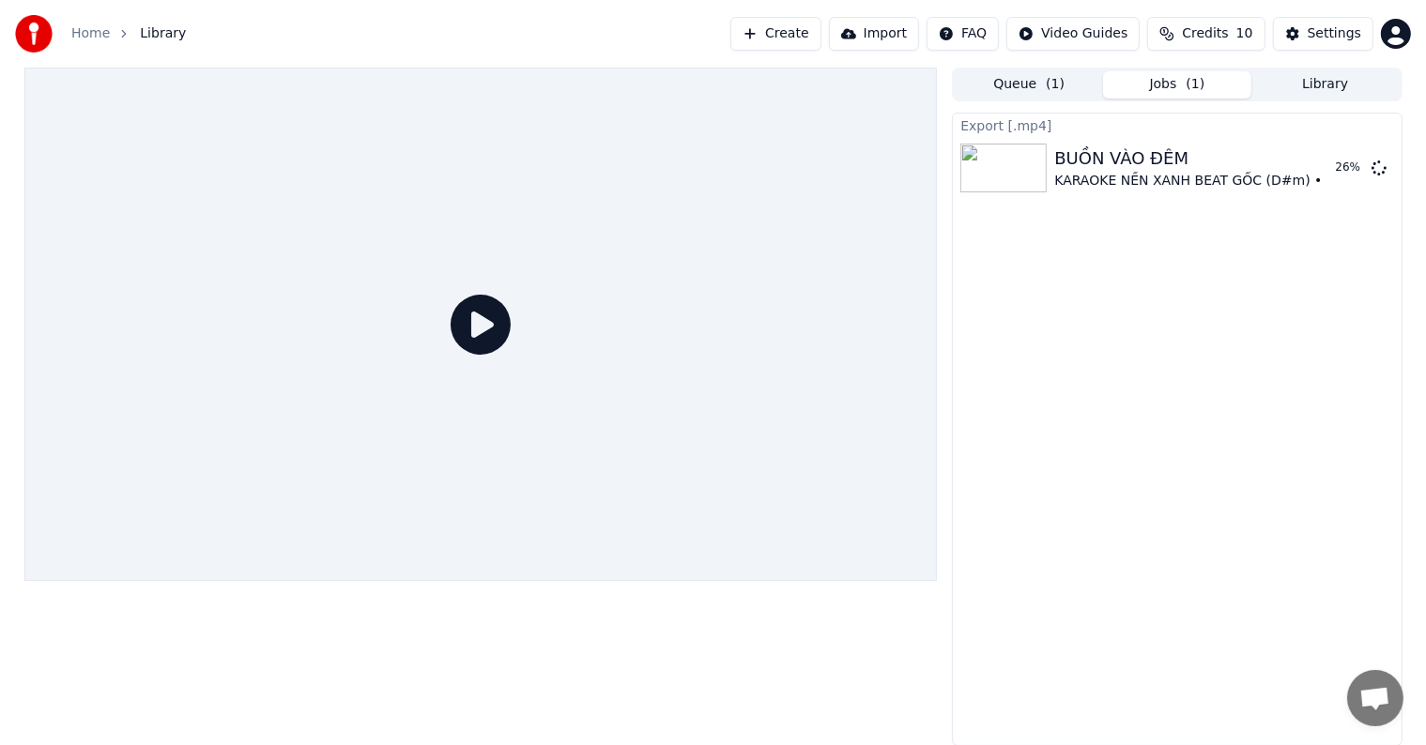
click at [1191, 333] on div "Export [.mp4] BUỒN VÀO ĐÊM KARAOKE NỀN XANH BEAT GỐC (D#m) • TRƯỜNG VŨ 26 %" at bounding box center [1177, 430] width 450 height 634
